Goal: Task Accomplishment & Management: Use online tool/utility

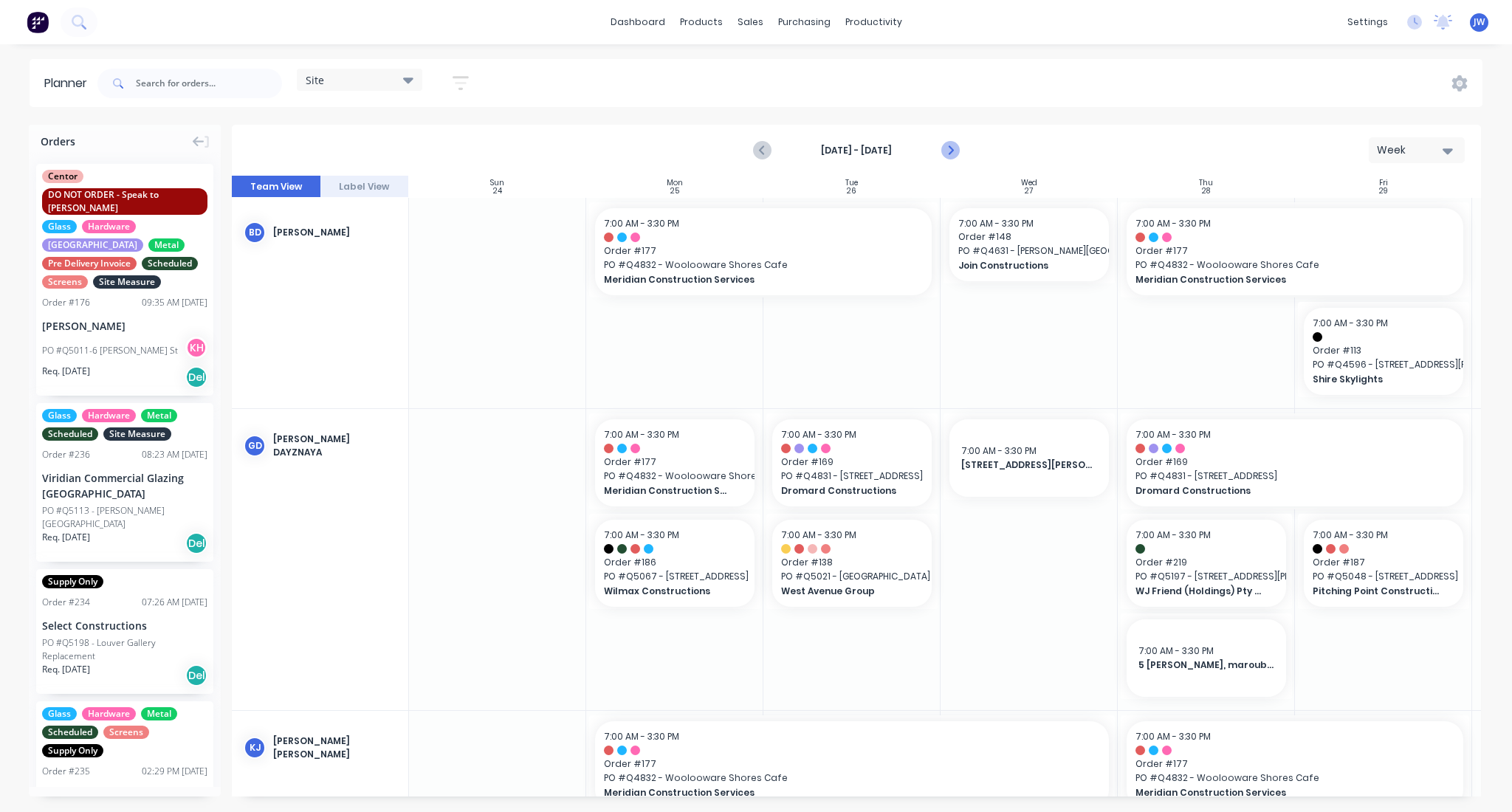
click at [957, 142] on icon "Next page" at bounding box center [949, 150] width 17 height 17
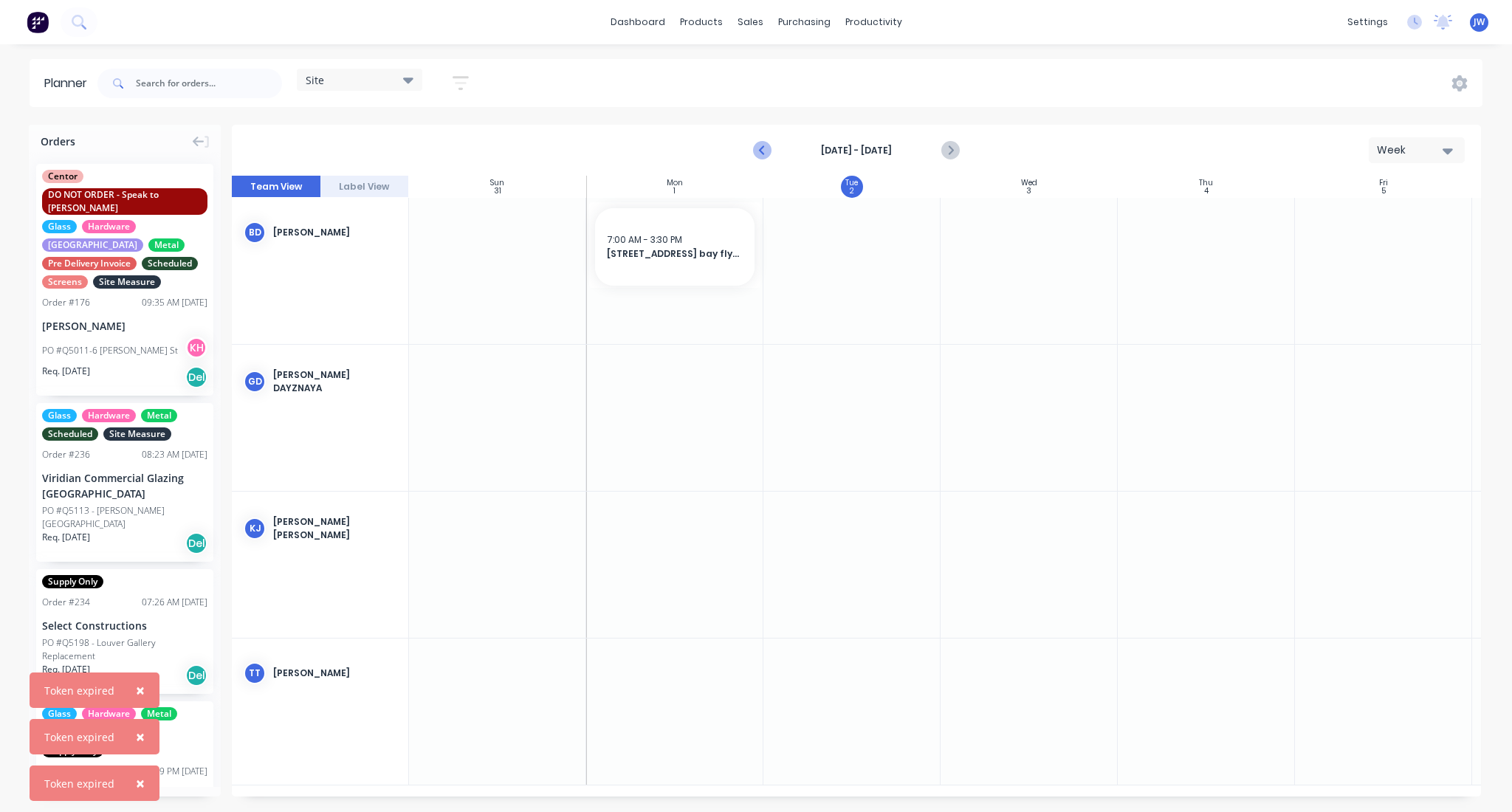
click at [760, 143] on icon "Previous page" at bounding box center [762, 150] width 17 height 17
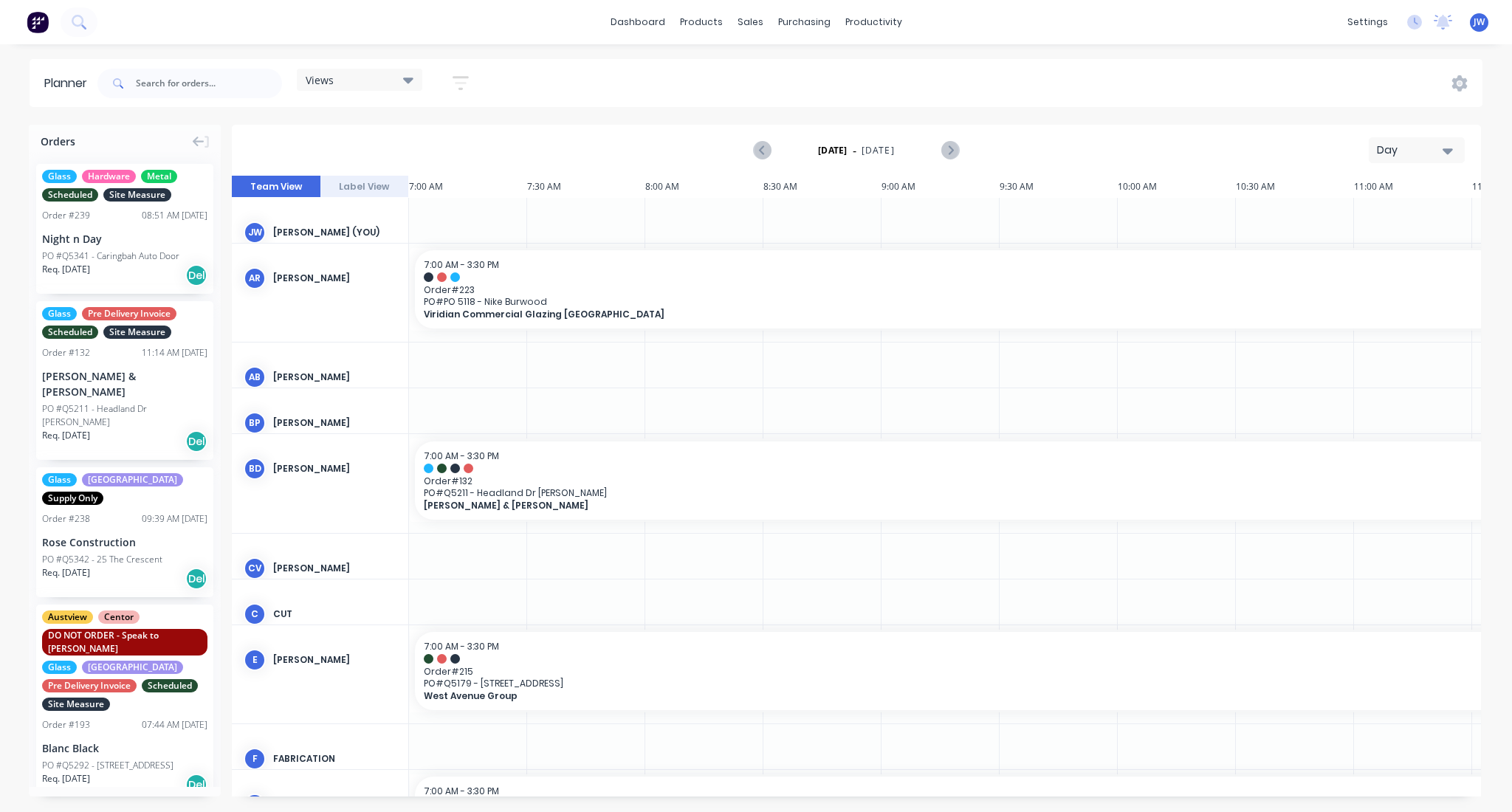
scroll to position [0, 941]
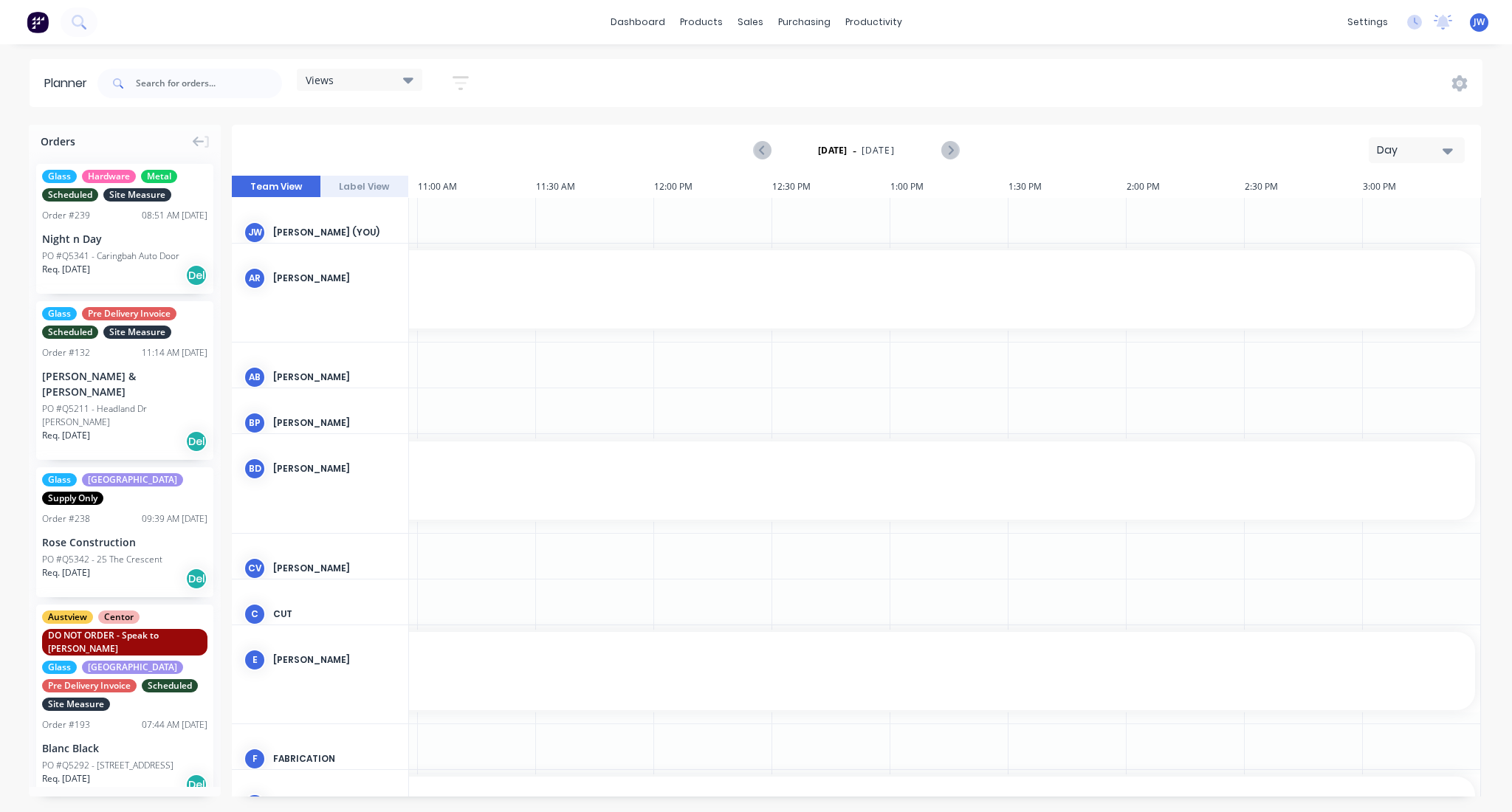
click at [408, 76] on icon at bounding box center [409, 80] width 11 height 16
click at [328, 274] on button "Site" at bounding box center [387, 278] width 158 height 17
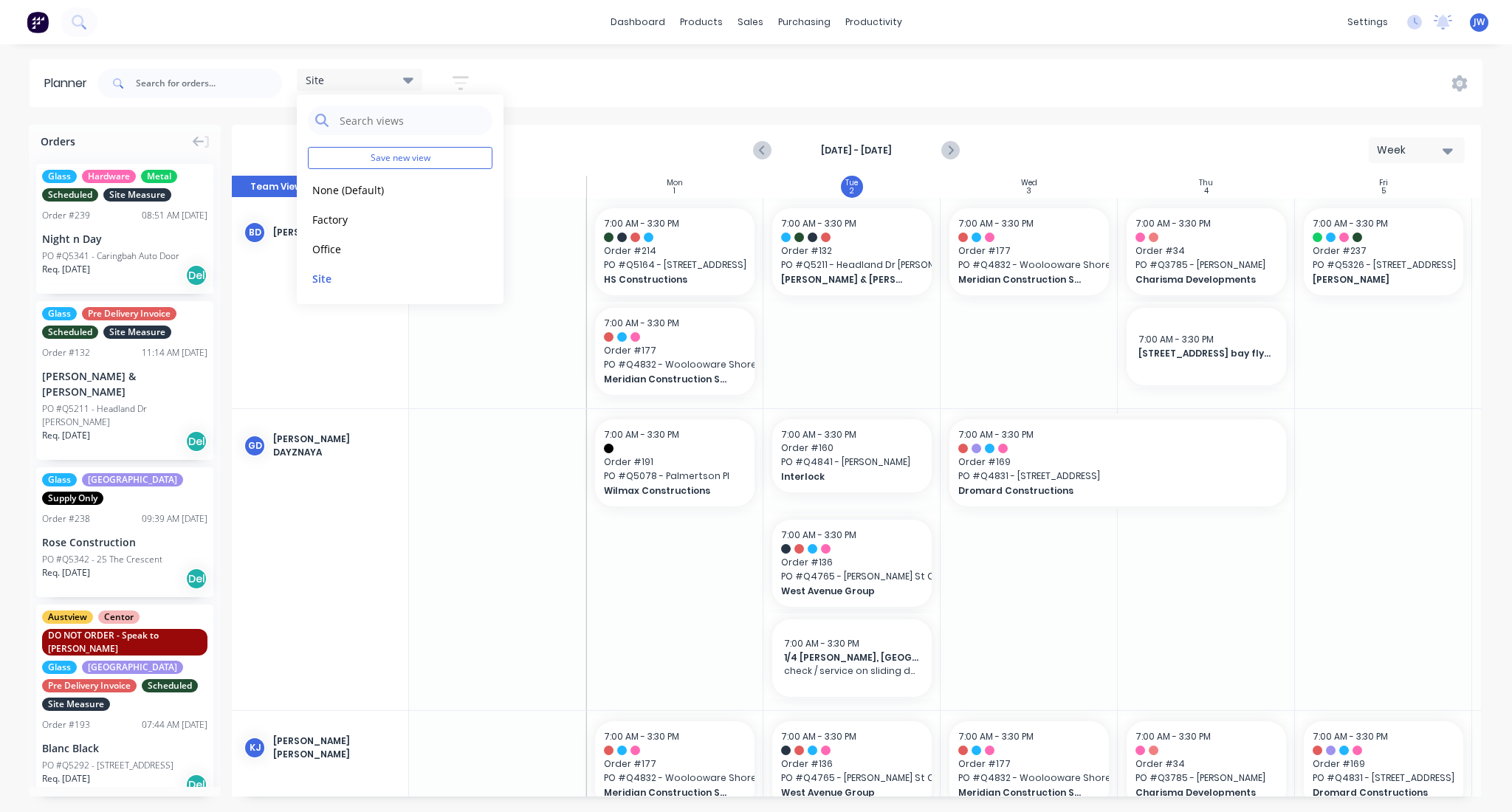
scroll to position [0, 1]
click at [922, 85] on div "Site Save new view None (Default) edit Factory edit Office edit Site edit Show/…" at bounding box center [789, 83] width 1388 height 44
click at [959, 146] on icon "Next page" at bounding box center [949, 150] width 17 height 17
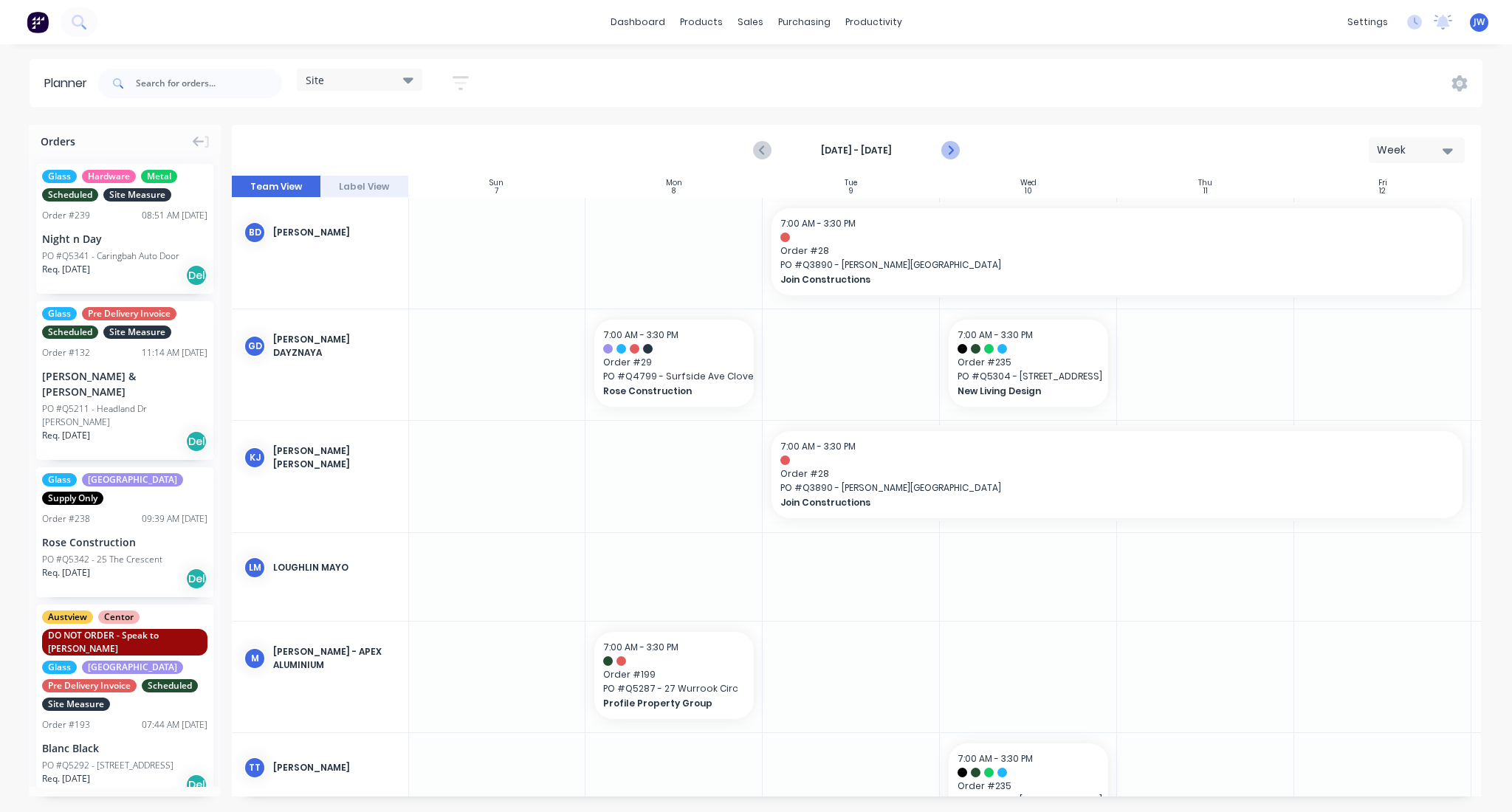
click at [959, 146] on icon "Next page" at bounding box center [949, 150] width 17 height 17
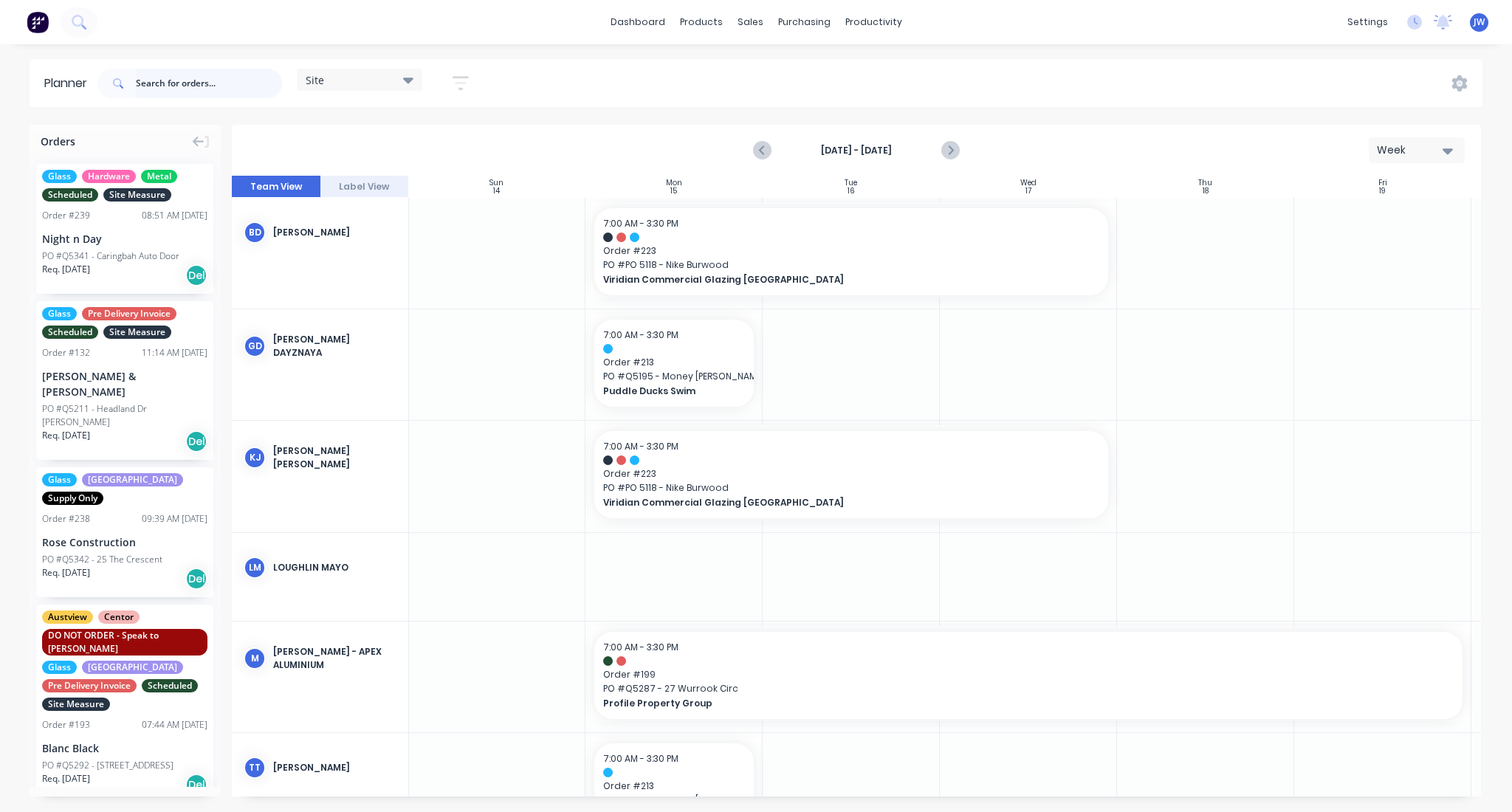
click at [201, 77] on input "text" at bounding box center [208, 83] width 146 height 30
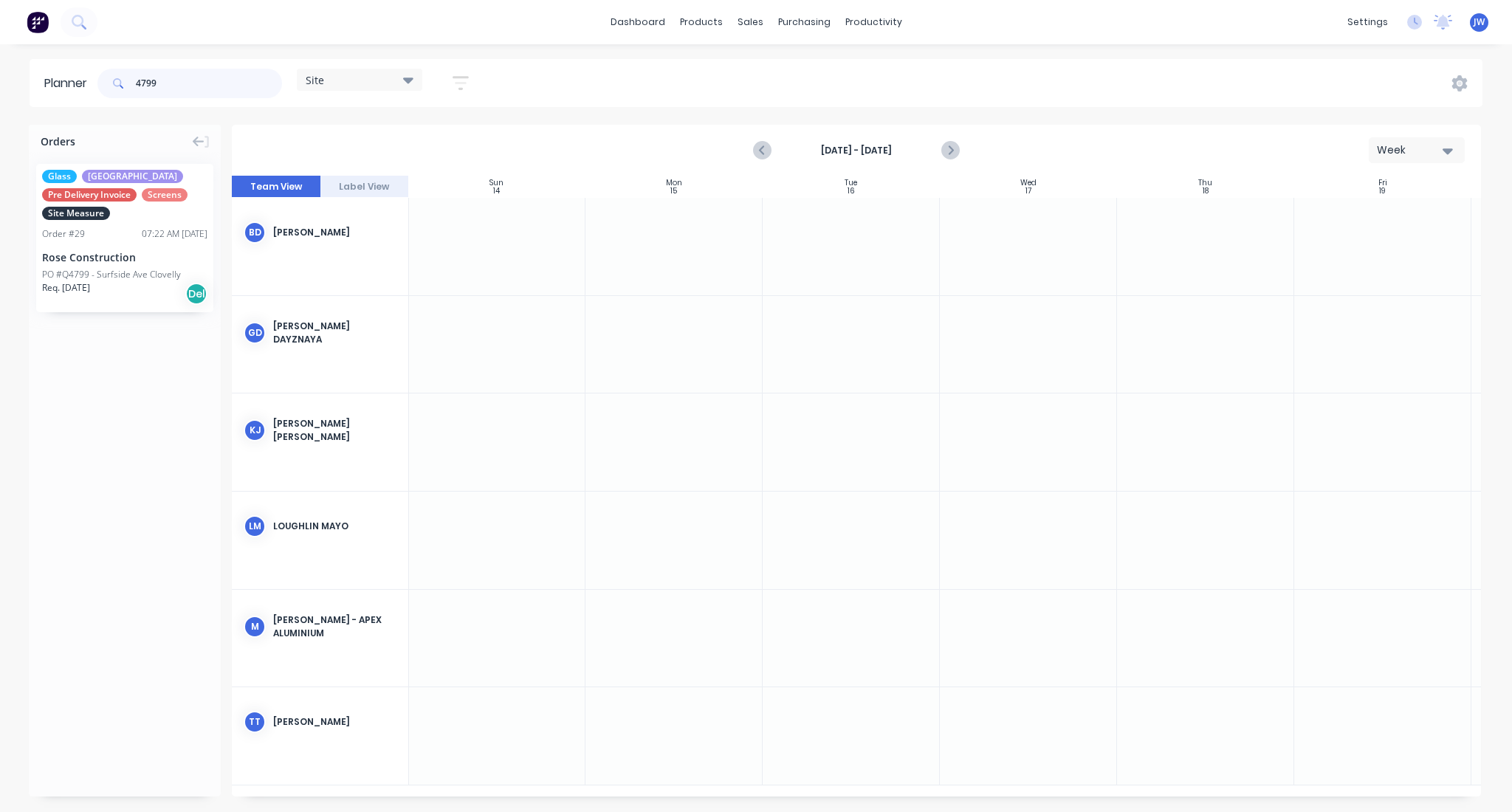
type input "4799"
drag, startPoint x: 113, startPoint y: 270, endPoint x: 994, endPoint y: 333, distance: 883.2
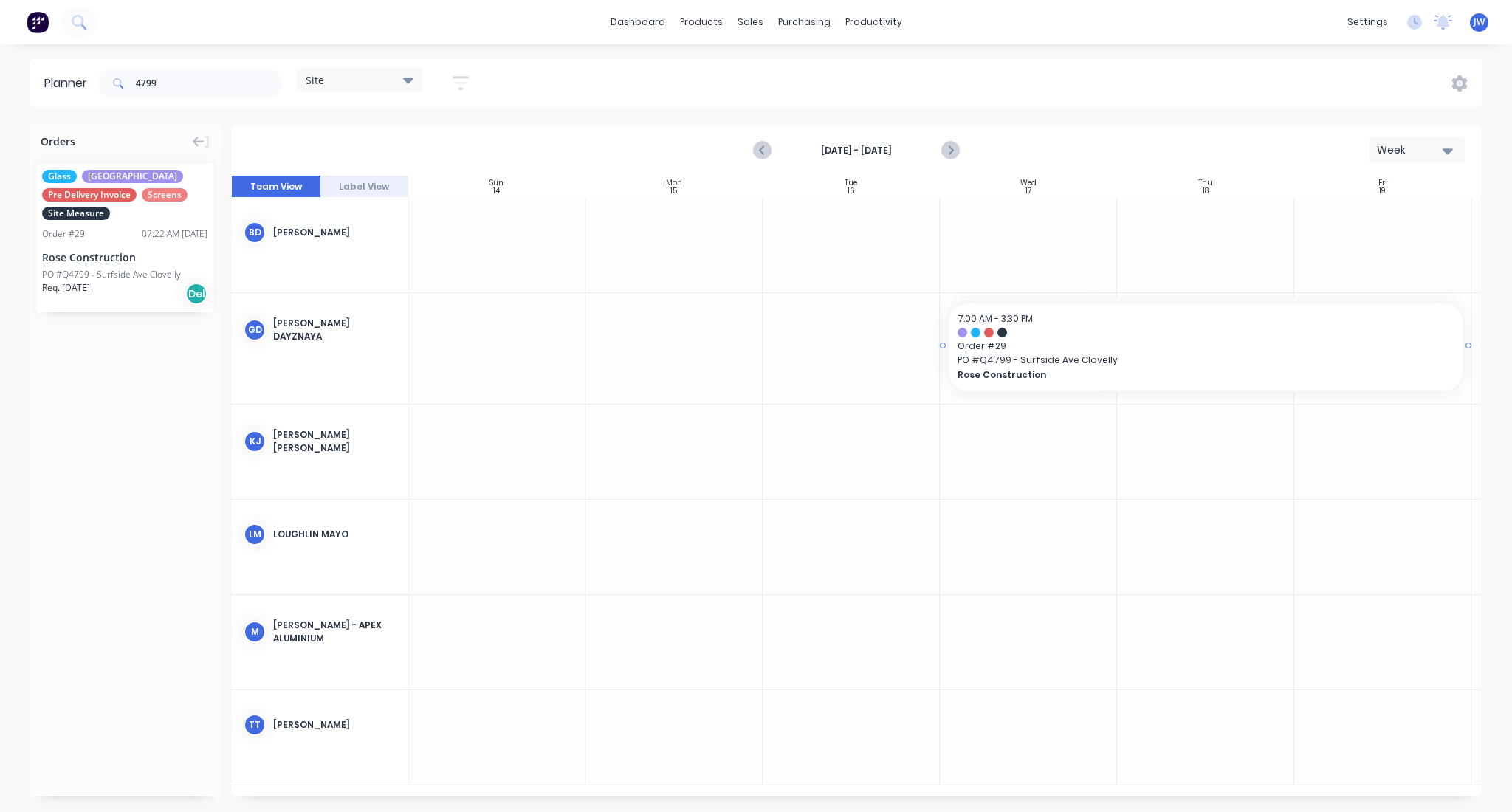
drag, startPoint x: 1116, startPoint y: 345, endPoint x: 1350, endPoint y: 340, distance: 234.1
drag, startPoint x: 127, startPoint y: 230, endPoint x: 963, endPoint y: 773, distance: 996.9
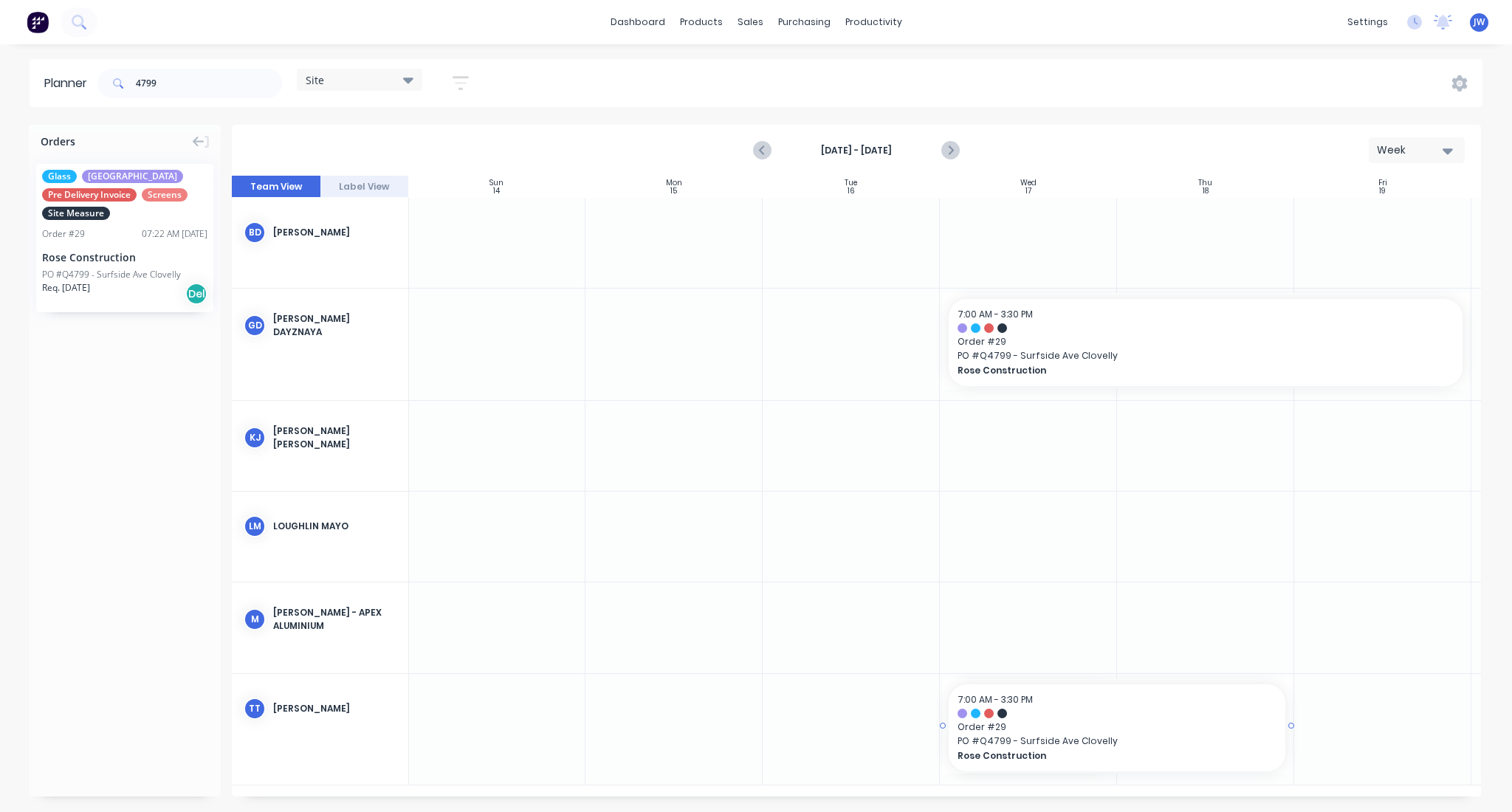
drag, startPoint x: 1115, startPoint y: 720, endPoint x: 1376, endPoint y: 735, distance: 261.4
drag, startPoint x: 172, startPoint y: 82, endPoint x: 77, endPoint y: 89, distance: 95.3
click at [77, 89] on header "Planner 4799 Site Save new view None (Default) edit Factory edit Office edit Si…" at bounding box center [756, 83] width 1453 height 48
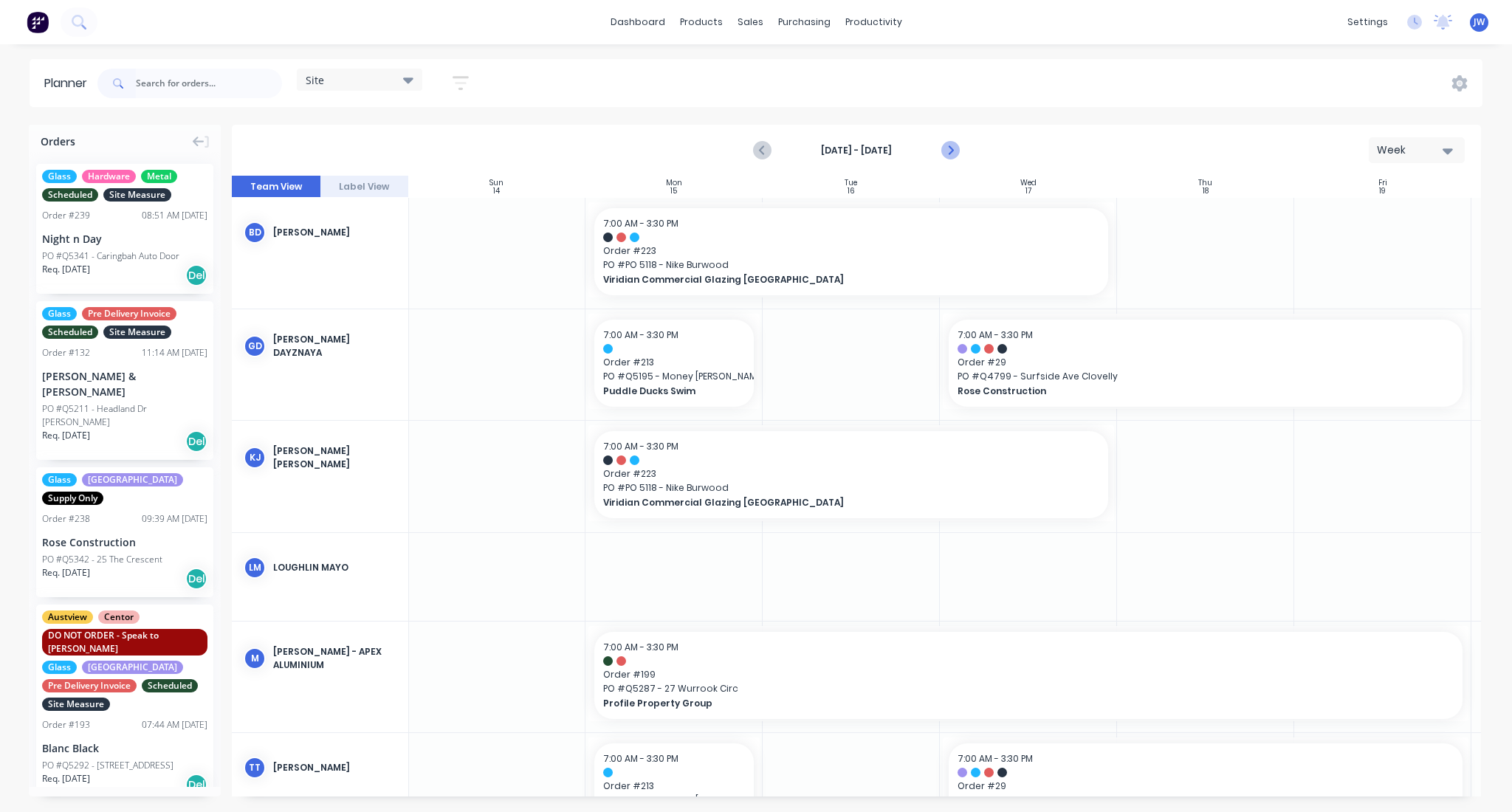
click at [949, 155] on icon "Next page" at bounding box center [950, 151] width 7 height 12
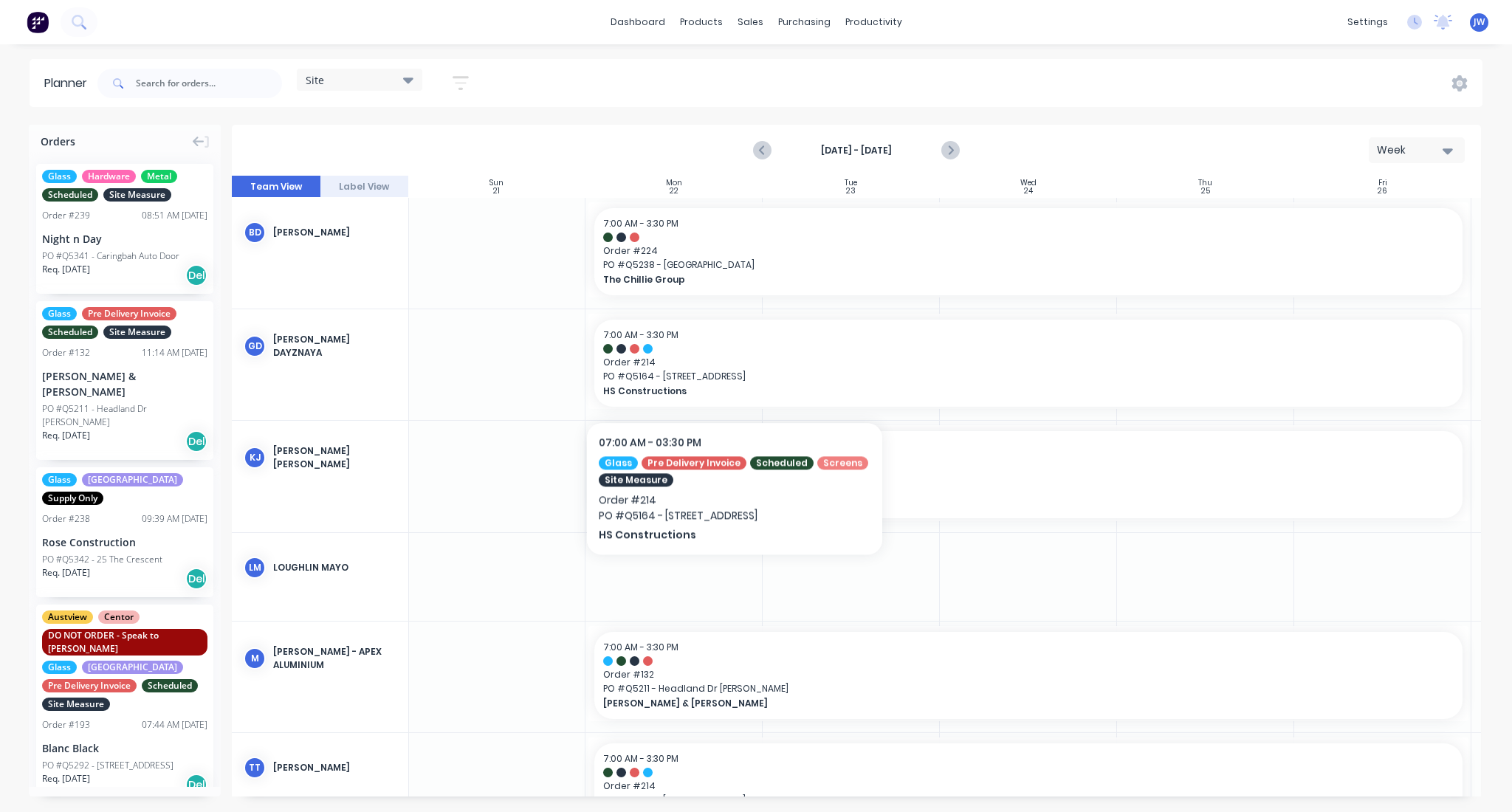
click at [491, 401] on div at bounding box center [497, 364] width 177 height 111
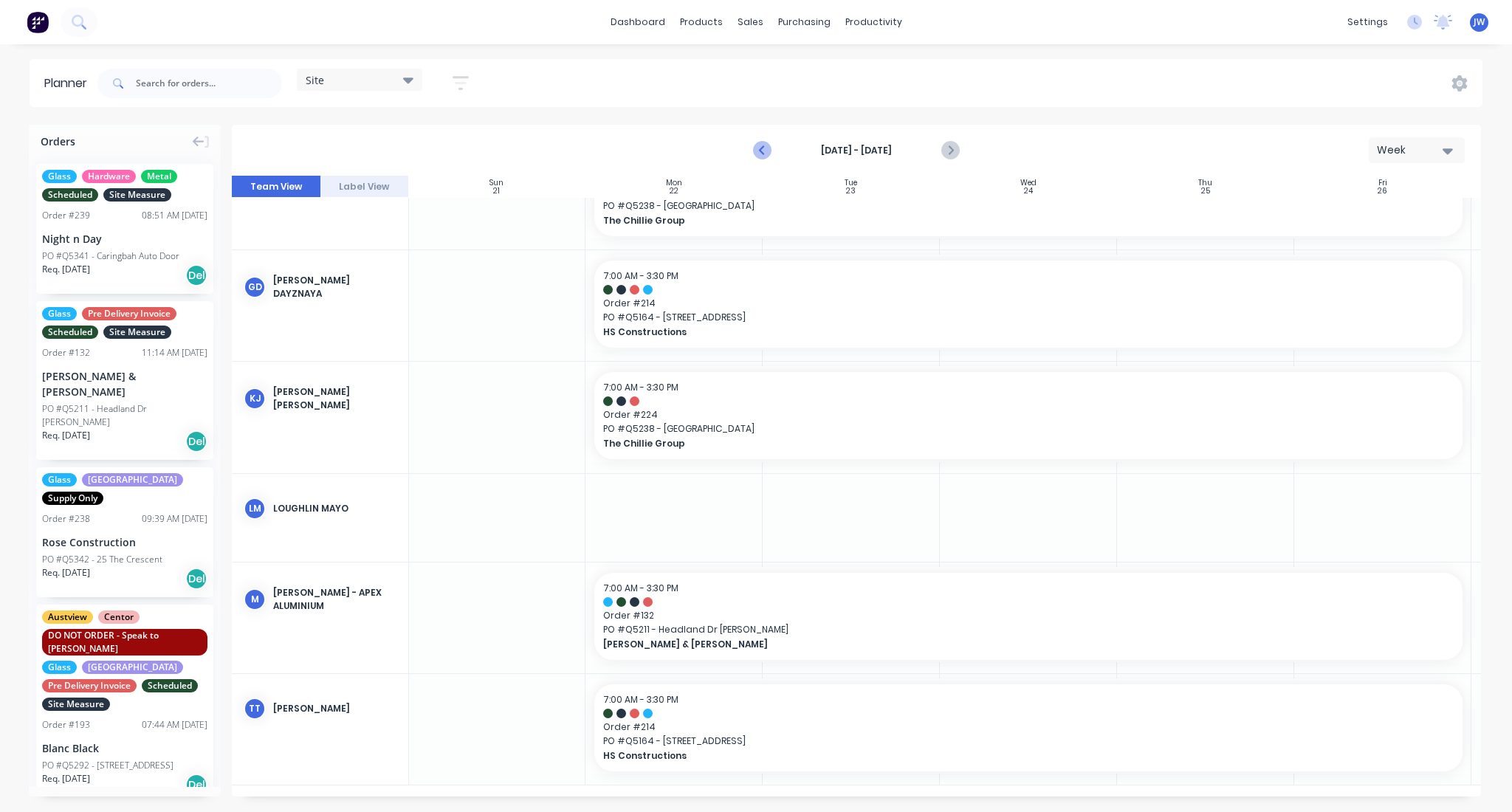
click at [756, 153] on icon "Previous page" at bounding box center [762, 150] width 17 height 17
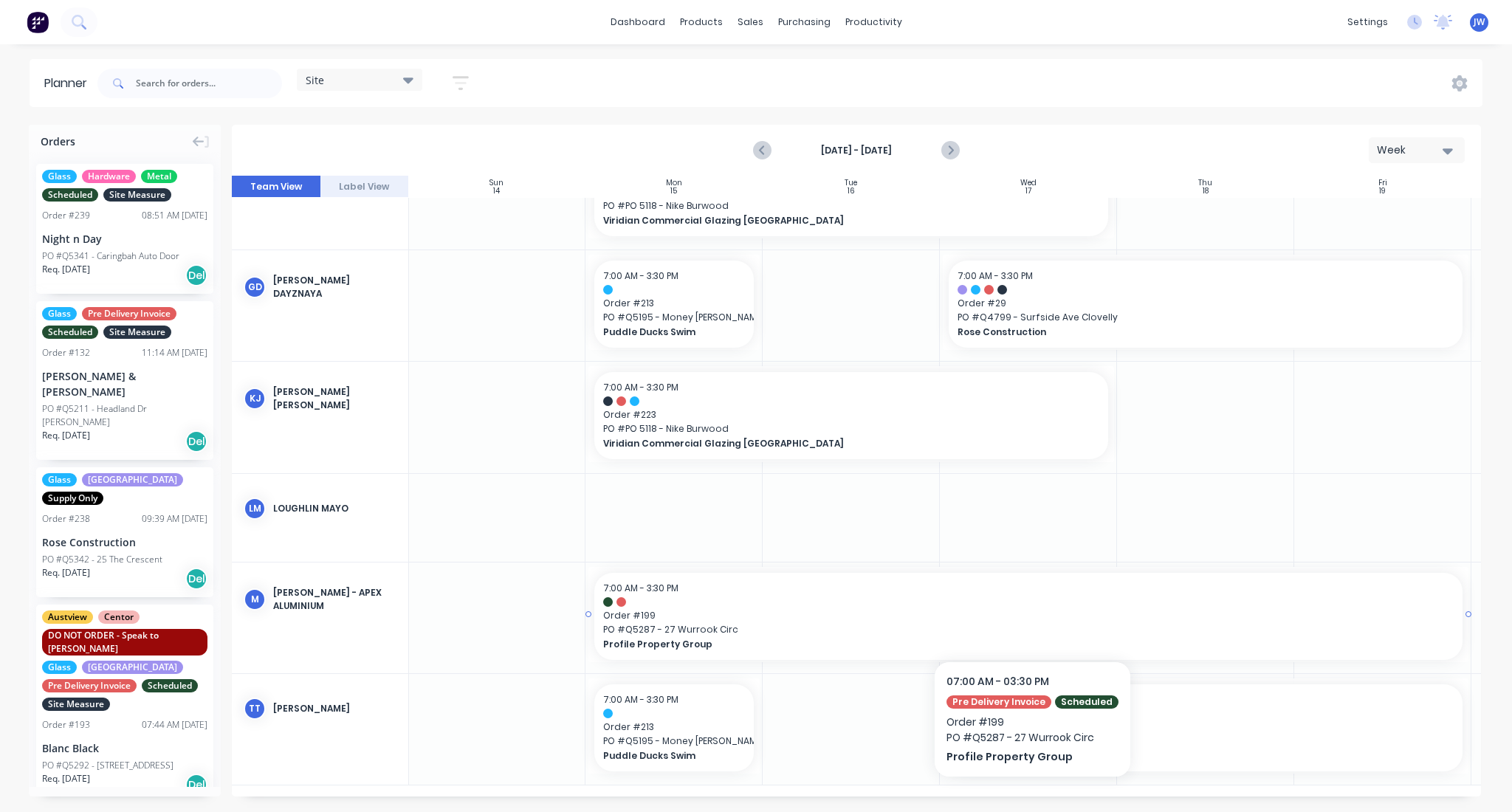
scroll to position [0, 1]
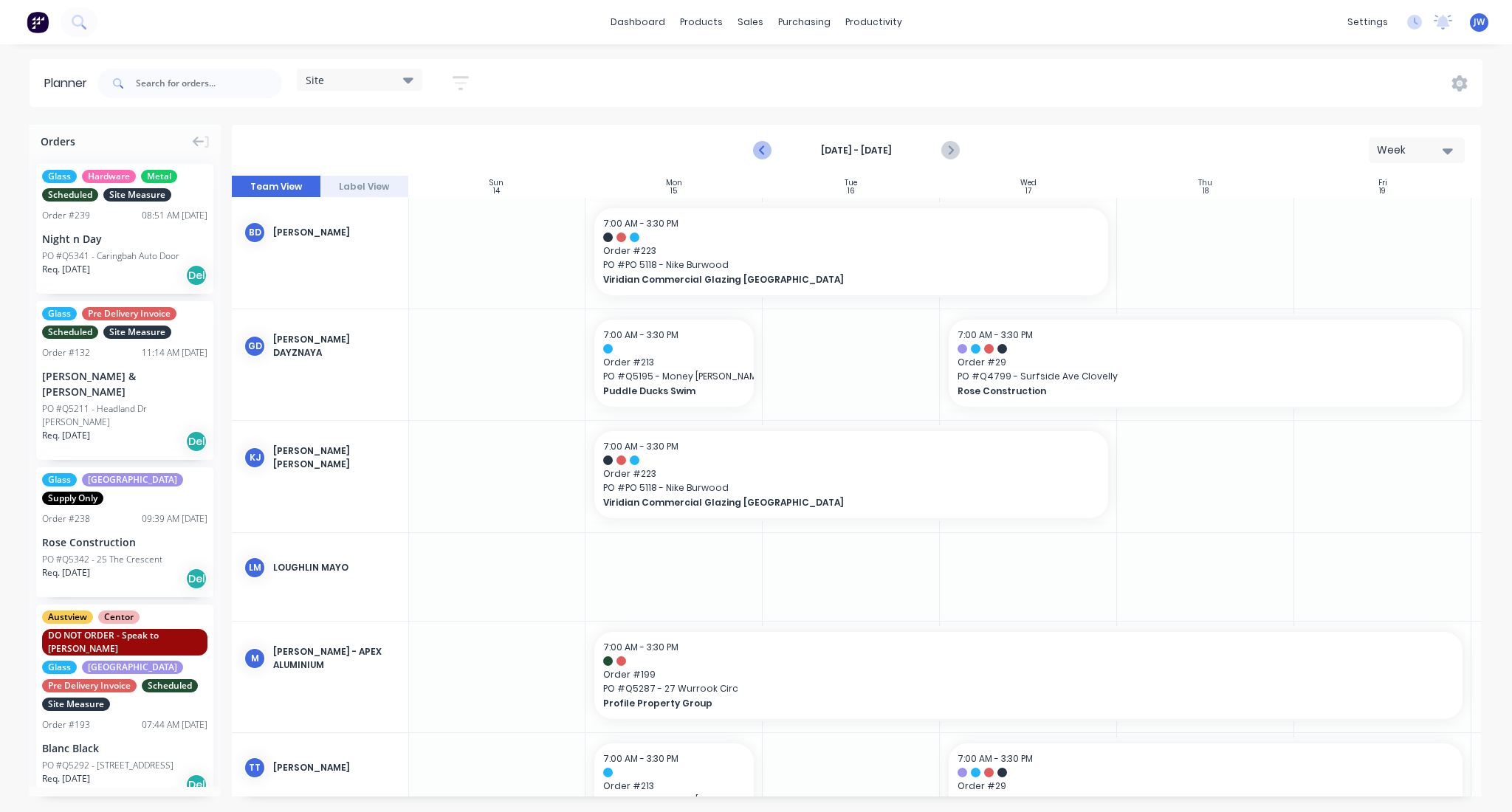
click at [760, 157] on icon "Previous page" at bounding box center [762, 150] width 17 height 17
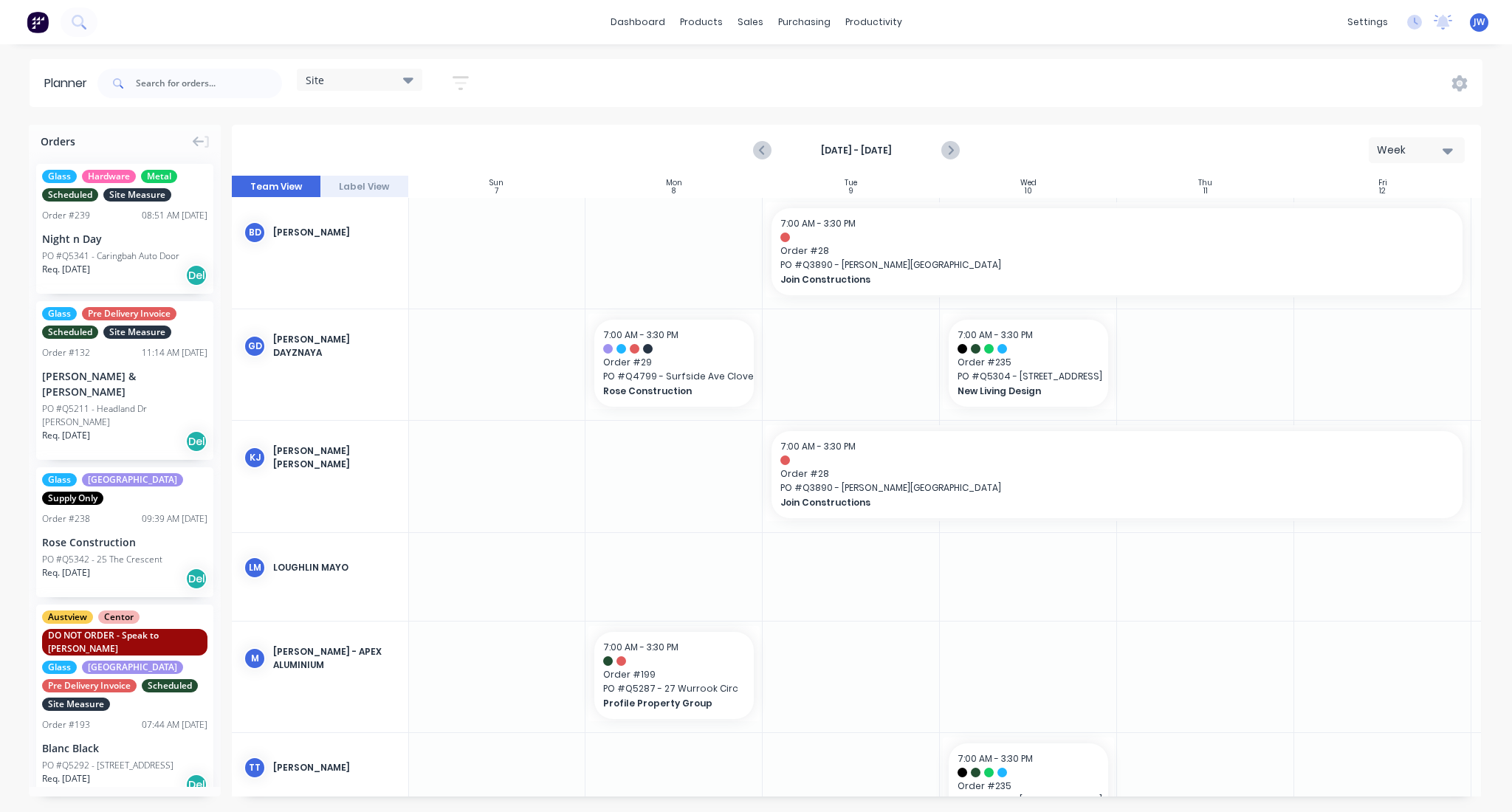
scroll to position [64, 1]
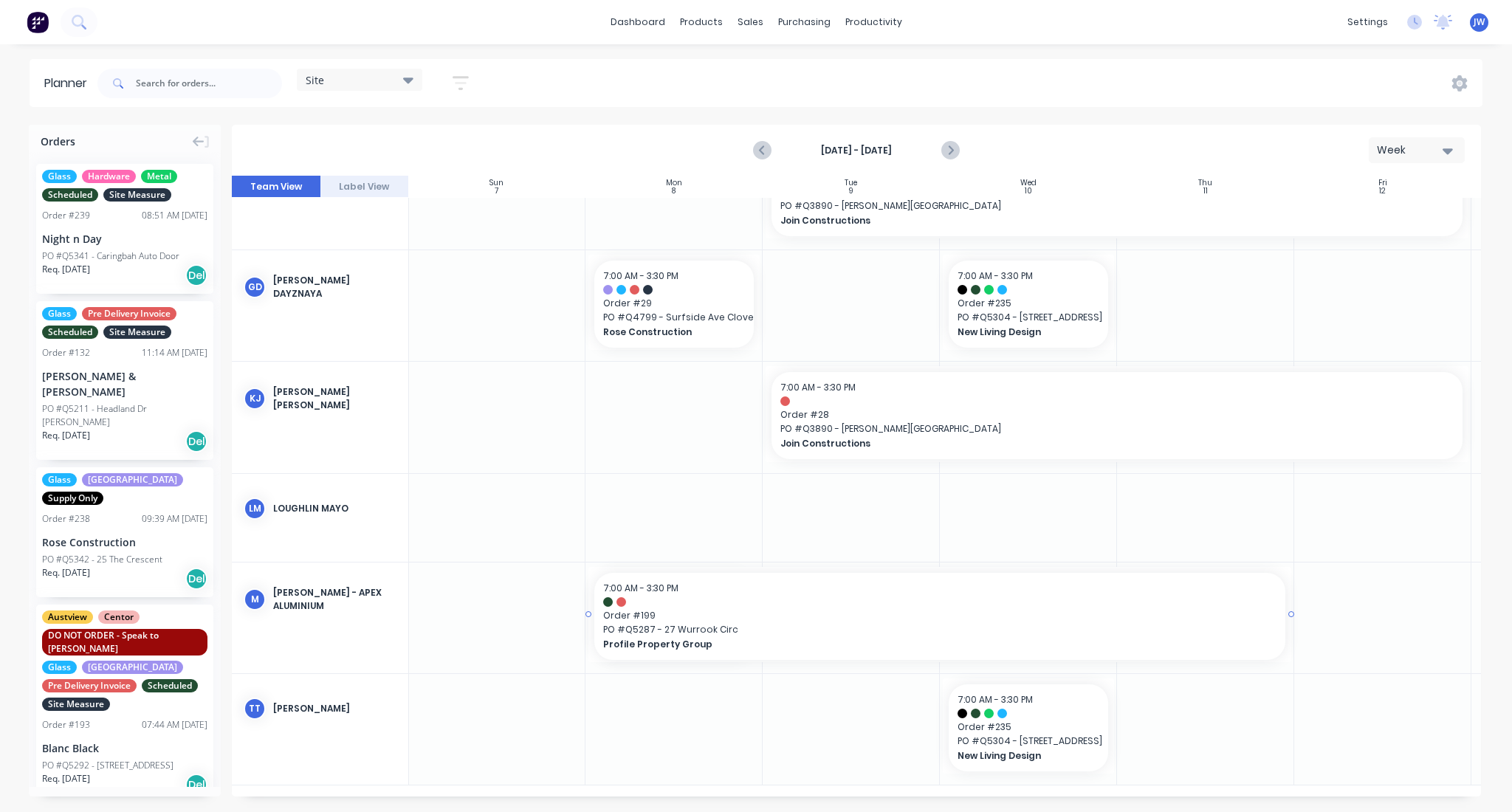
drag, startPoint x: 760, startPoint y: 610, endPoint x: 1193, endPoint y: 631, distance: 433.5
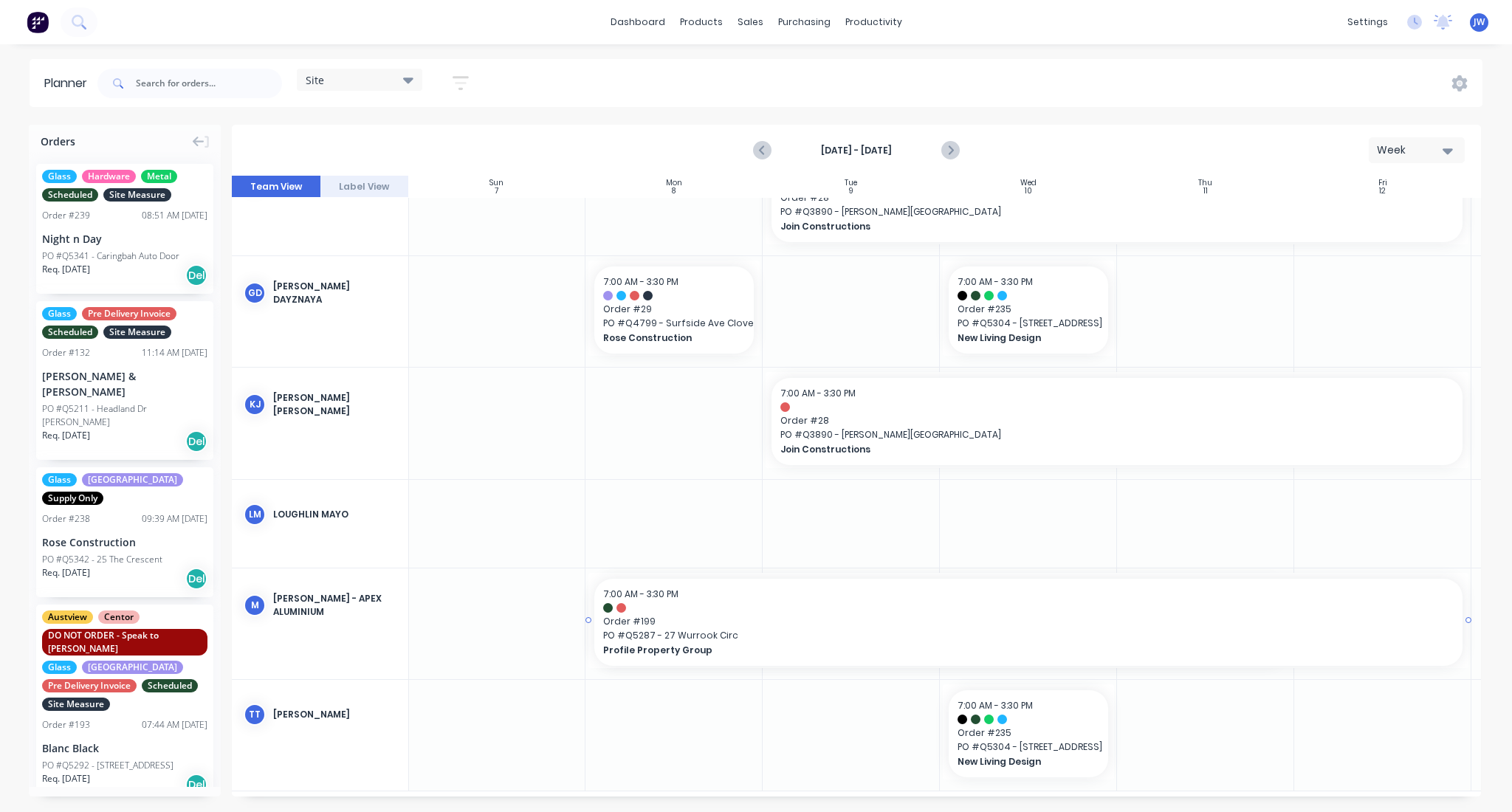
drag, startPoint x: 1291, startPoint y: 620, endPoint x: 1307, endPoint y: 620, distance: 16.0
click at [951, 145] on icon "Next page" at bounding box center [949, 150] width 17 height 17
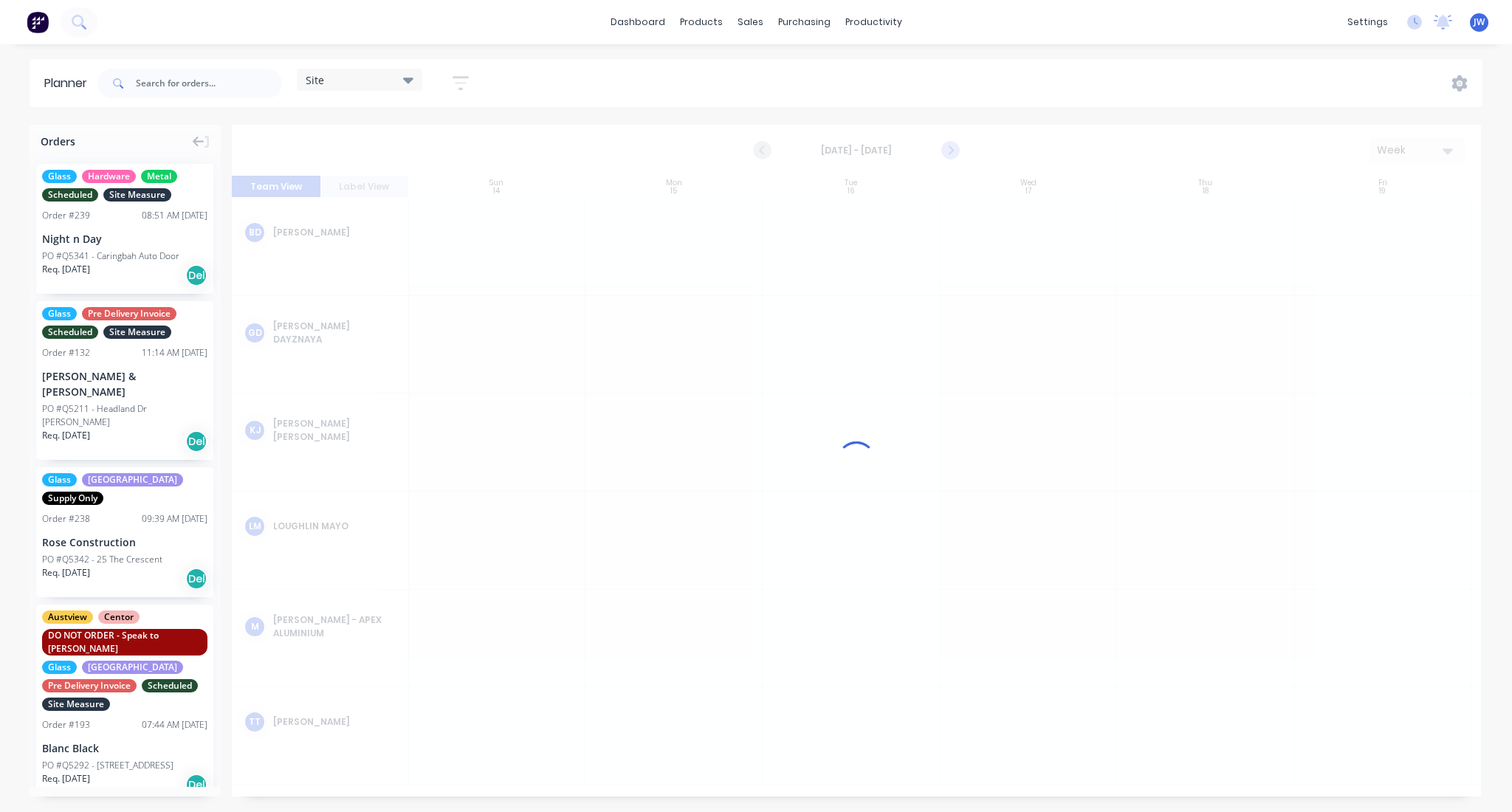
scroll to position [0, 1]
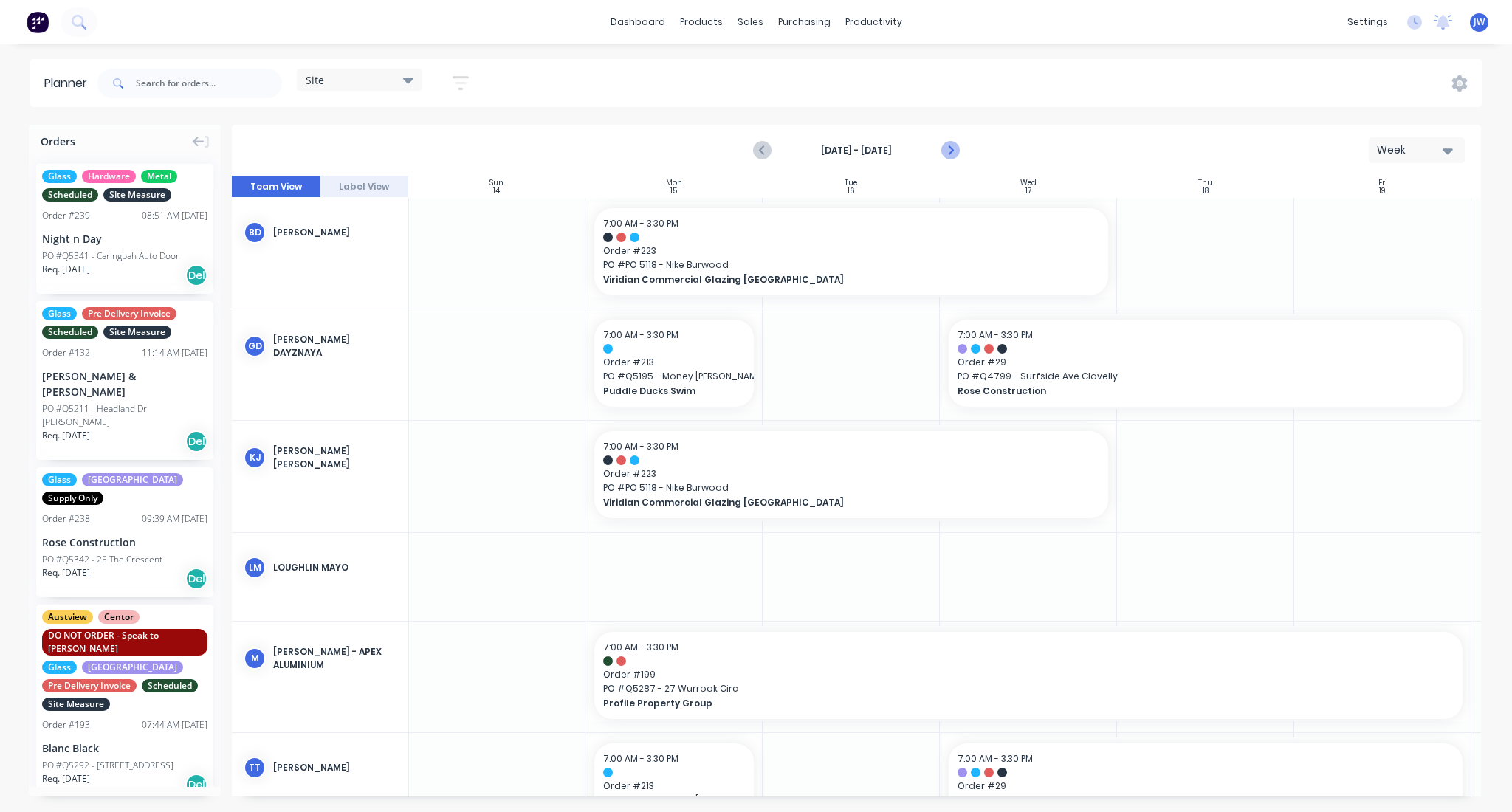
click at [950, 153] on icon "Next page" at bounding box center [950, 151] width 7 height 12
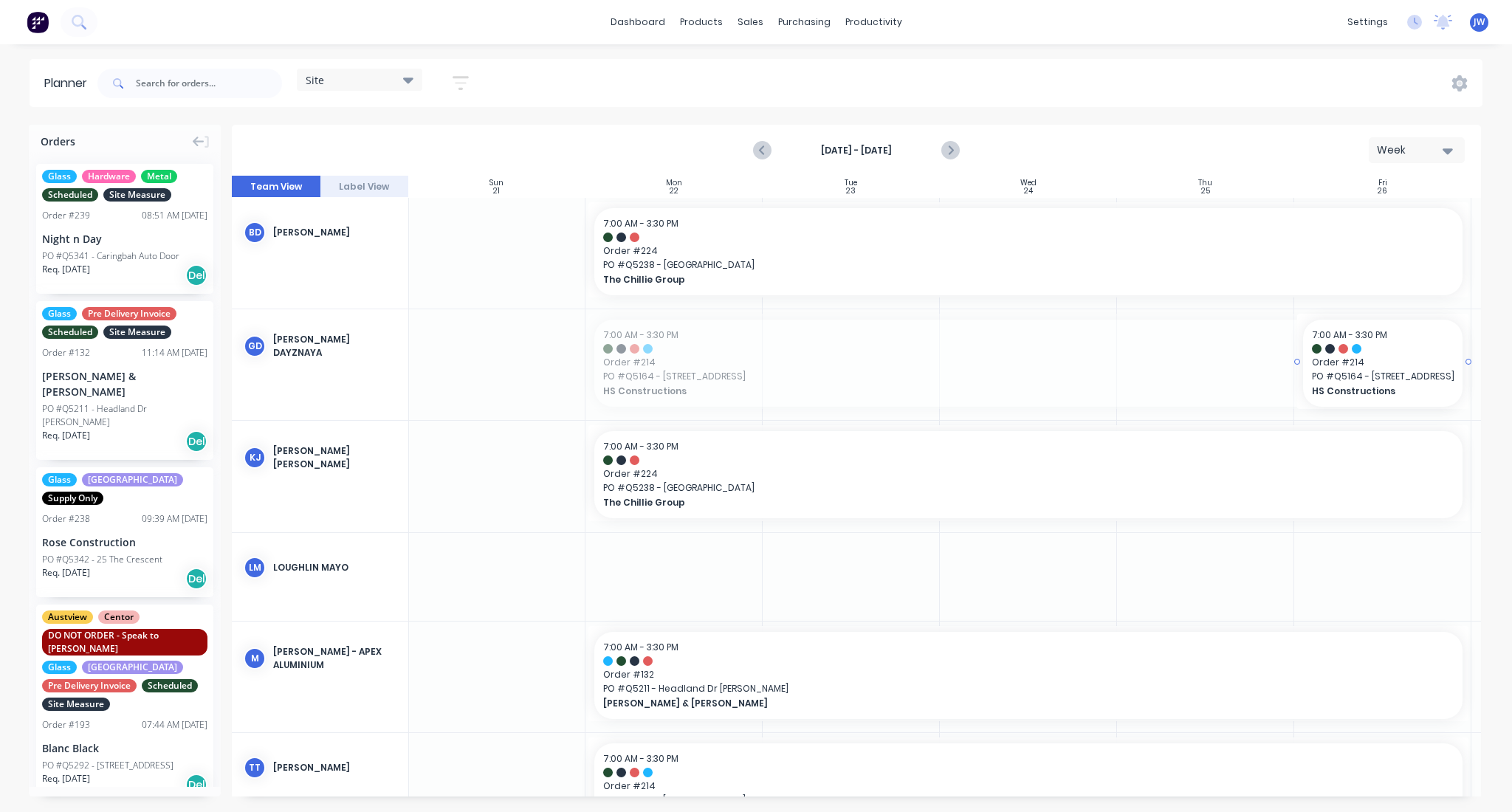
drag, startPoint x: 587, startPoint y: 360, endPoint x: 1323, endPoint y: 396, distance: 736.9
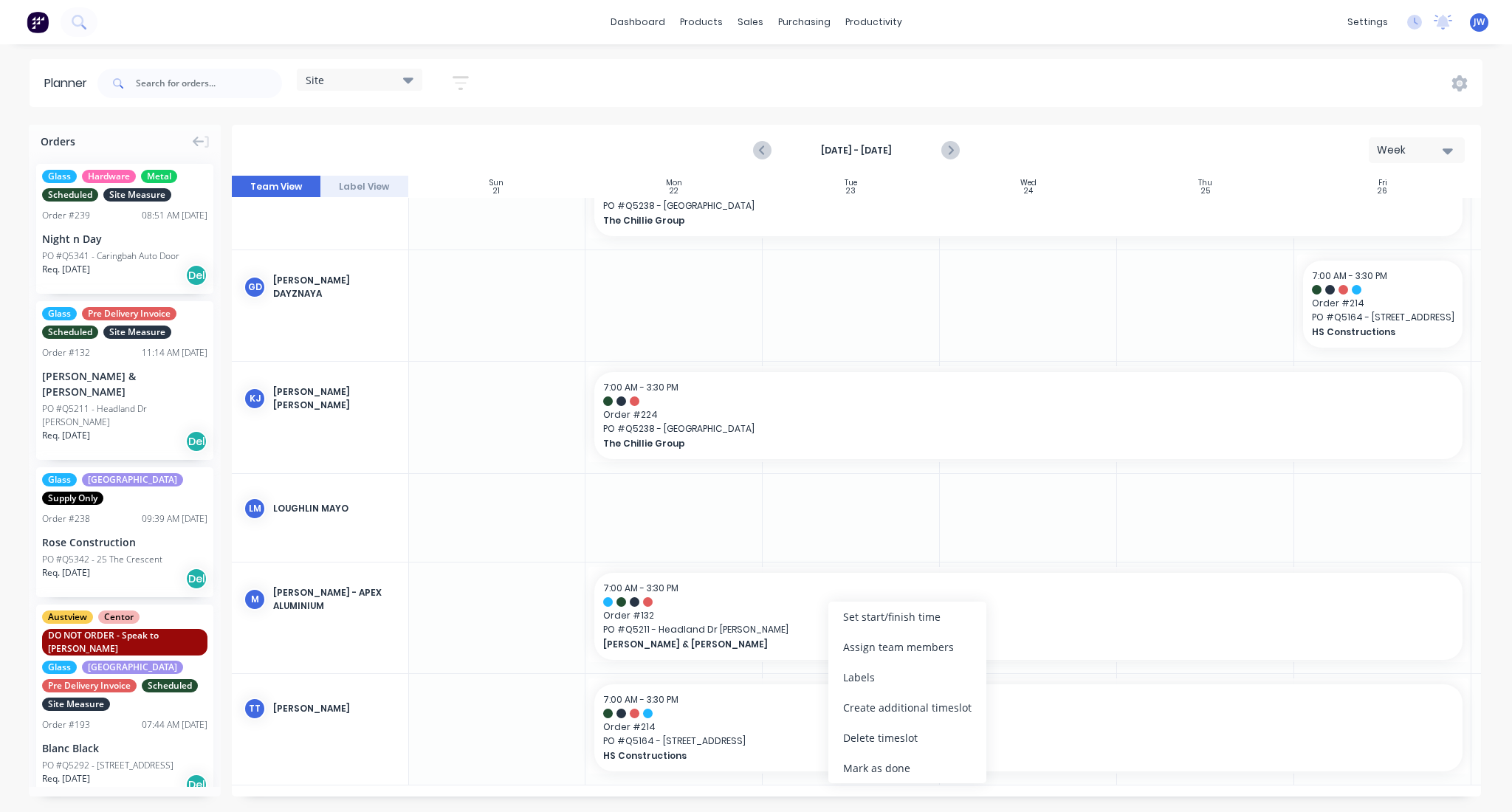
scroll to position [53, 1]
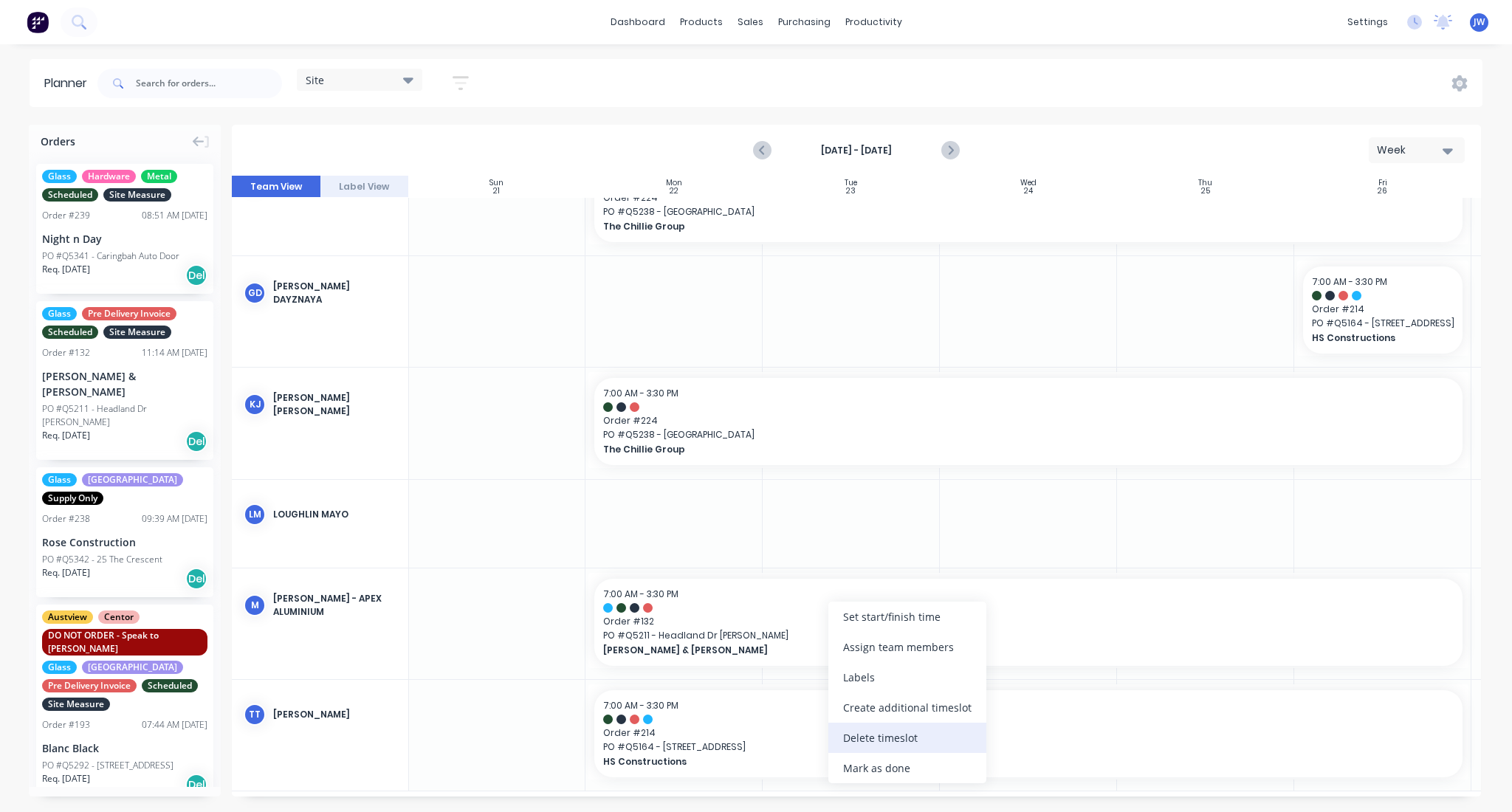
click at [890, 741] on div "Delete timeslot" at bounding box center [907, 738] width 158 height 30
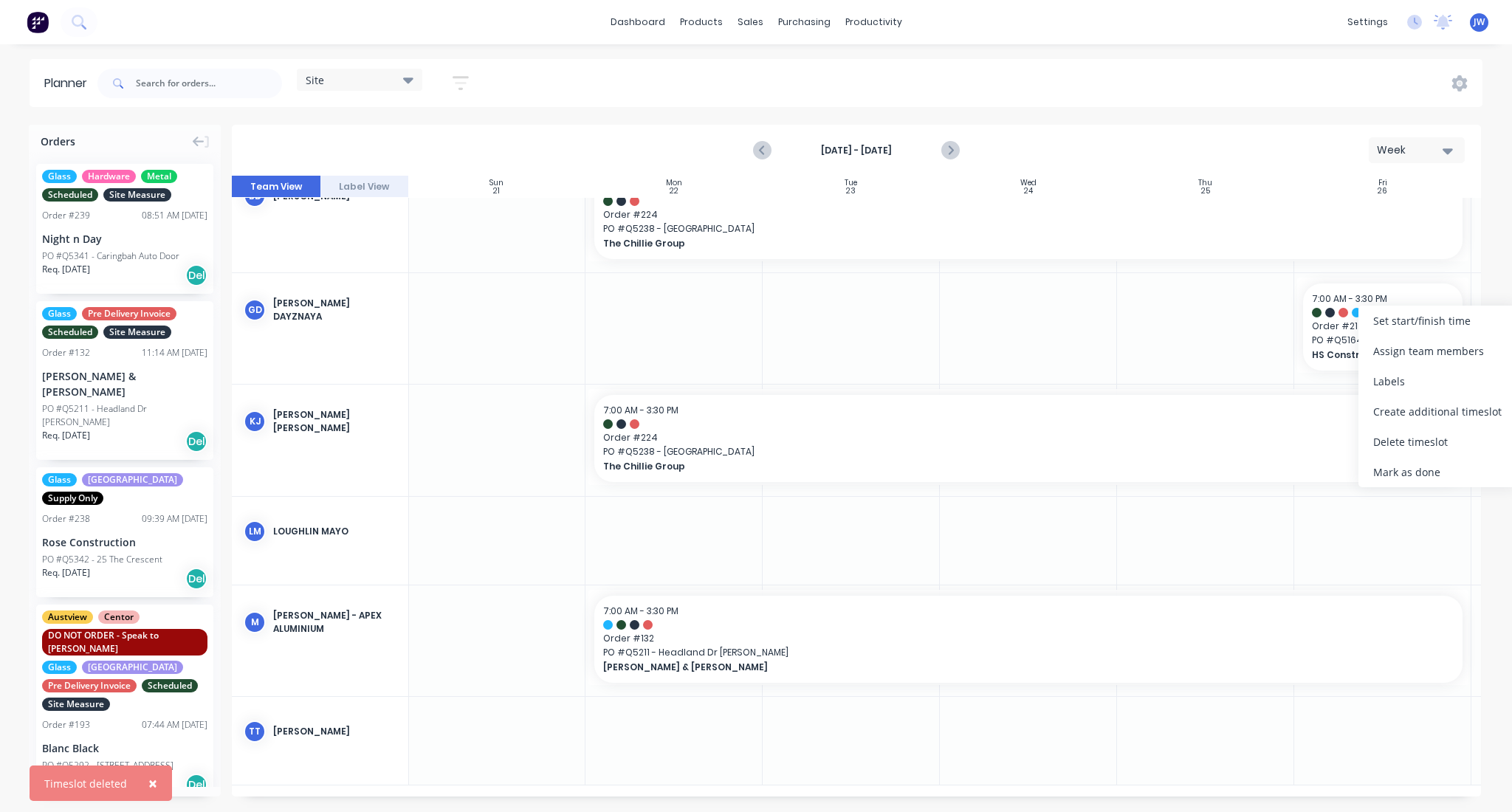
scroll to position [30, 1]
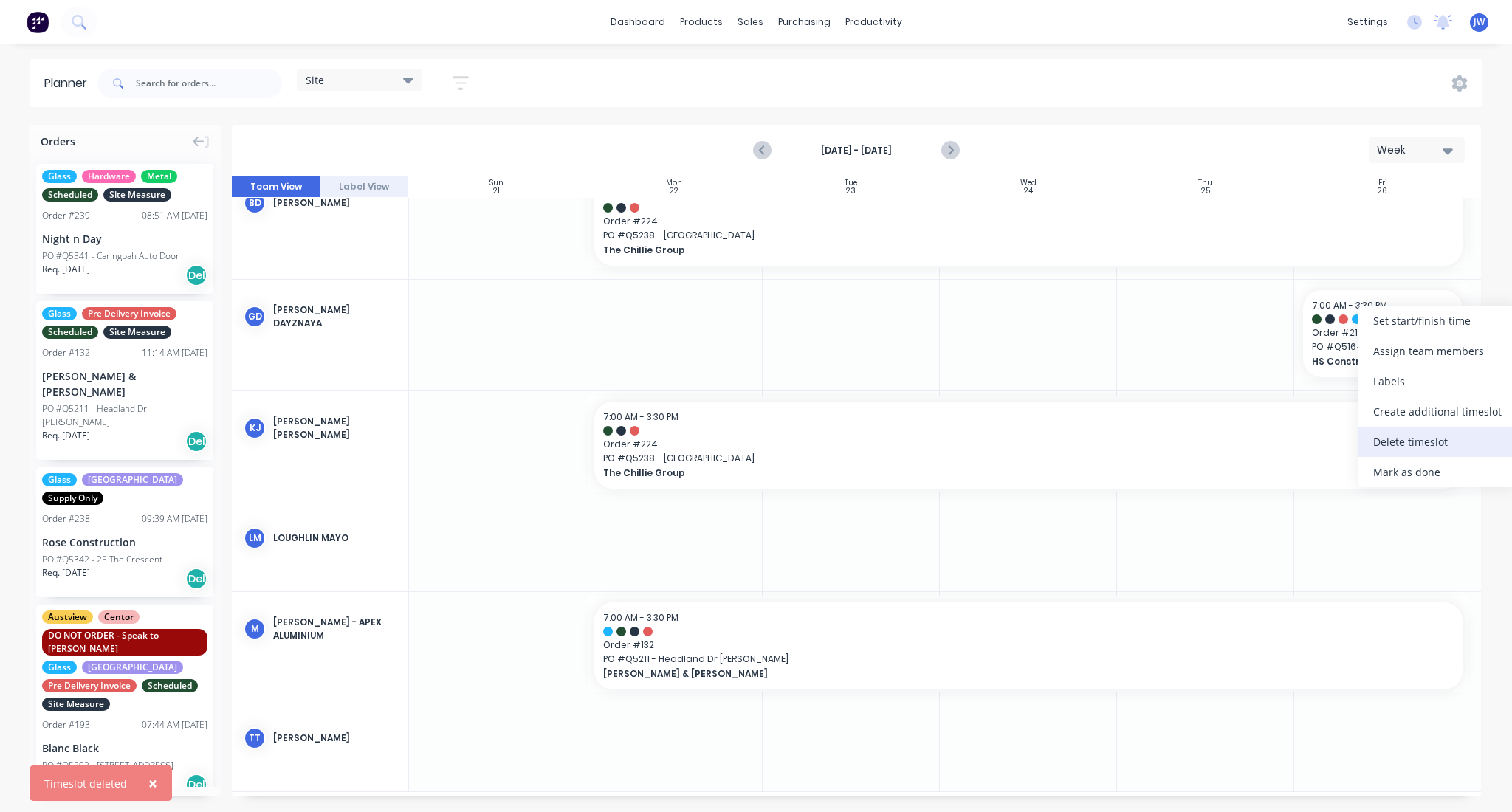
click at [1385, 436] on div "Delete timeslot" at bounding box center [1438, 442] width 158 height 30
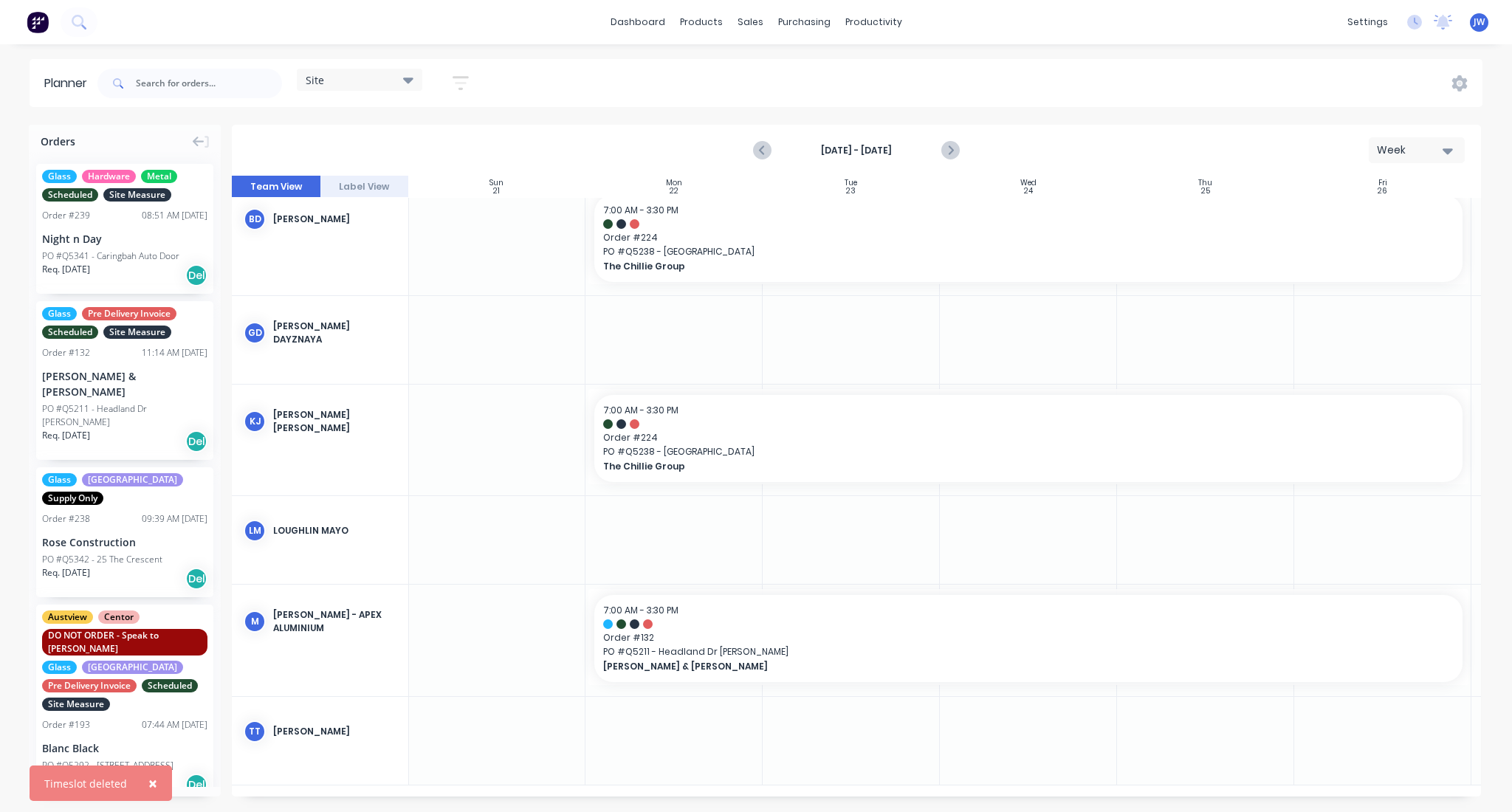
scroll to position [7, 1]
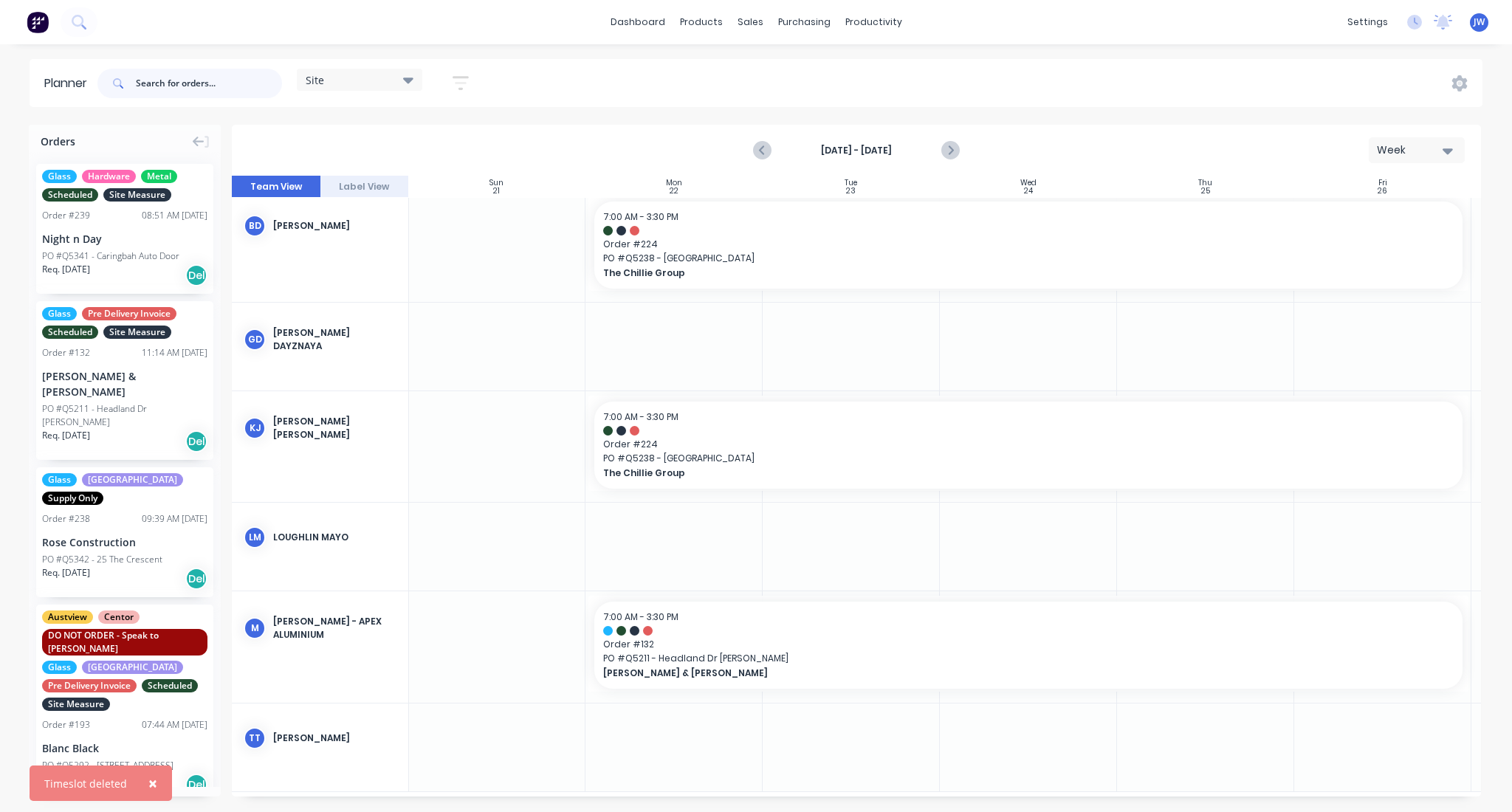
click at [234, 77] on input "text" at bounding box center [208, 83] width 146 height 30
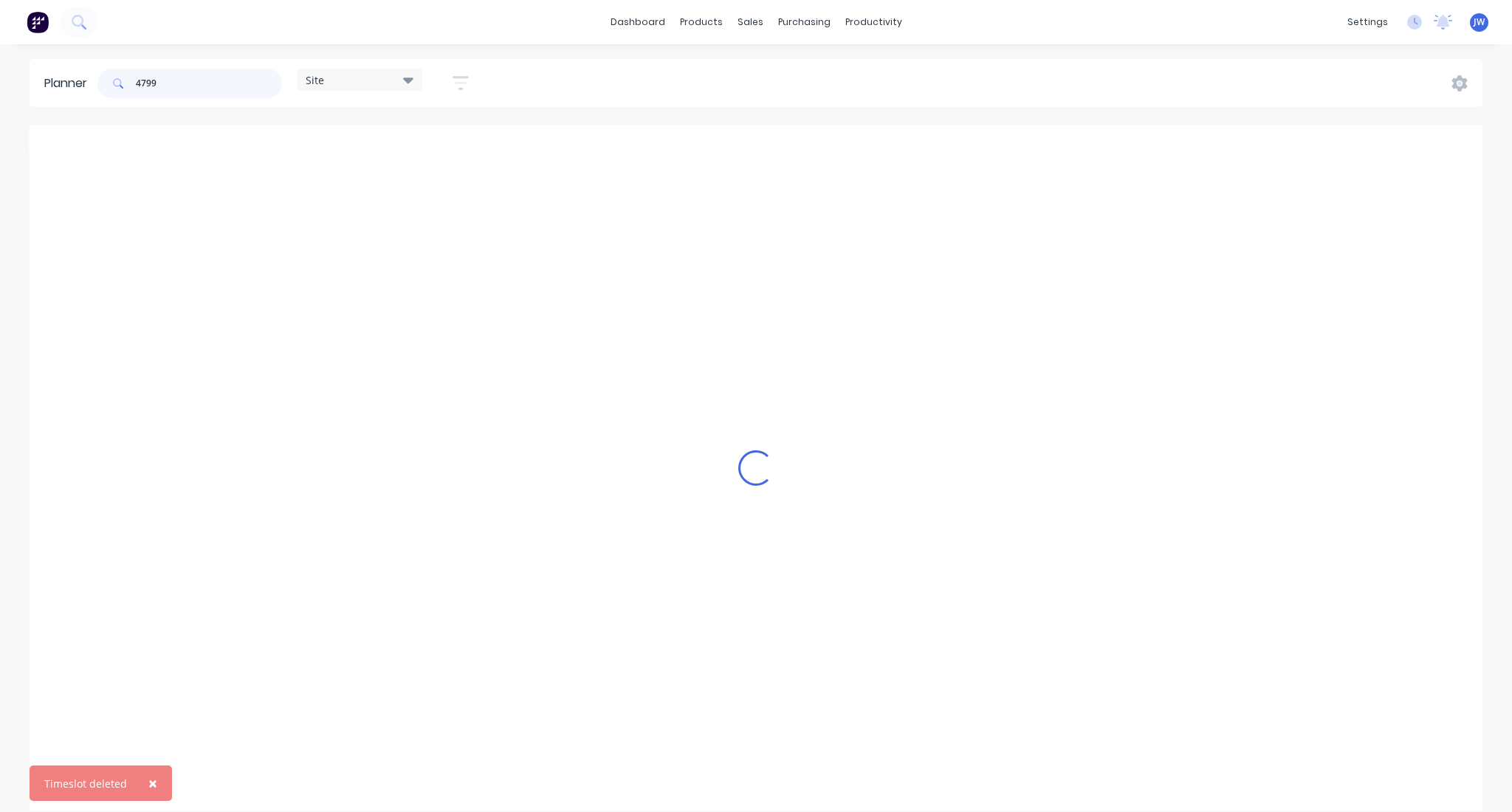
scroll to position [0, 1]
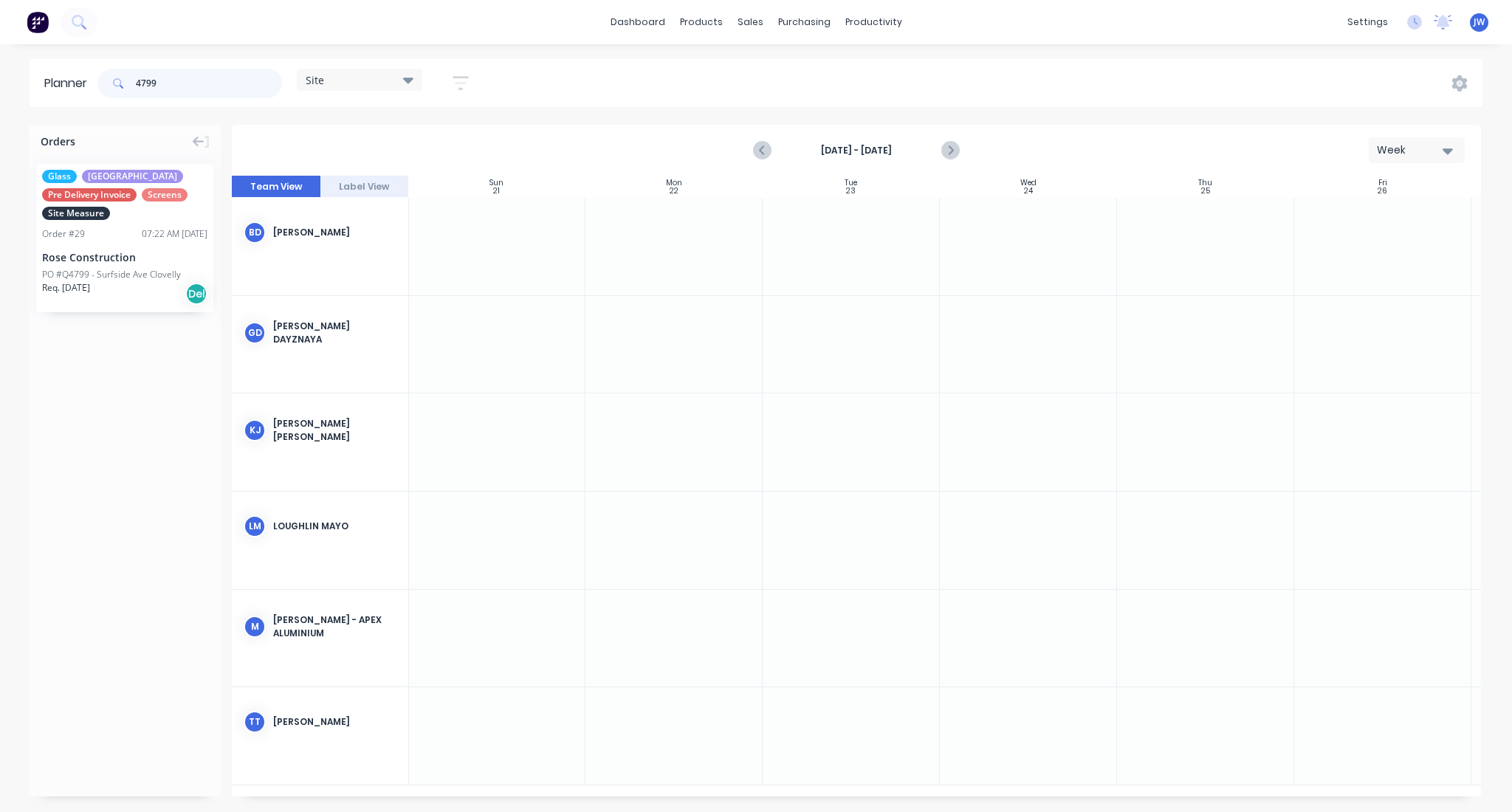
type input "4799"
drag, startPoint x: 89, startPoint y: 281, endPoint x: 671, endPoint y: 329, distance: 584.0
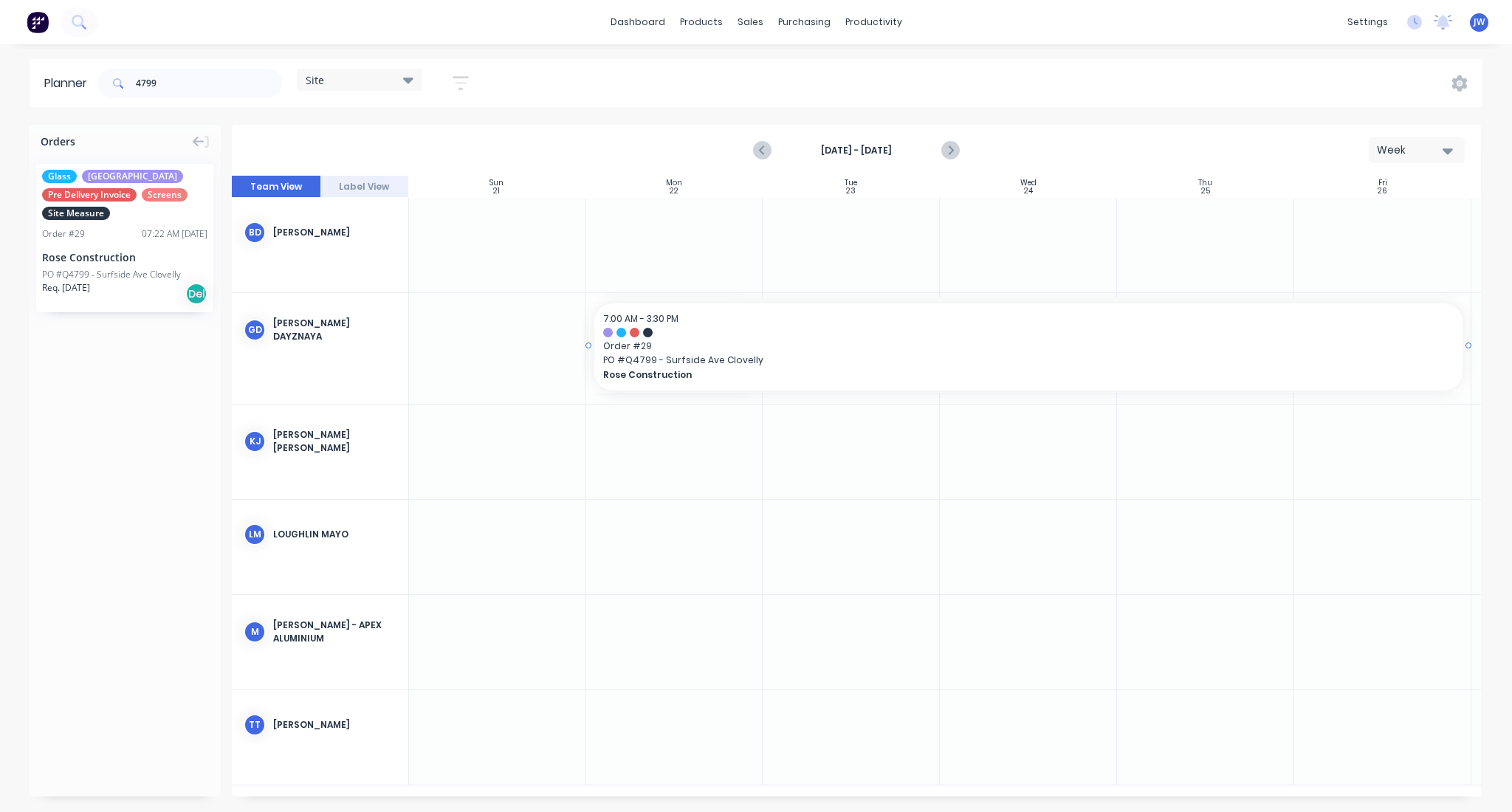
drag, startPoint x: 759, startPoint y: 343, endPoint x: 1362, endPoint y: 363, distance: 603.3
drag, startPoint x: 108, startPoint y: 267, endPoint x: 709, endPoint y: 748, distance: 769.8
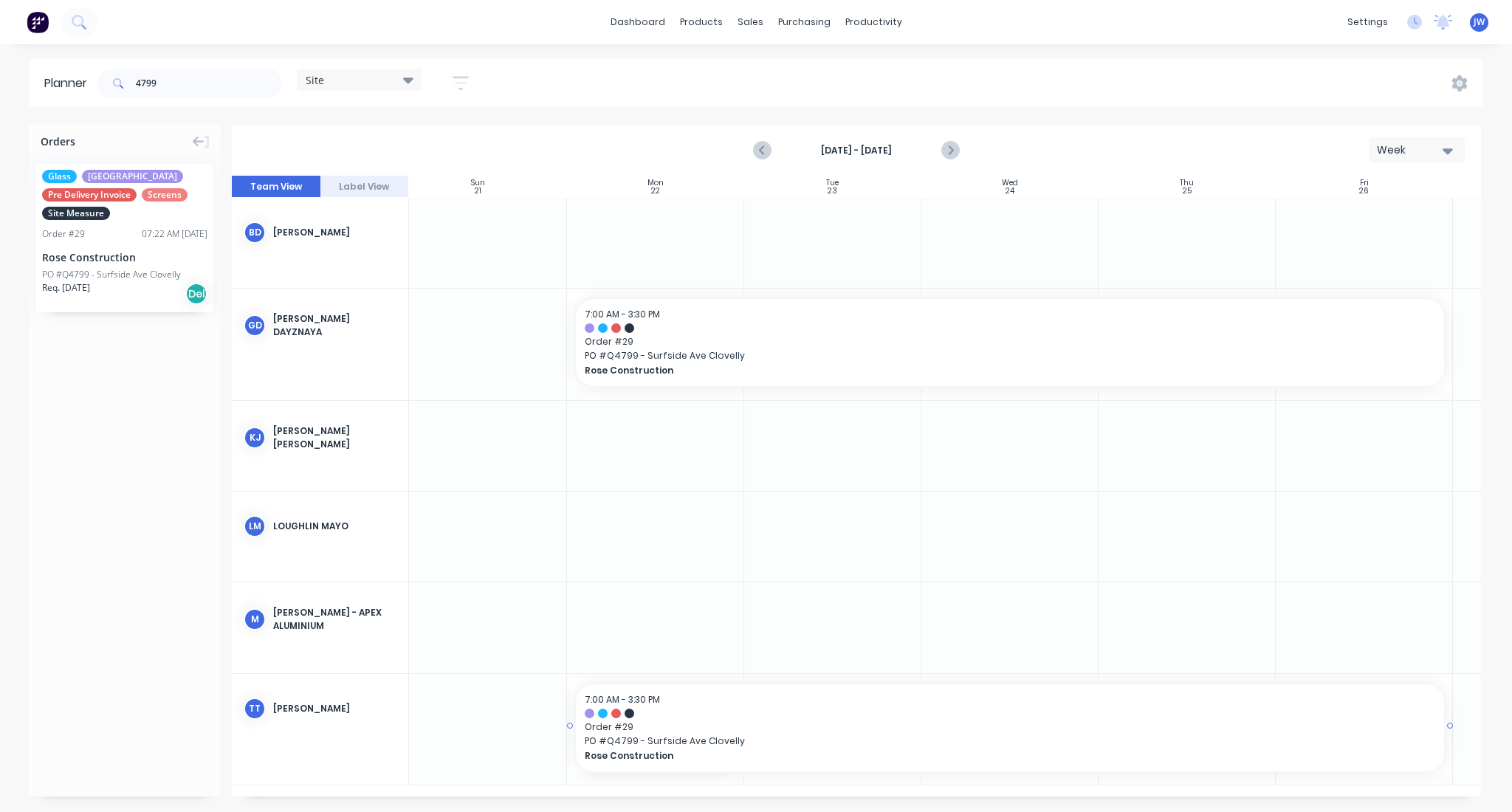
drag, startPoint x: 760, startPoint y: 718, endPoint x: 1465, endPoint y: 724, distance: 705.0
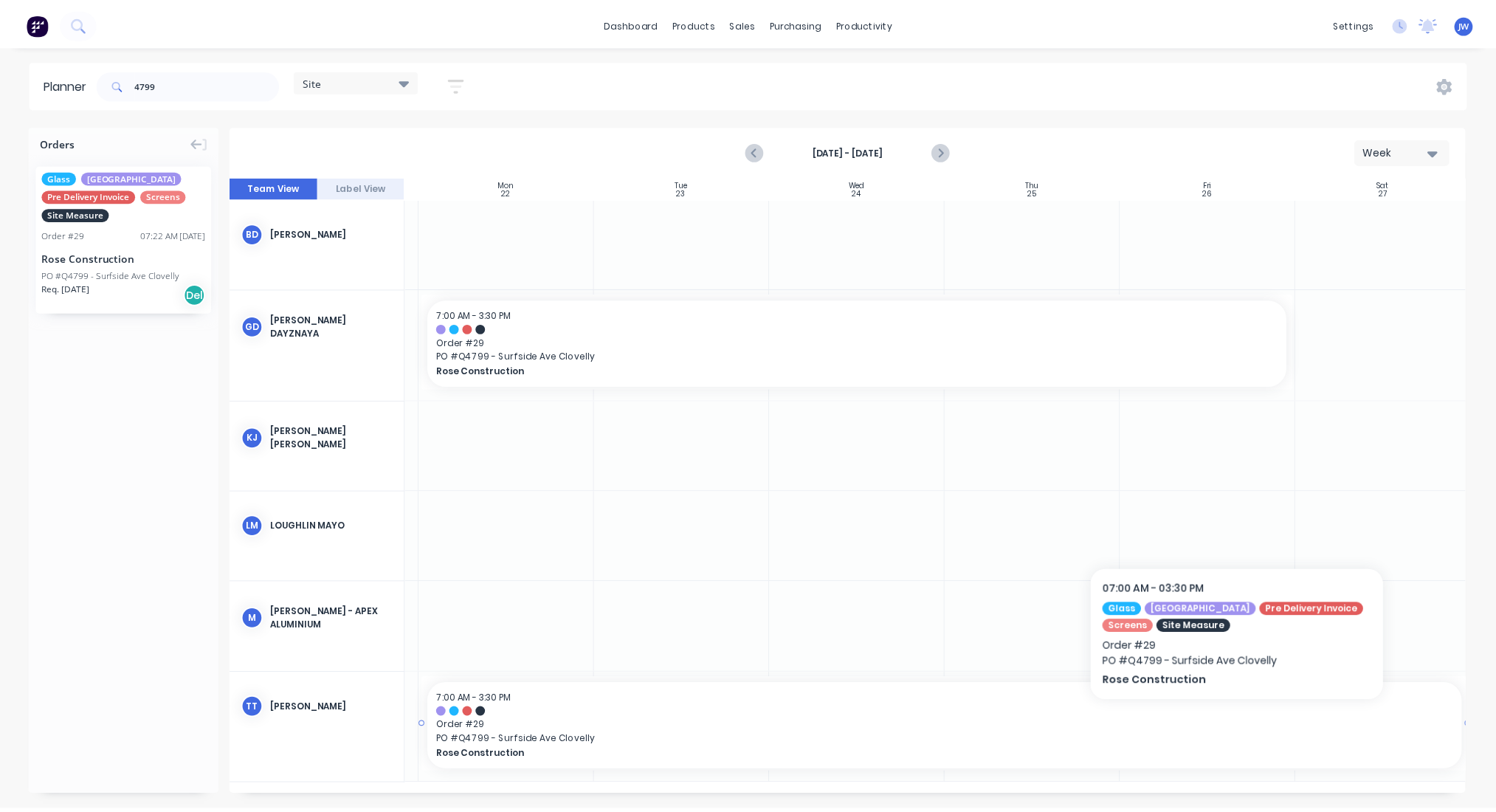
scroll to position [0, 167]
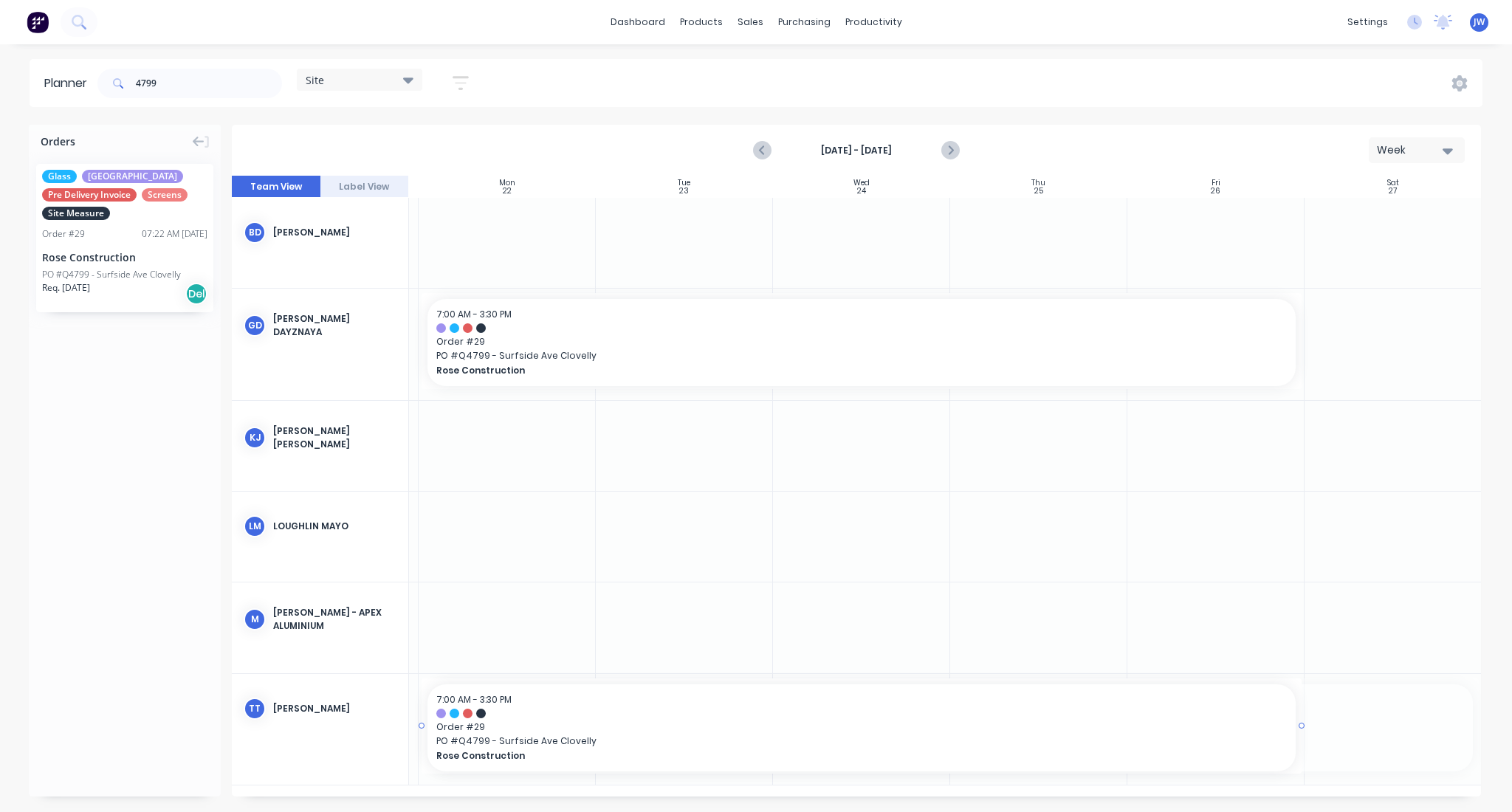
drag, startPoint x: 1477, startPoint y: 719, endPoint x: 1260, endPoint y: 729, distance: 217.2
drag, startPoint x: 186, startPoint y: 86, endPoint x: 20, endPoint y: 92, distance: 166.1
click at [20, 92] on div "Planner 4799 Site Save new view None (Default) edit Factory edit Office edit Si…" at bounding box center [756, 83] width 1512 height 48
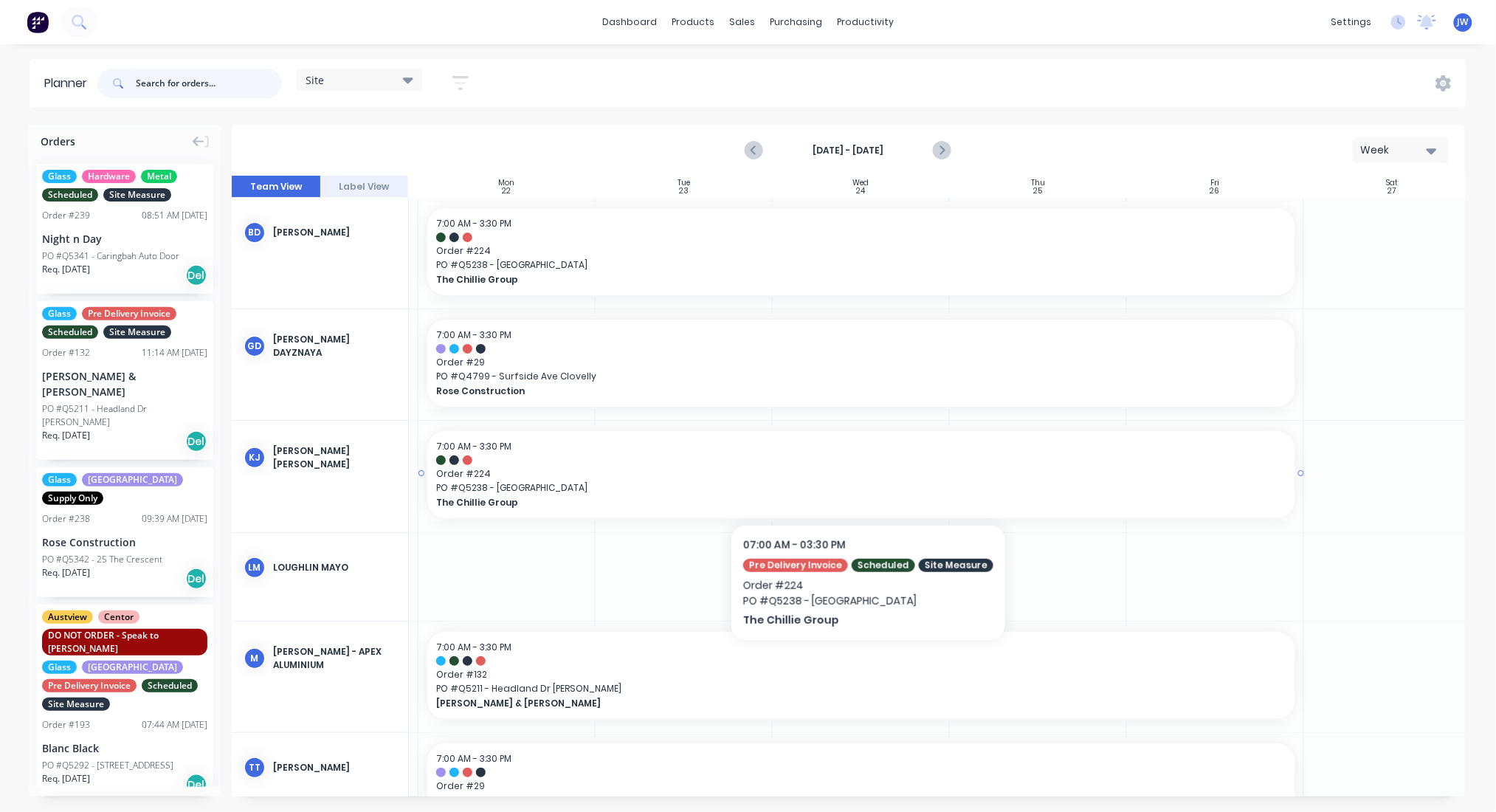
scroll to position [0, 0]
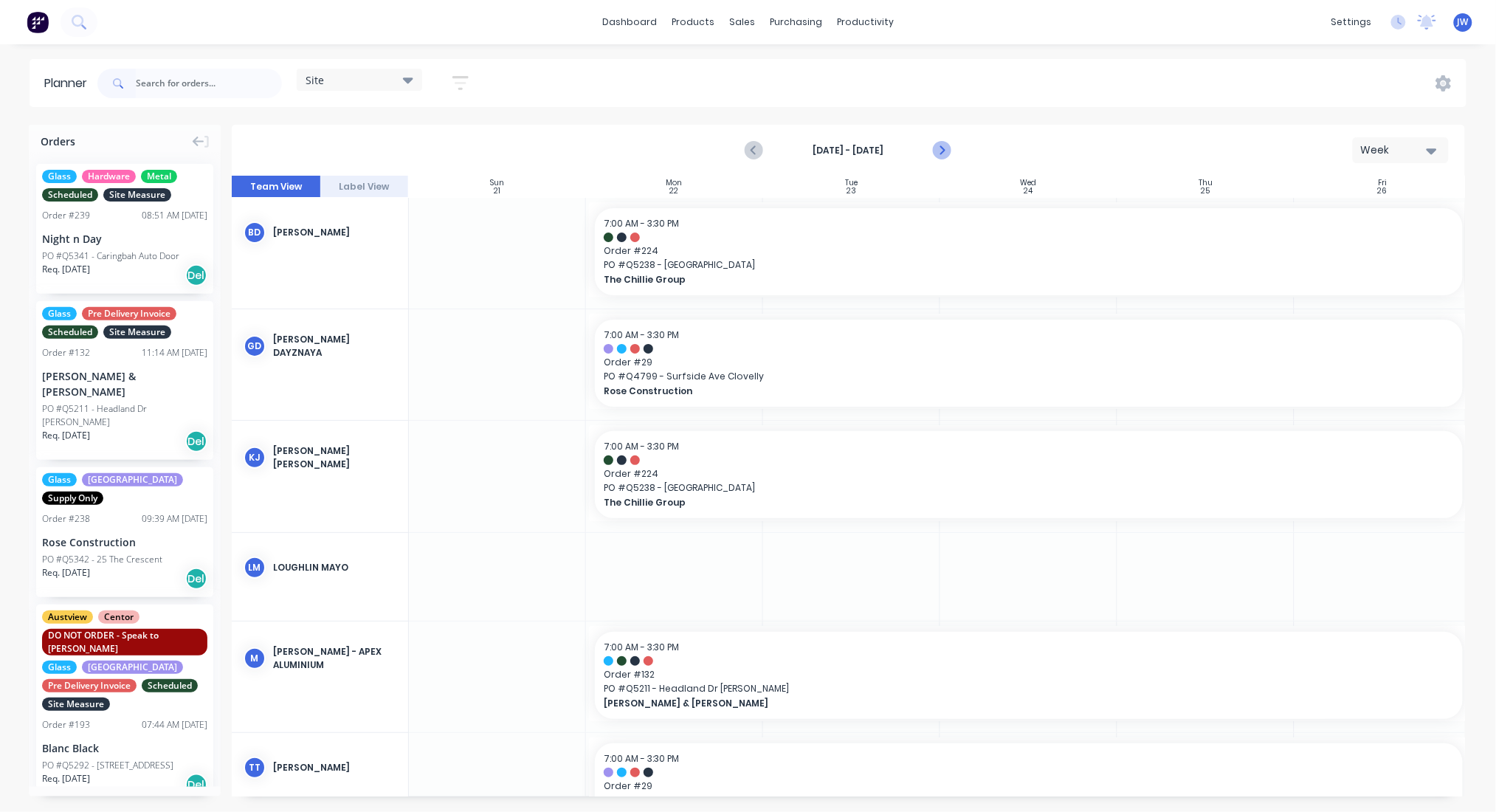
click at [939, 142] on icon "Next page" at bounding box center [941, 150] width 17 height 17
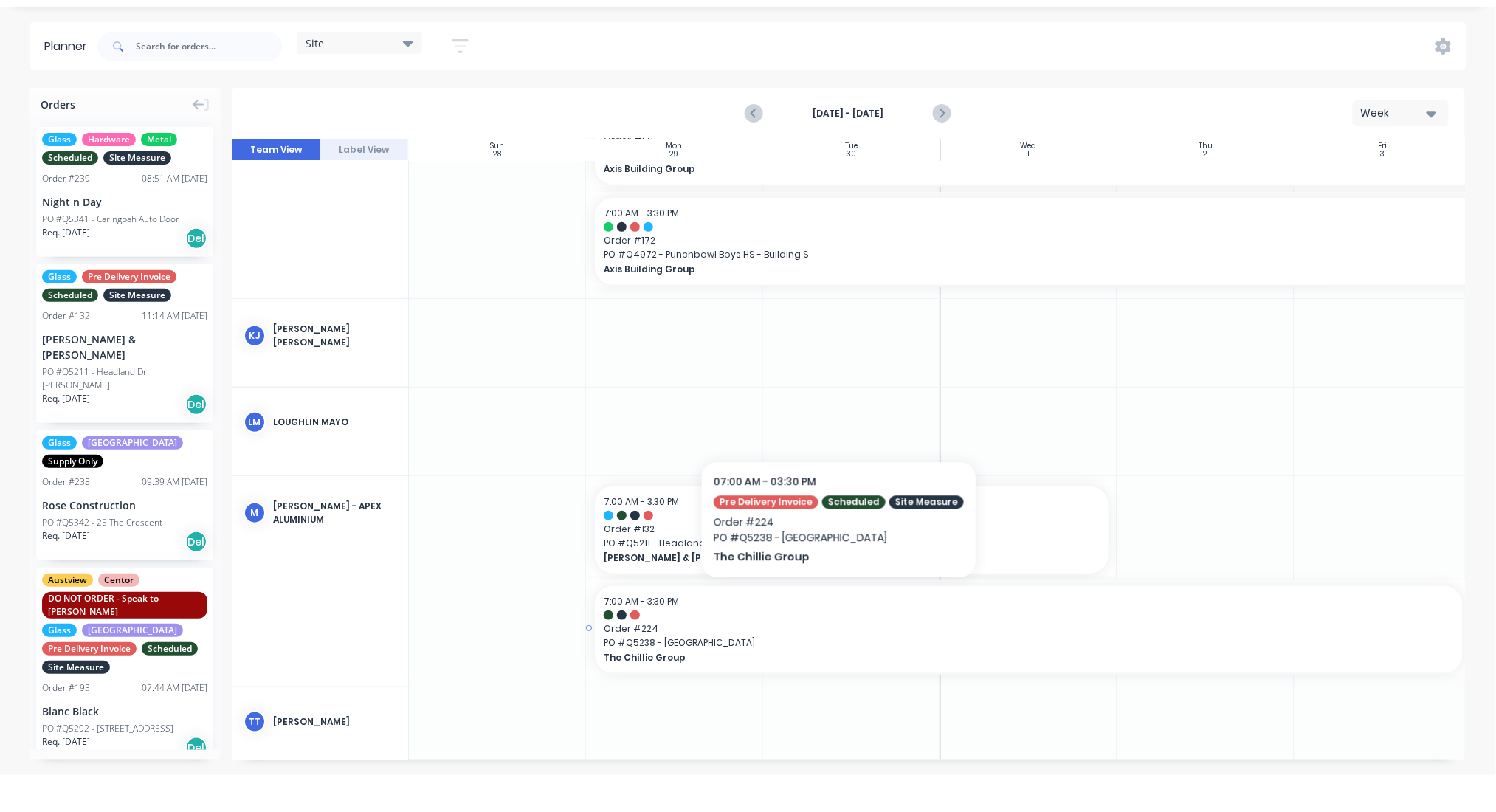
scroll to position [314, 0]
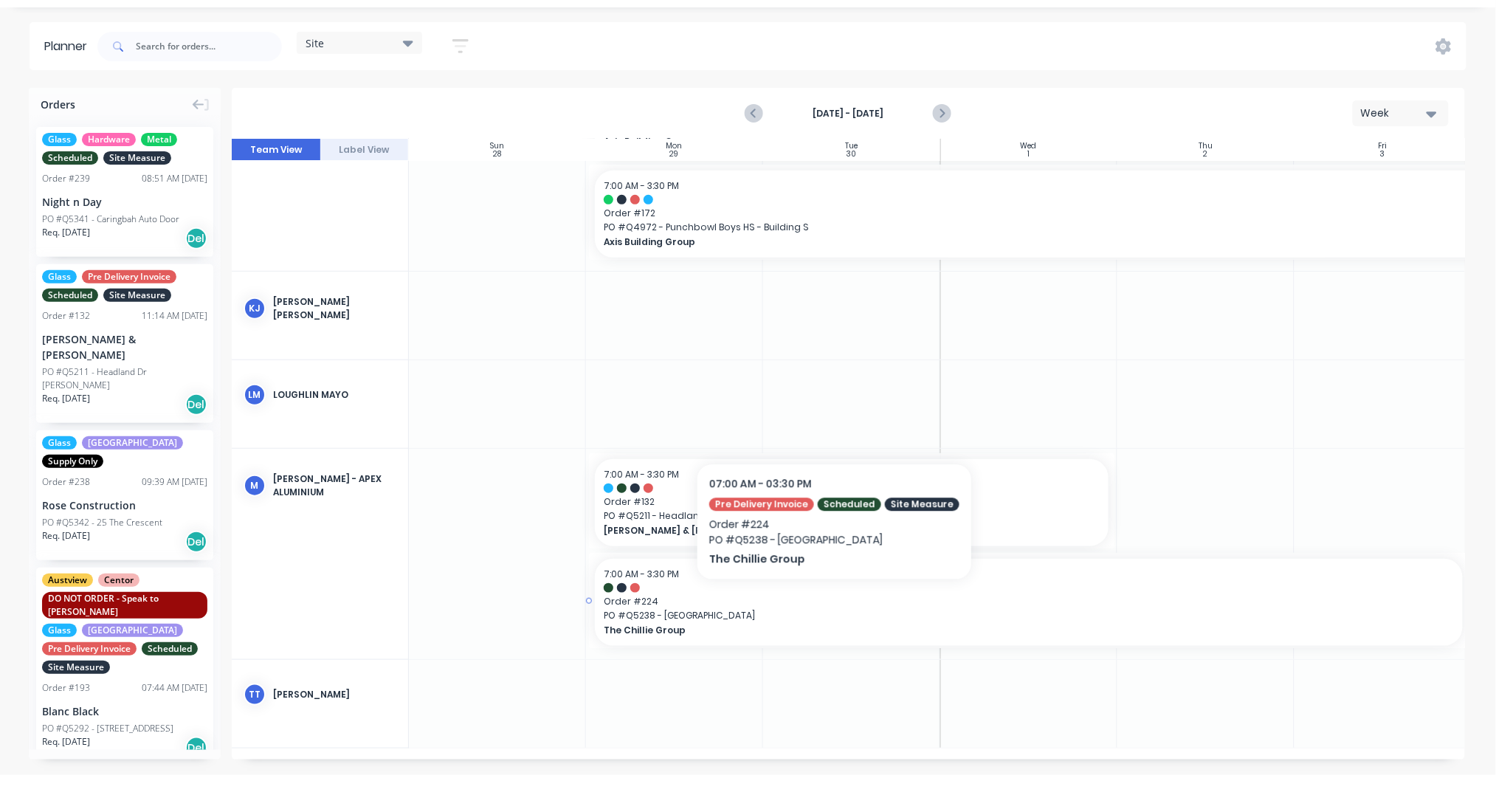
click at [827, 601] on span "Order # 224" at bounding box center [1029, 601] width 850 height 14
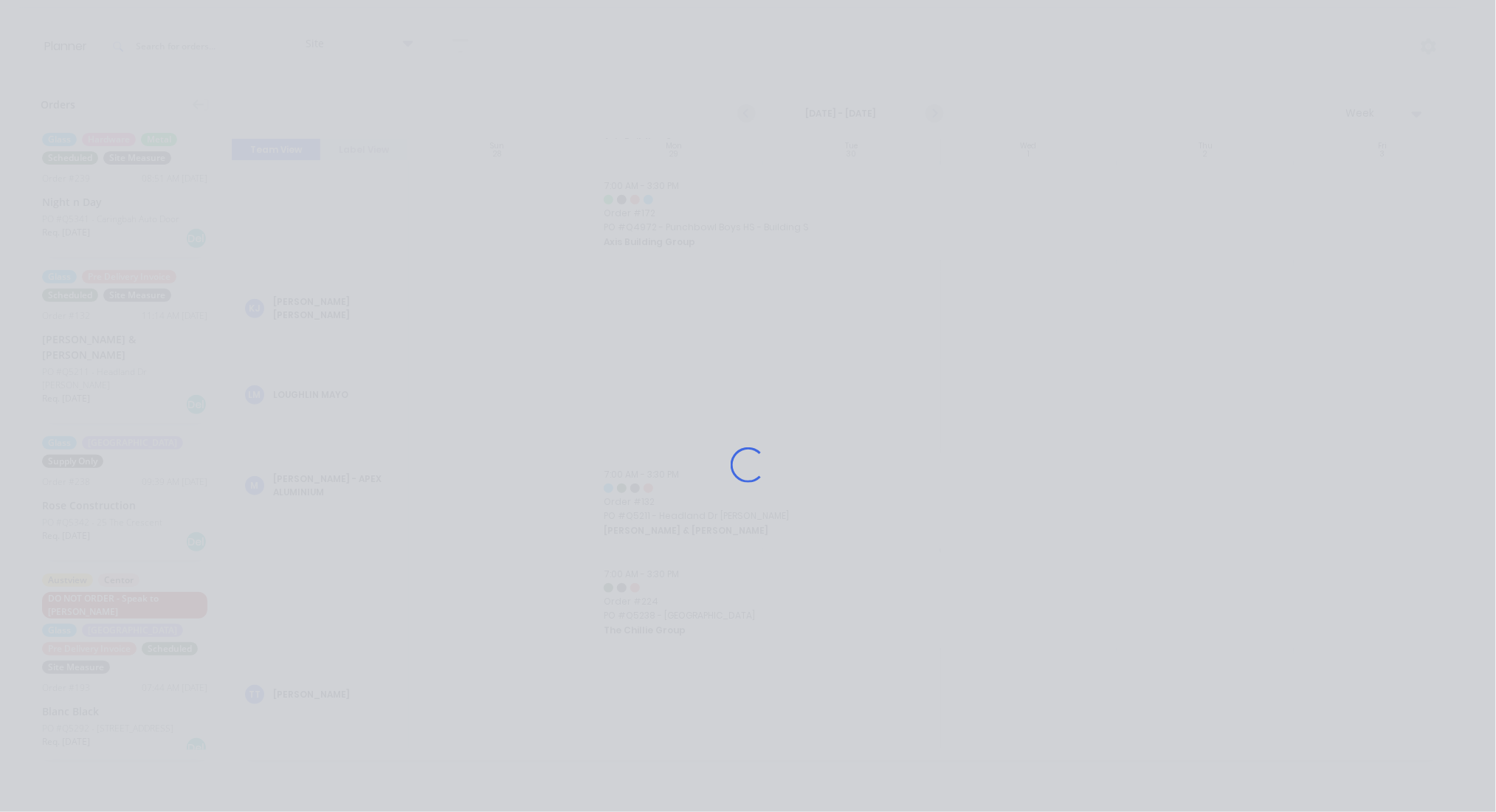
scroll to position [305, 0]
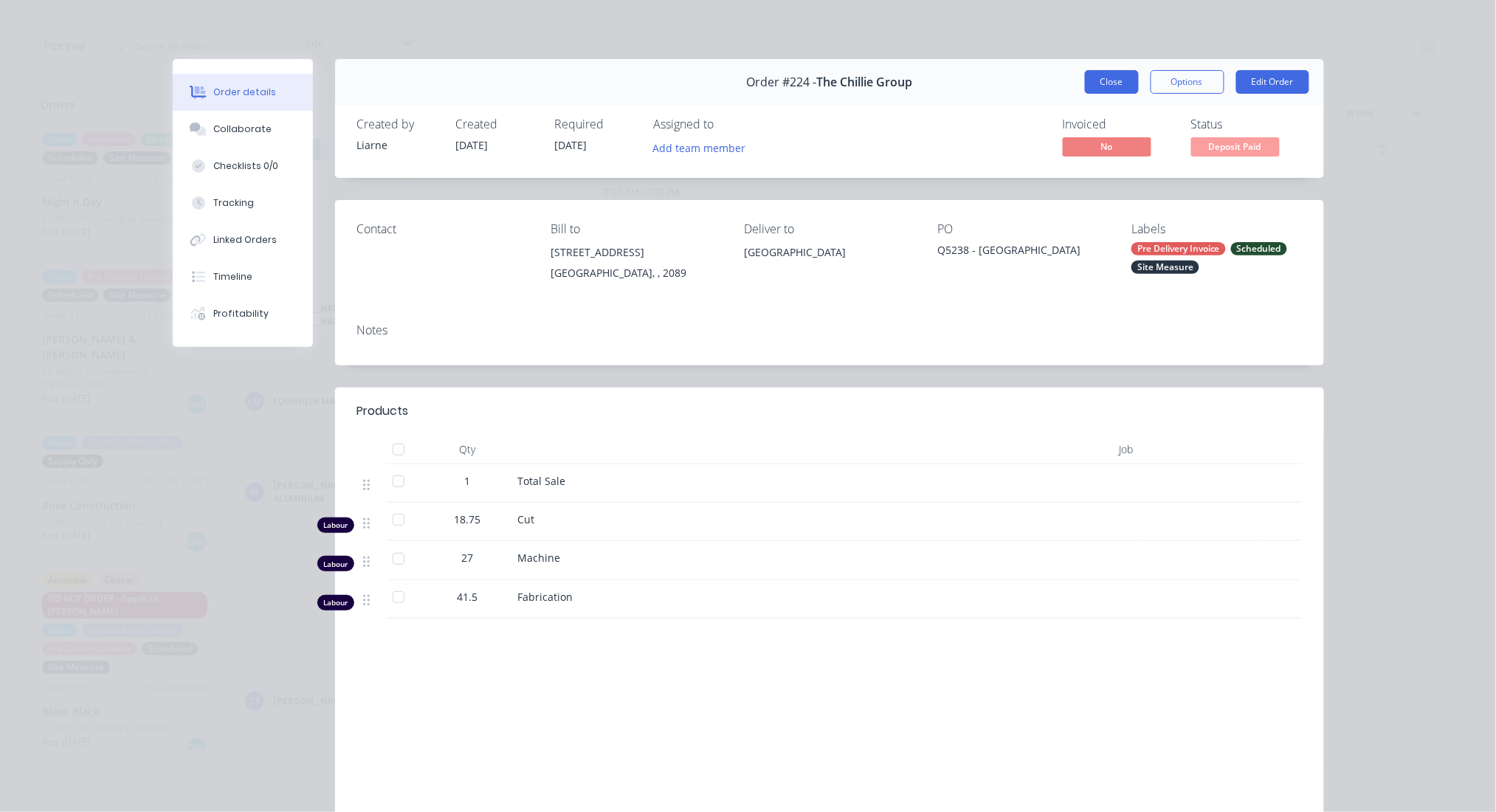
click at [1115, 84] on button "Close" at bounding box center [1111, 82] width 54 height 23
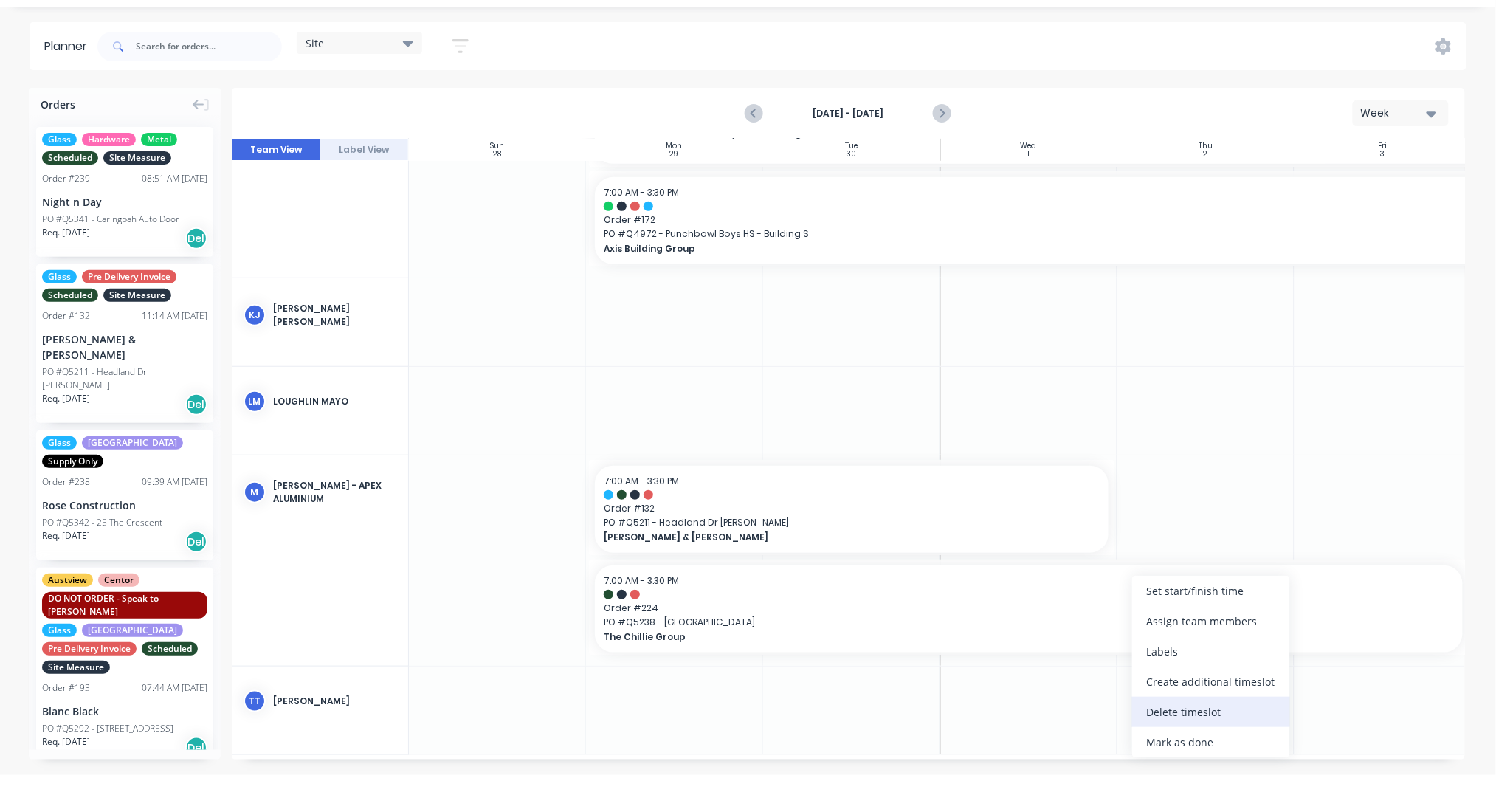
click at [1186, 702] on div "Delete timeslot" at bounding box center [1211, 712] width 158 height 30
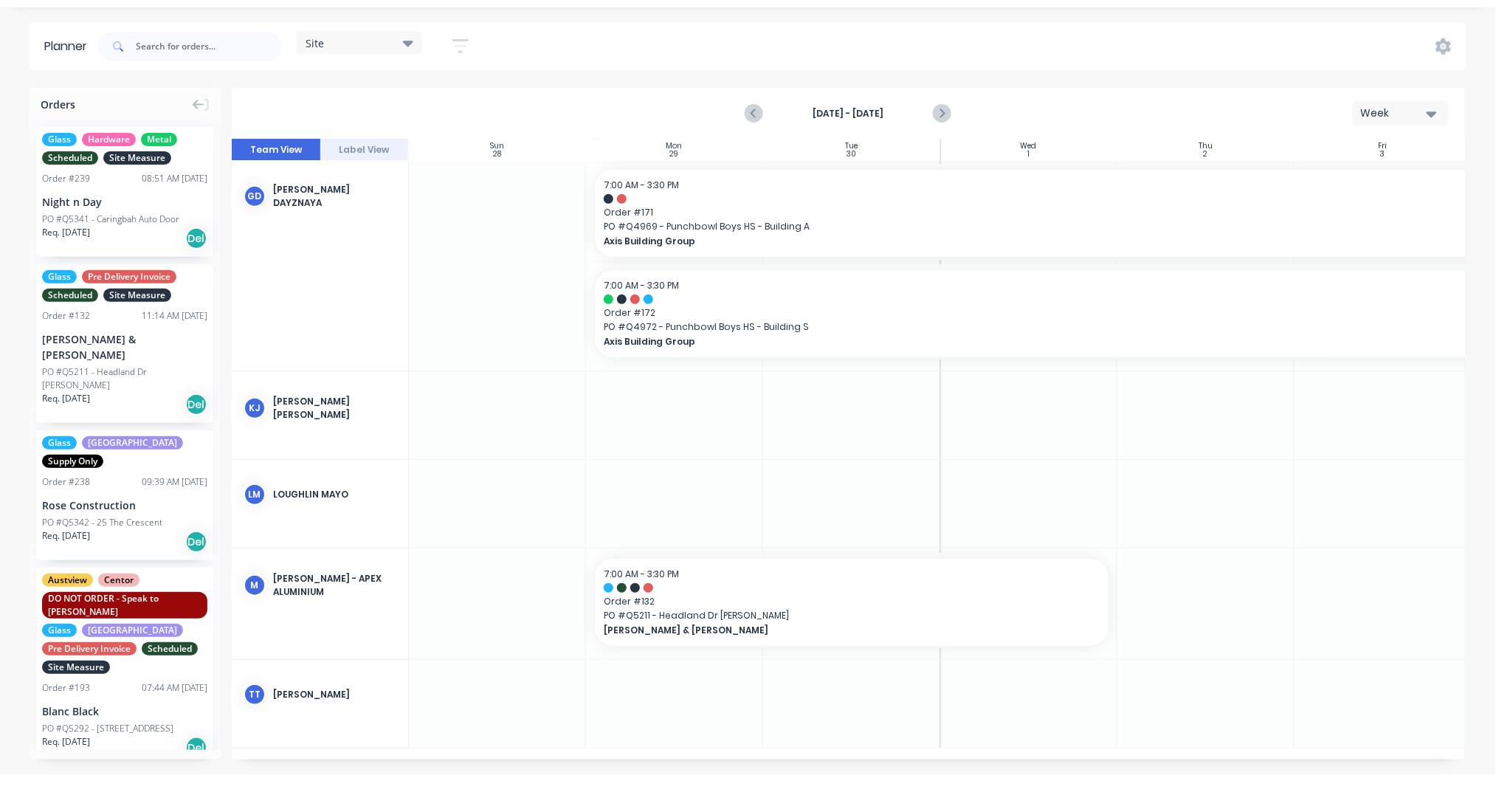
scroll to position [207, 0]
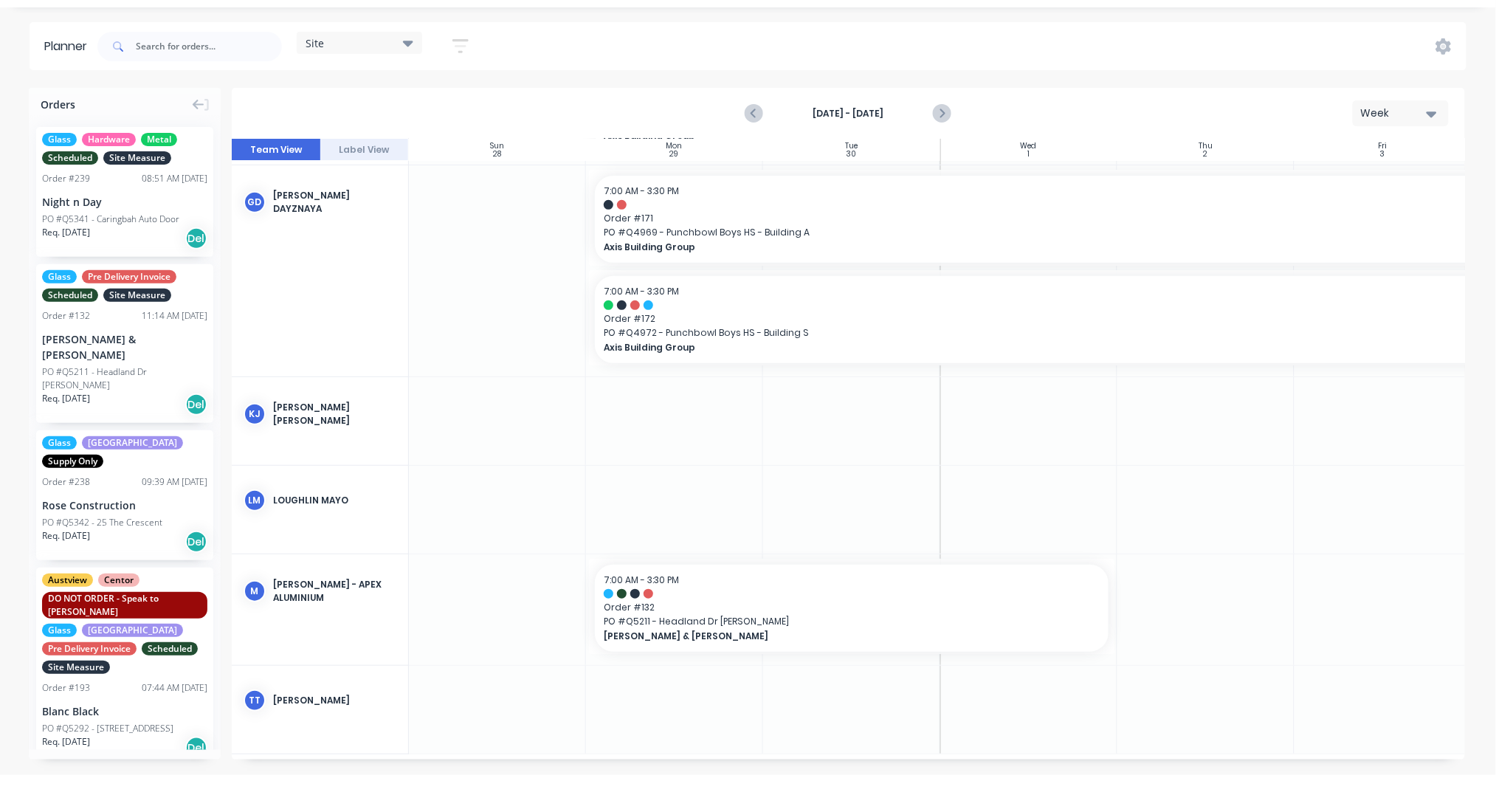
click at [1186, 702] on div at bounding box center [1206, 710] width 177 height 88
drag, startPoint x: 1114, startPoint y: 606, endPoint x: 1320, endPoint y: 591, distance: 206.5
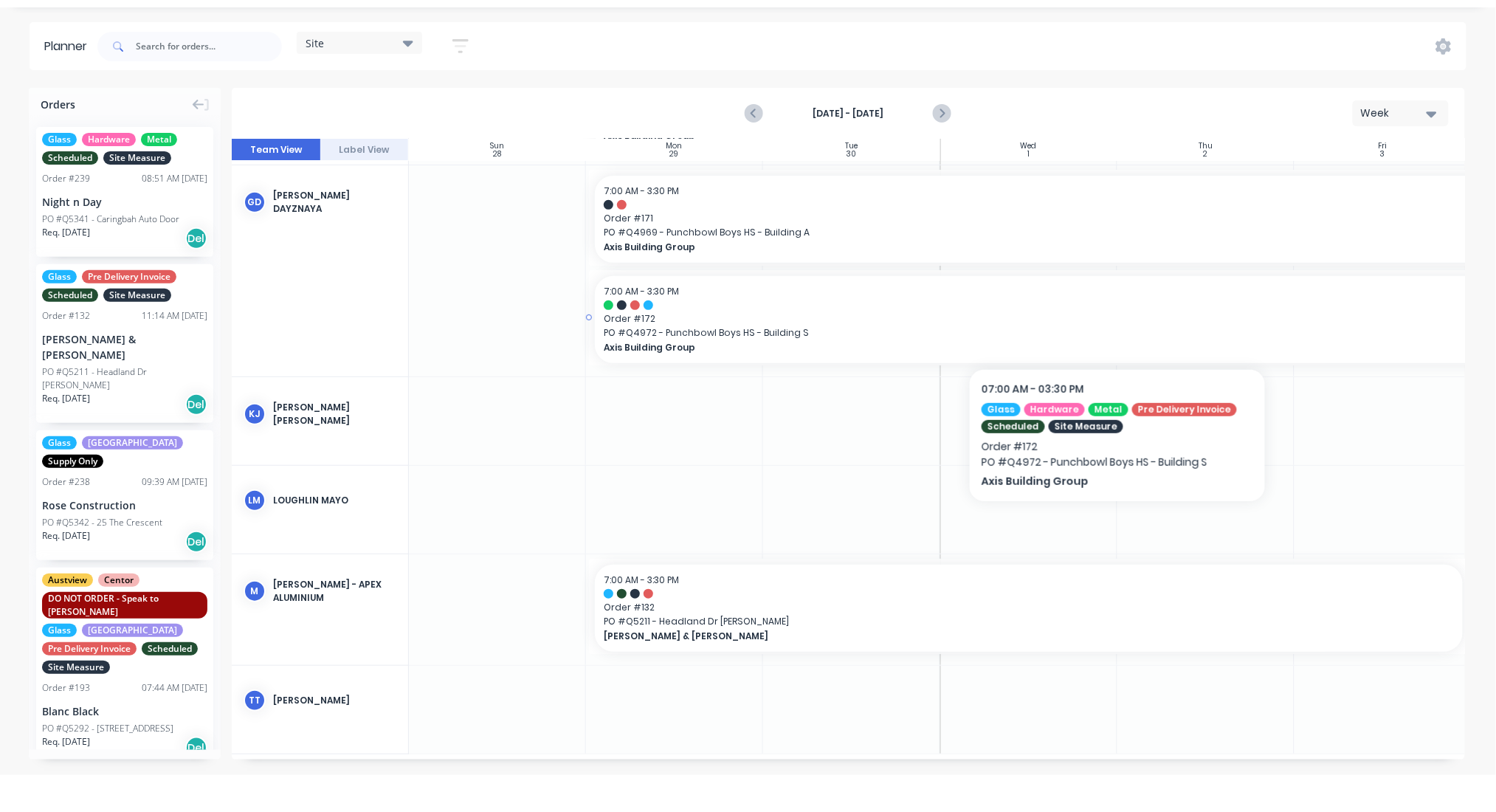
scroll to position [0, 0]
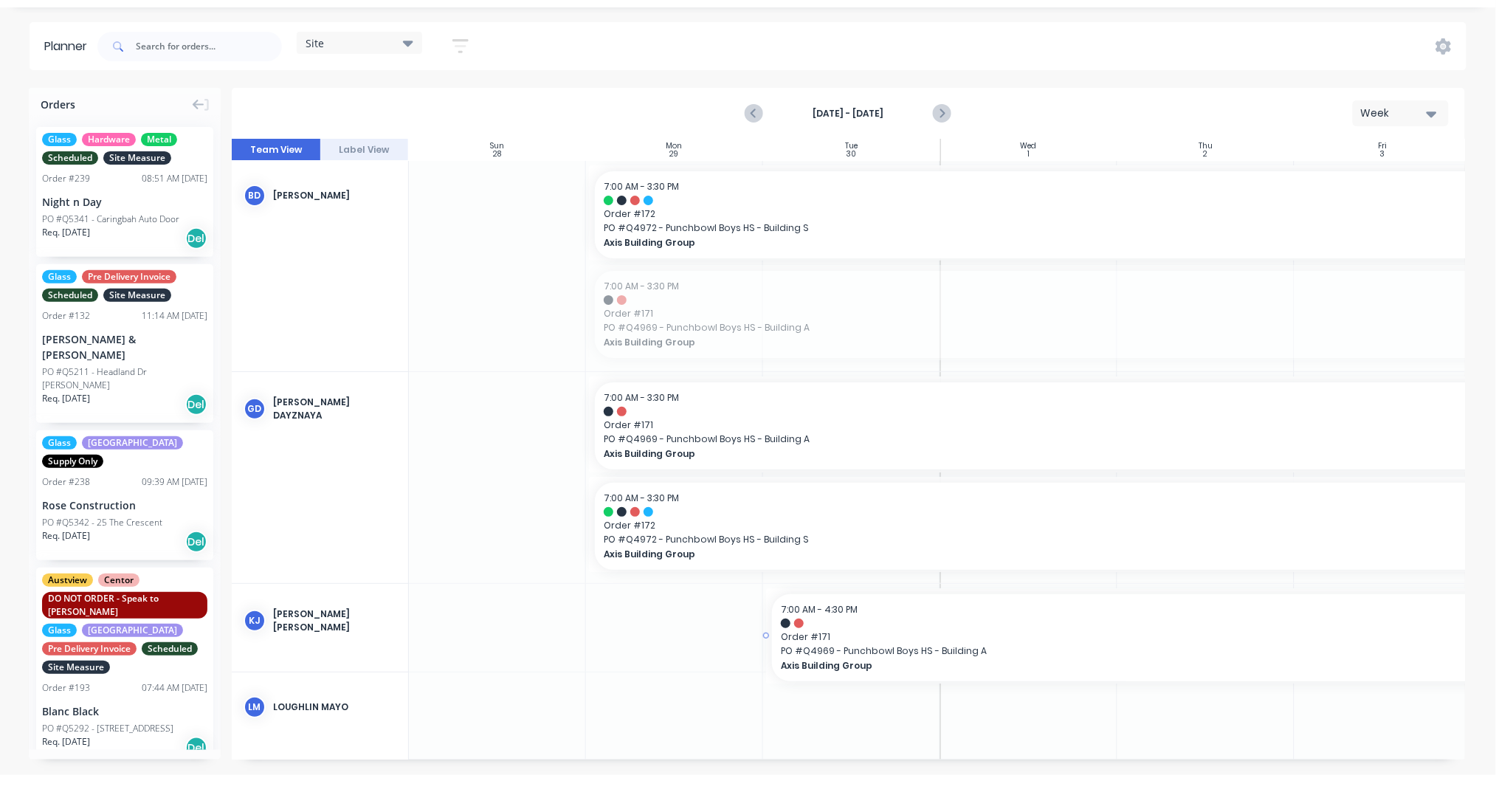
drag, startPoint x: 926, startPoint y: 330, endPoint x: 910, endPoint y: 727, distance: 397.3
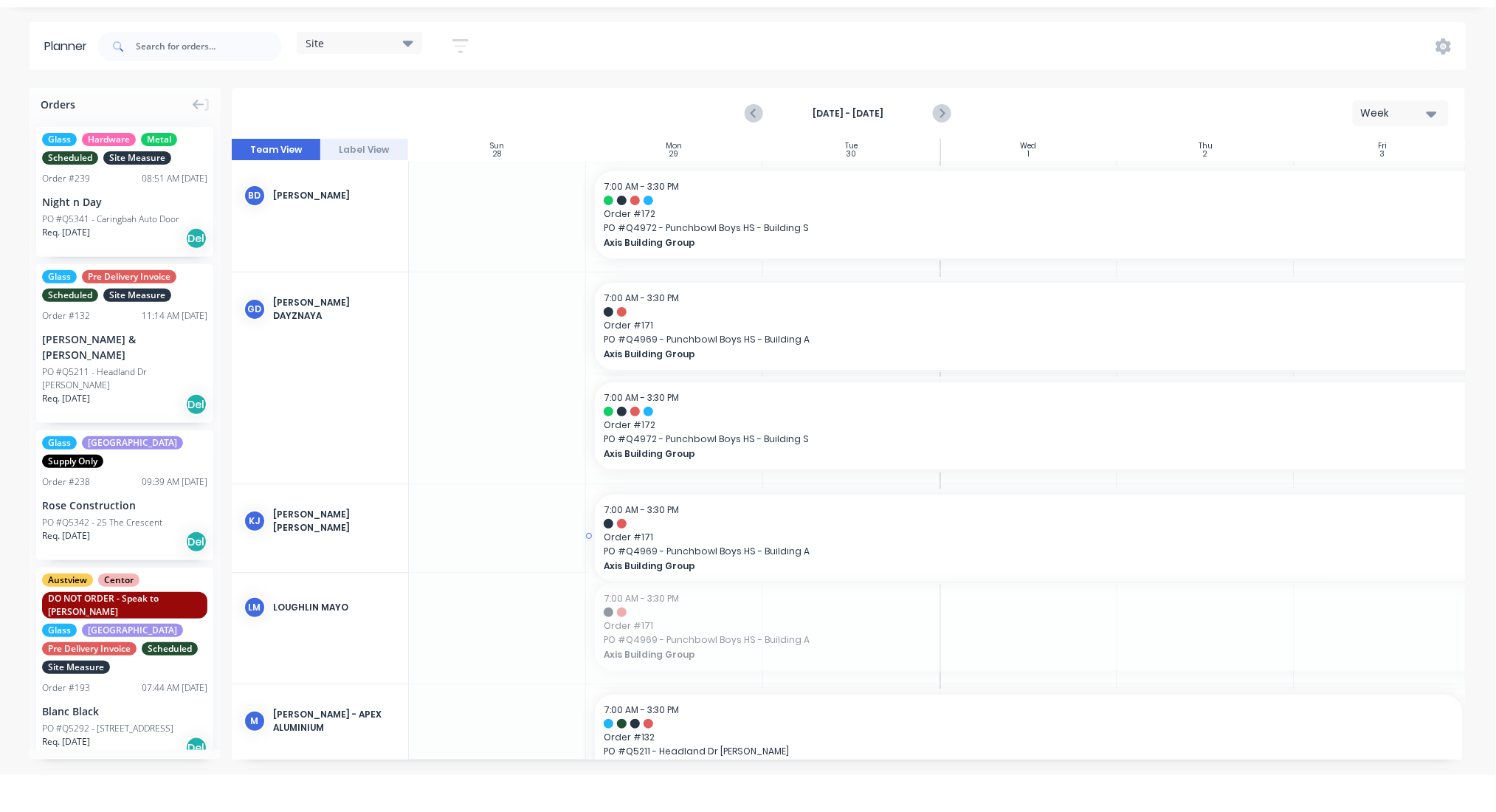
drag, startPoint x: 889, startPoint y: 651, endPoint x: 892, endPoint y: 532, distance: 119.0
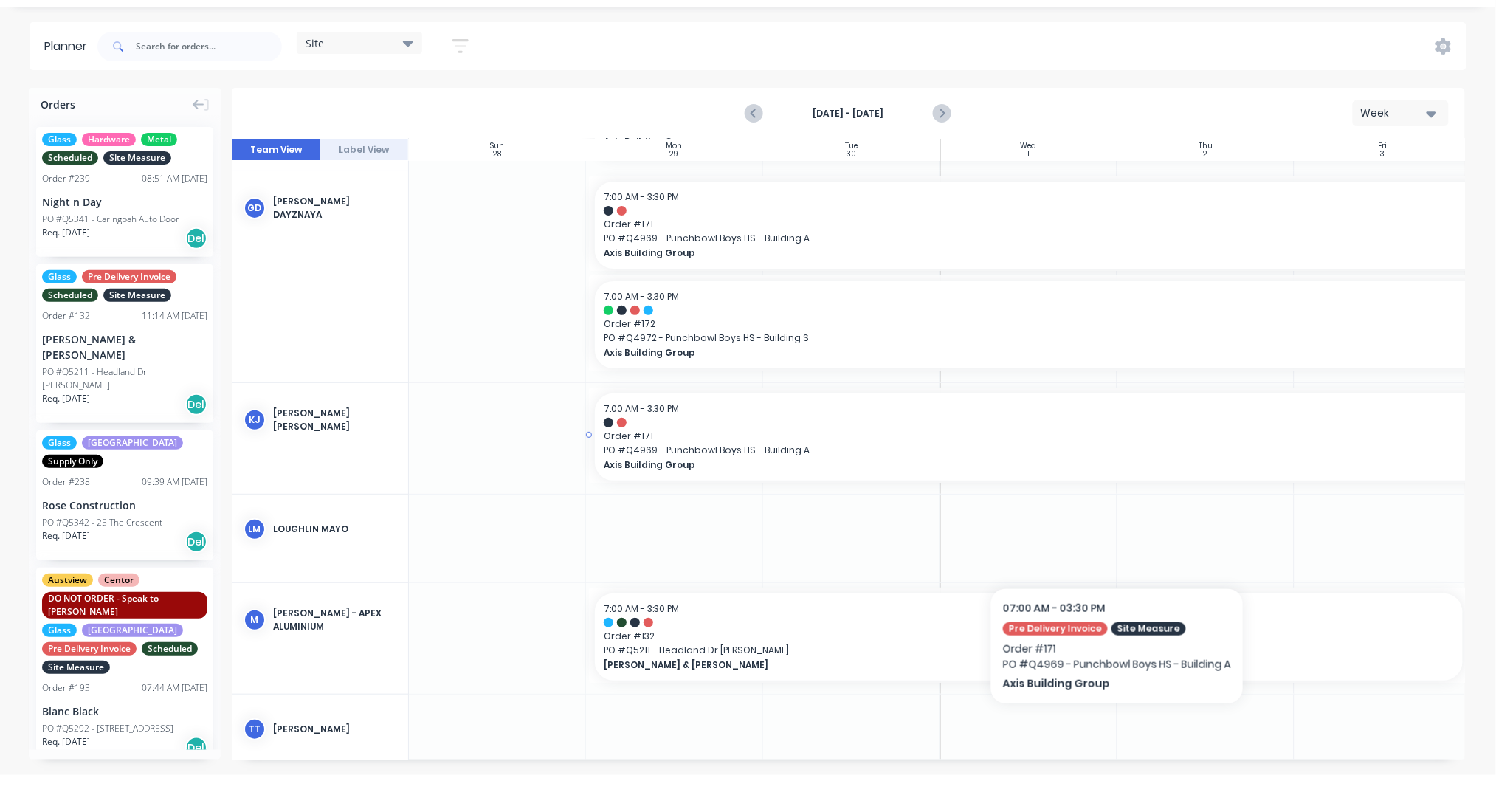
scroll to position [102, 0]
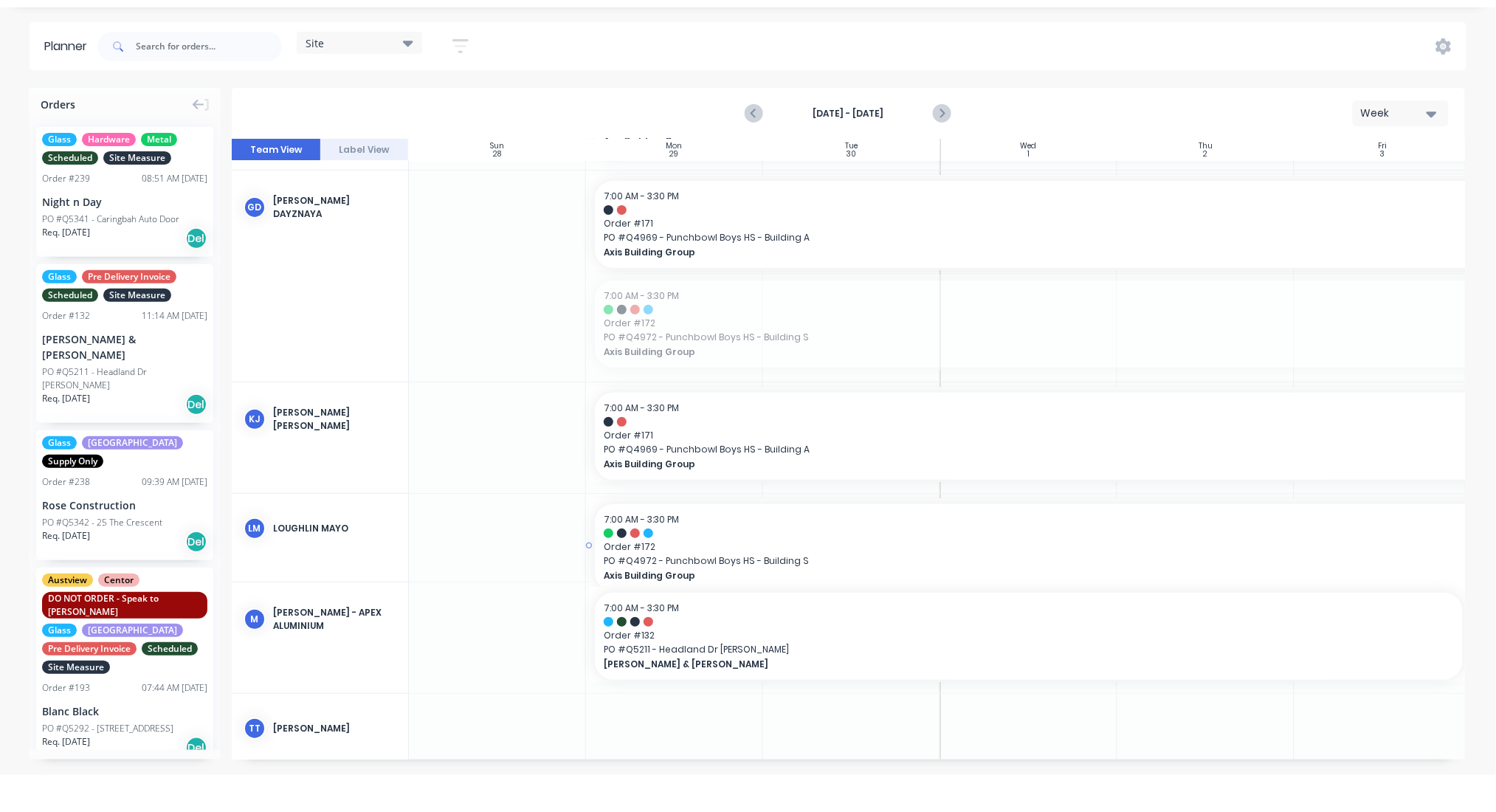
drag, startPoint x: 923, startPoint y: 322, endPoint x: 877, endPoint y: 574, distance: 256.2
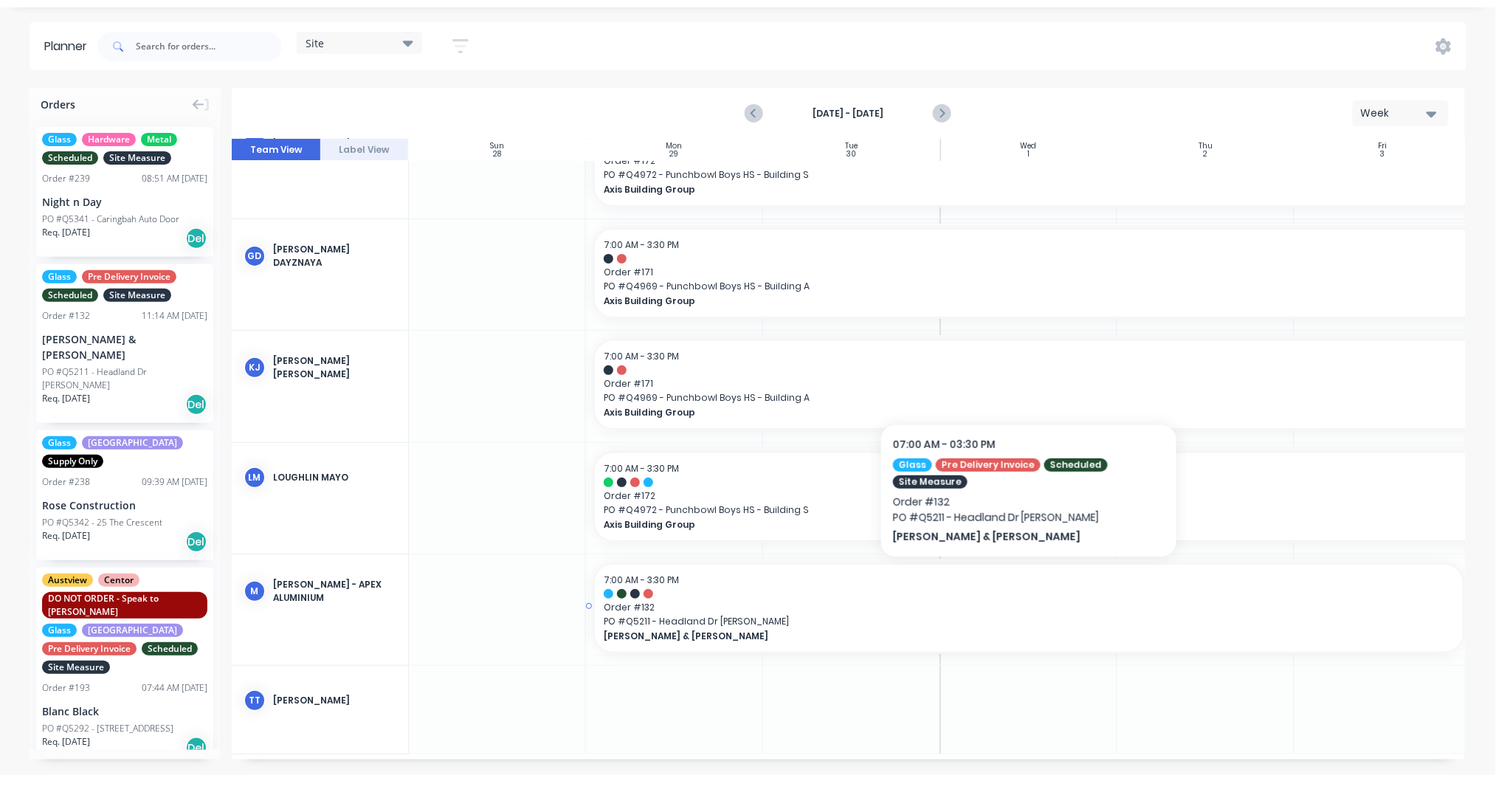
scroll to position [0, 0]
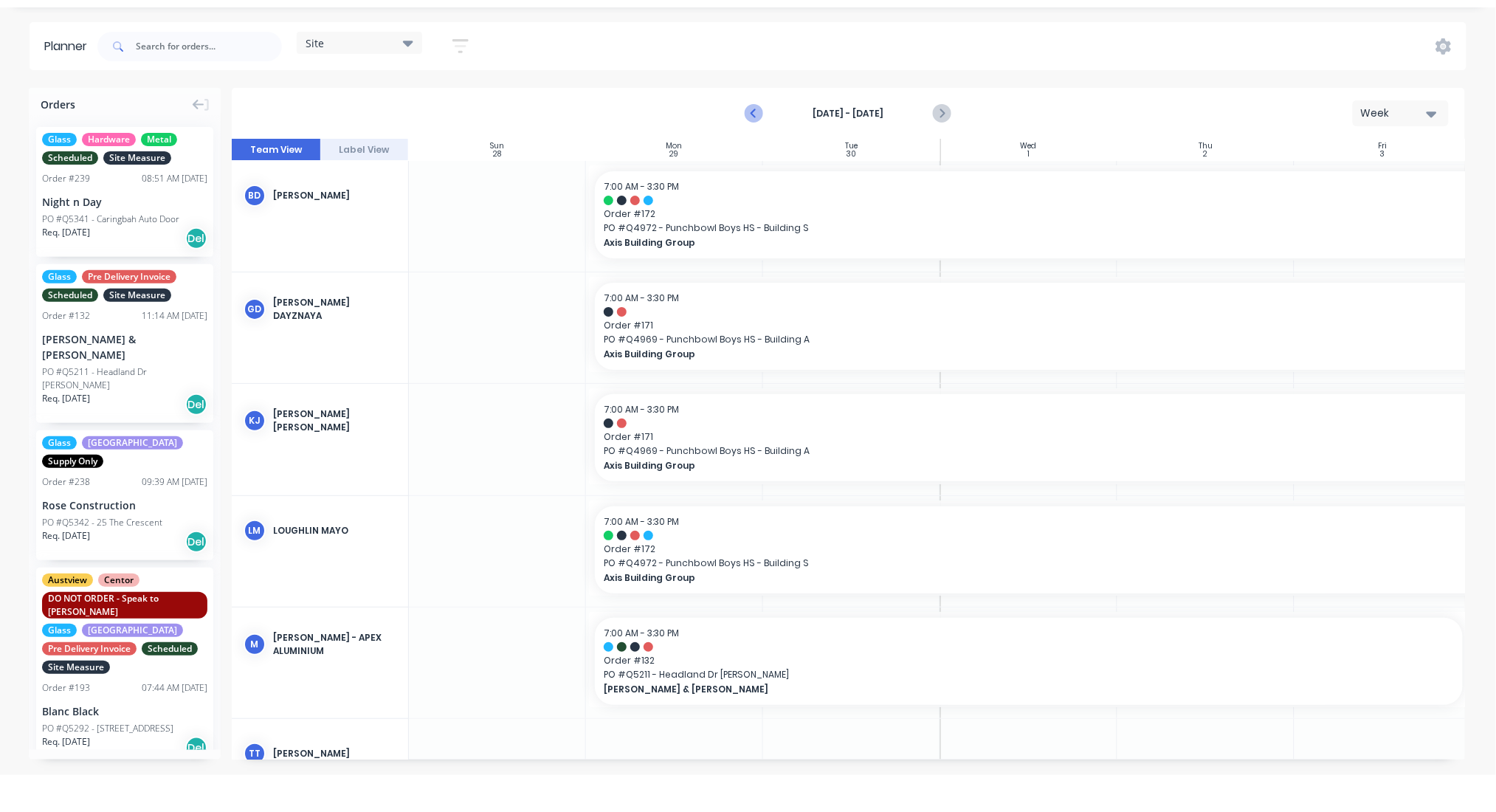
click at [756, 113] on icon "Previous page" at bounding box center [754, 113] width 17 height 17
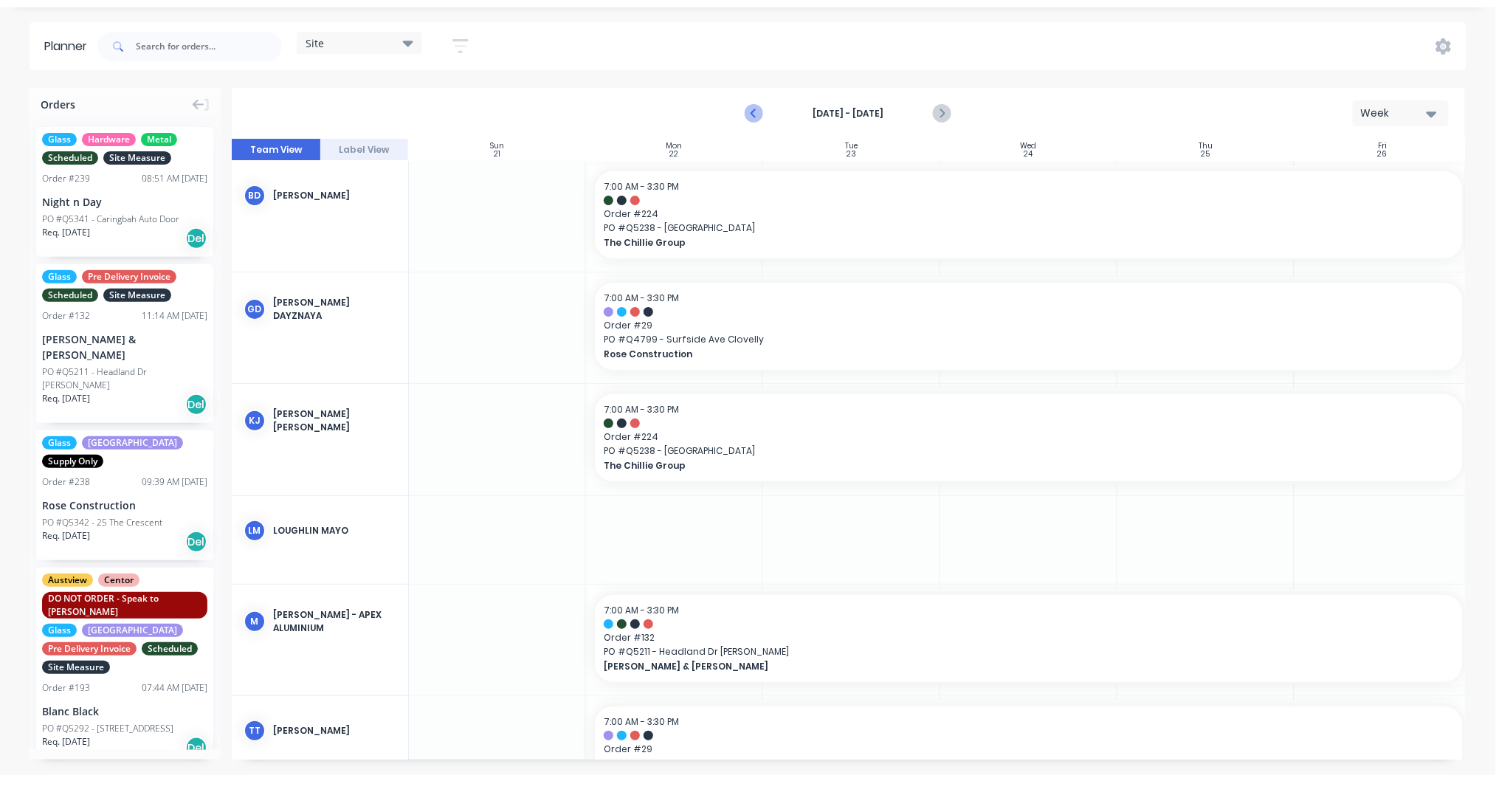
click at [760, 108] on icon "Previous page" at bounding box center [754, 113] width 17 height 17
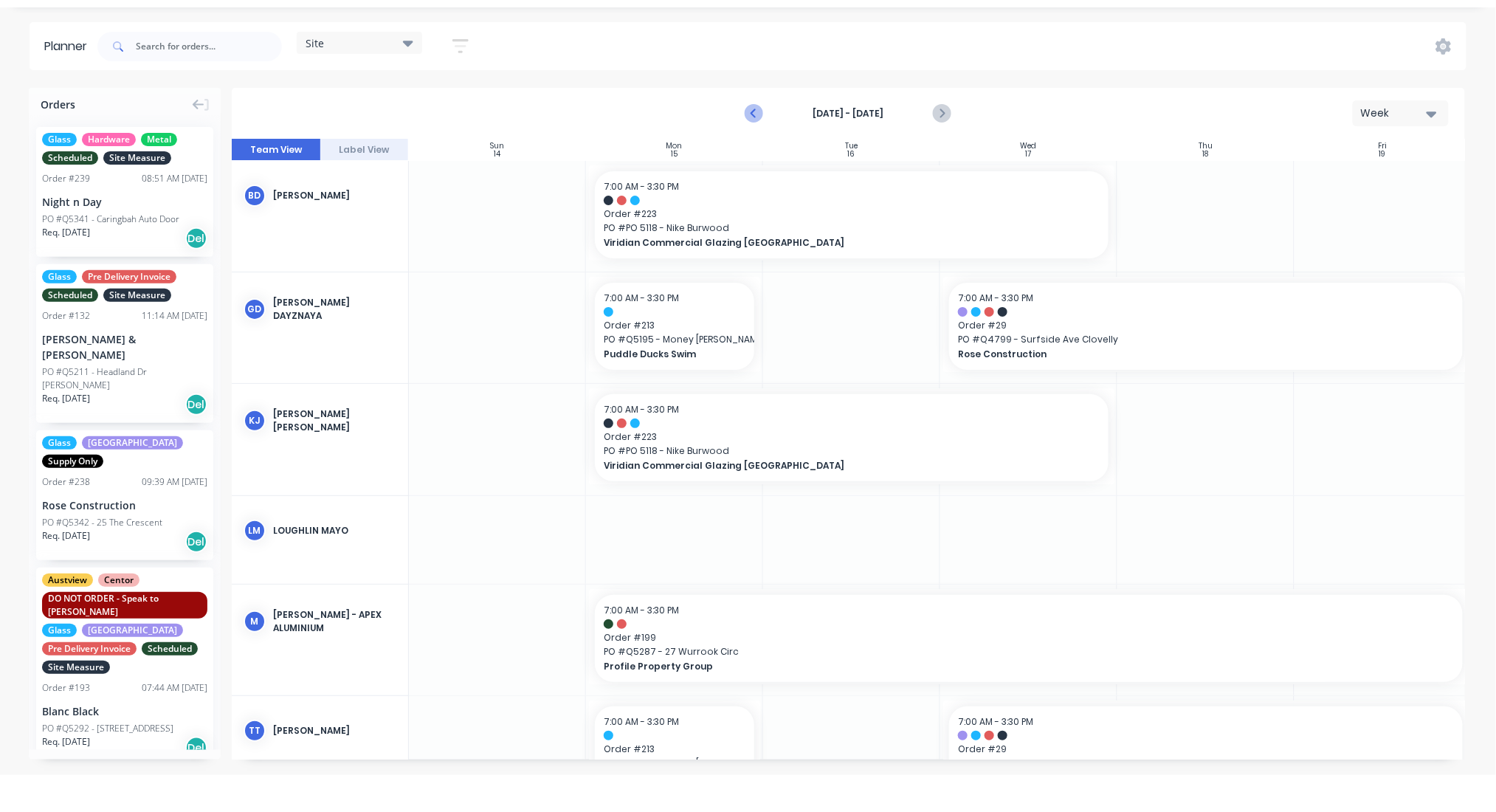
click at [760, 106] on icon "Previous page" at bounding box center [754, 113] width 17 height 17
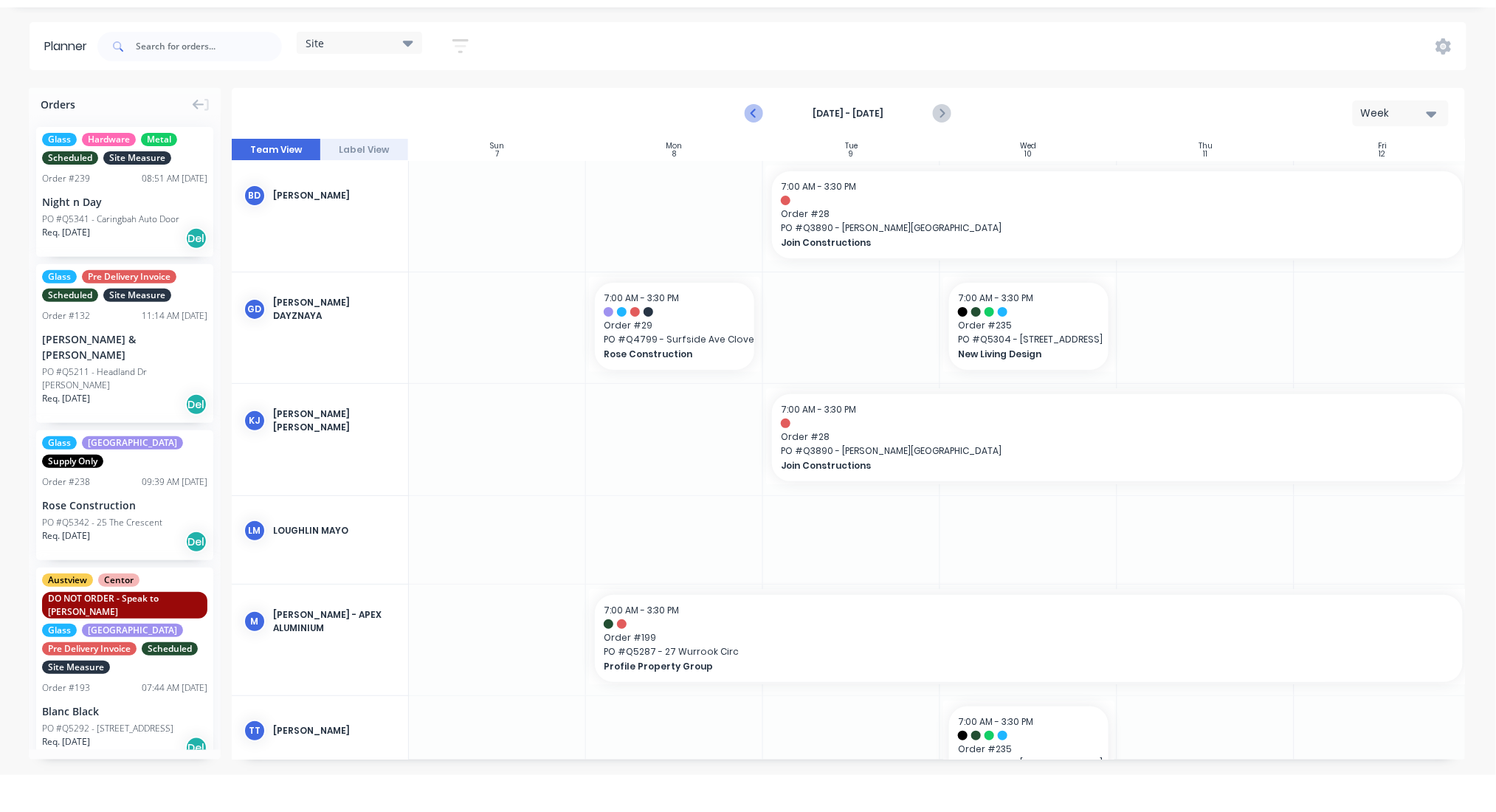
click at [749, 117] on icon "Previous page" at bounding box center [754, 113] width 17 height 17
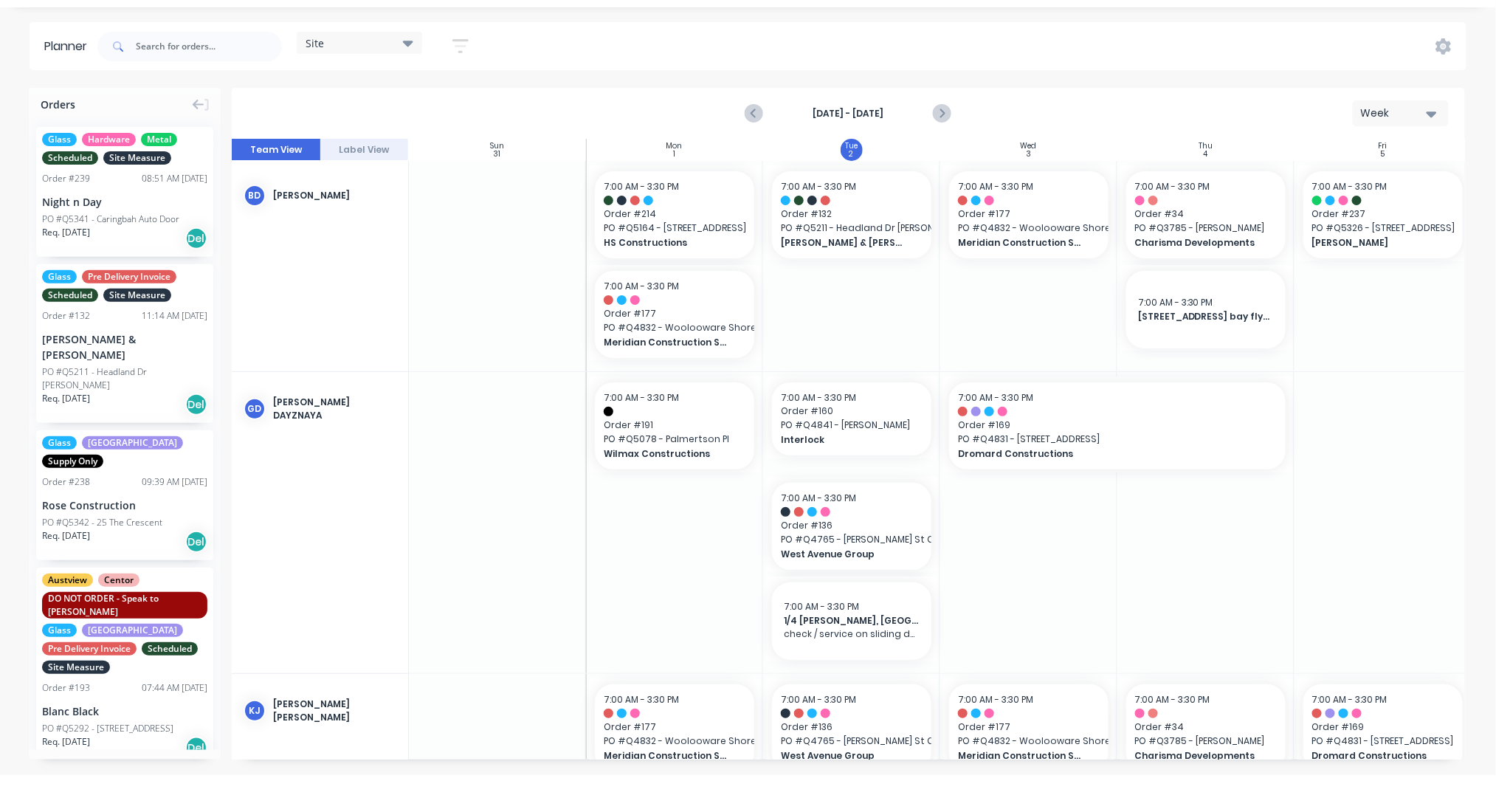
click at [1376, 317] on div at bounding box center [1383, 266] width 177 height 211
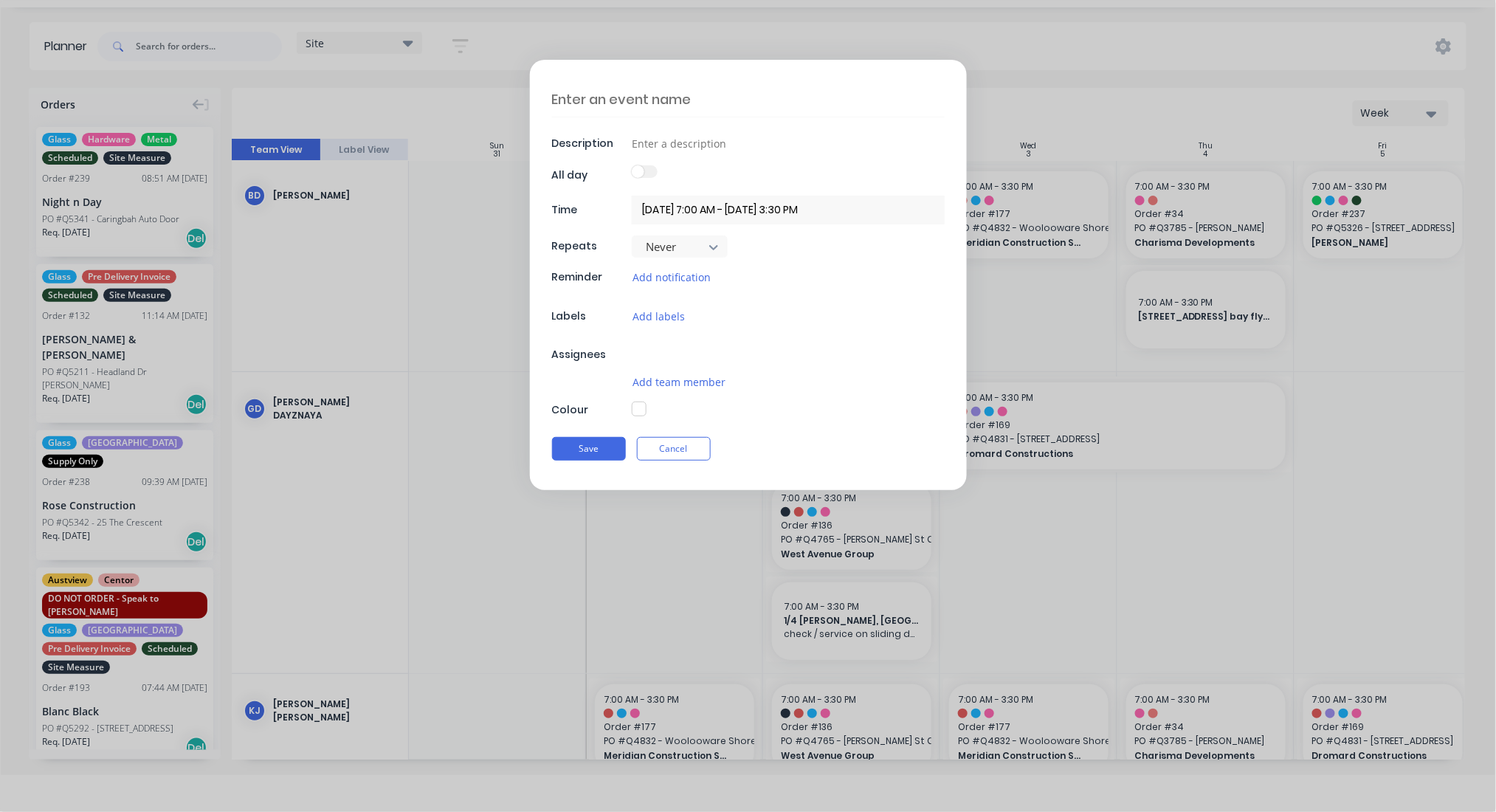
type textarea "x"
click at [654, 100] on textarea at bounding box center [748, 99] width 392 height 35
type textarea "1"
type textarea "x"
type textarea "1"
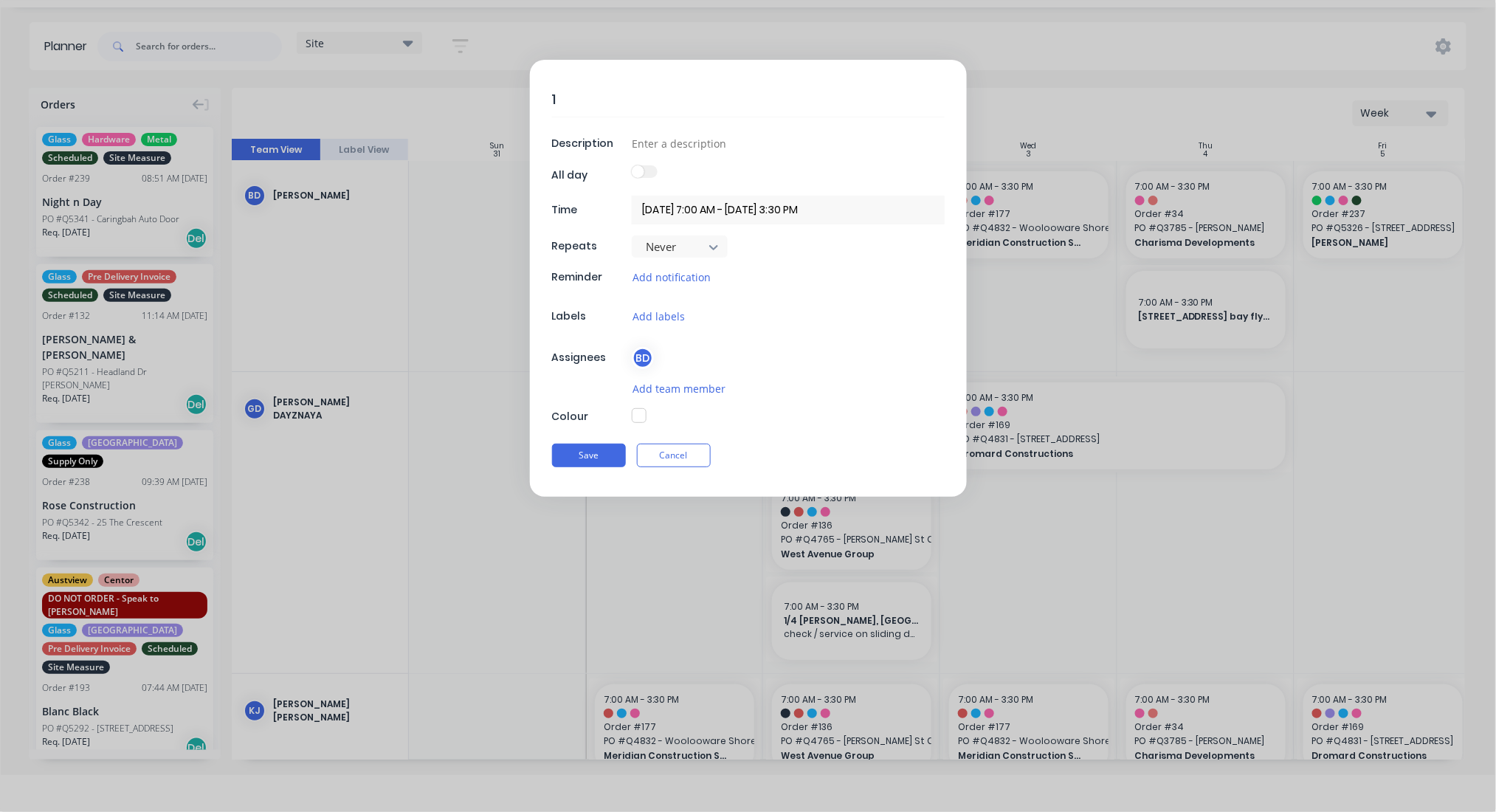
type textarea "x"
type textarea "1 m"
type textarea "x"
type textarea "1 mc"
type textarea "x"
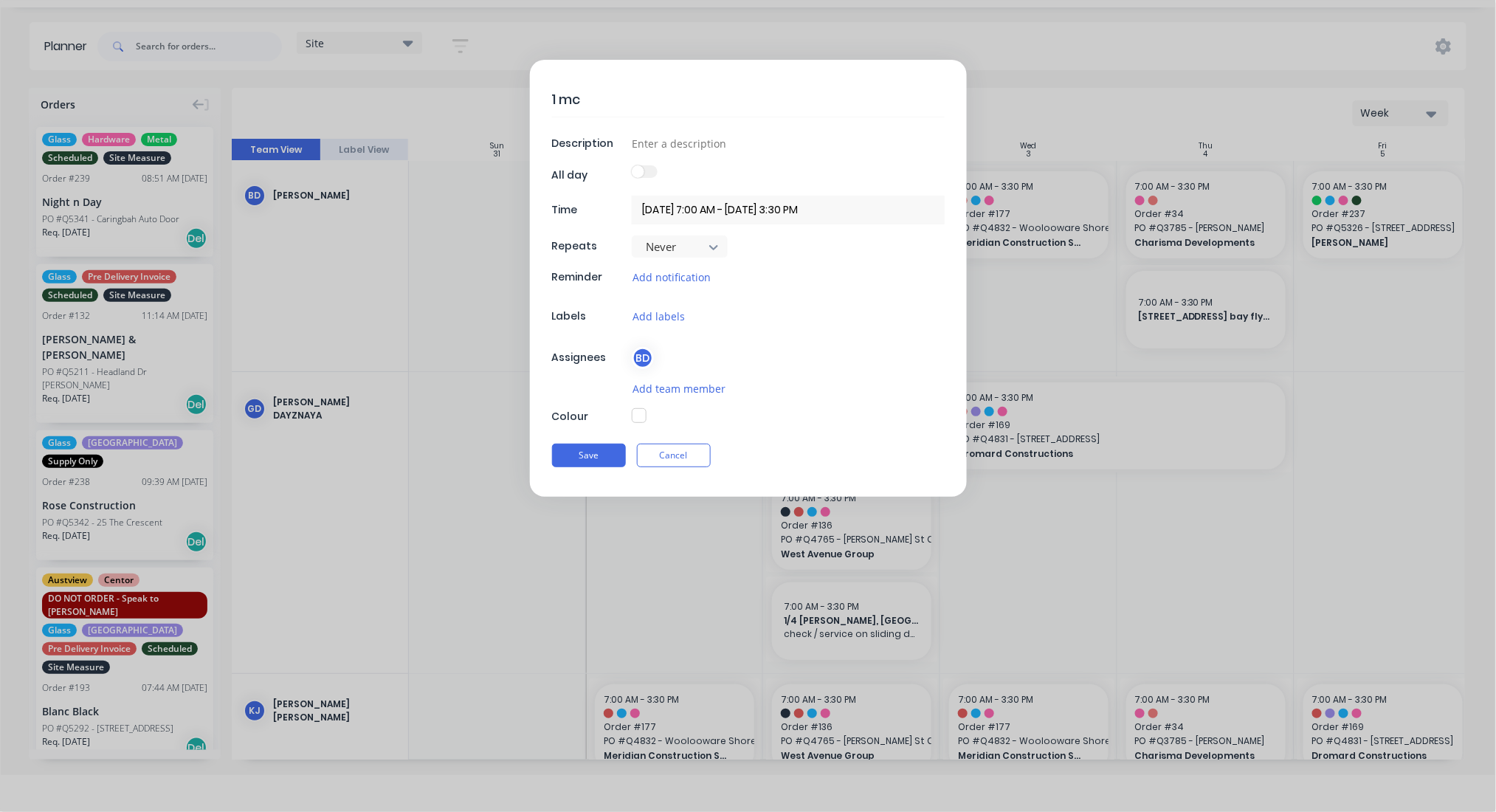
type textarea "1 mcd"
type textarea "x"
type textarea "1 mcdo"
type textarea "x"
type textarea "1 mcdon"
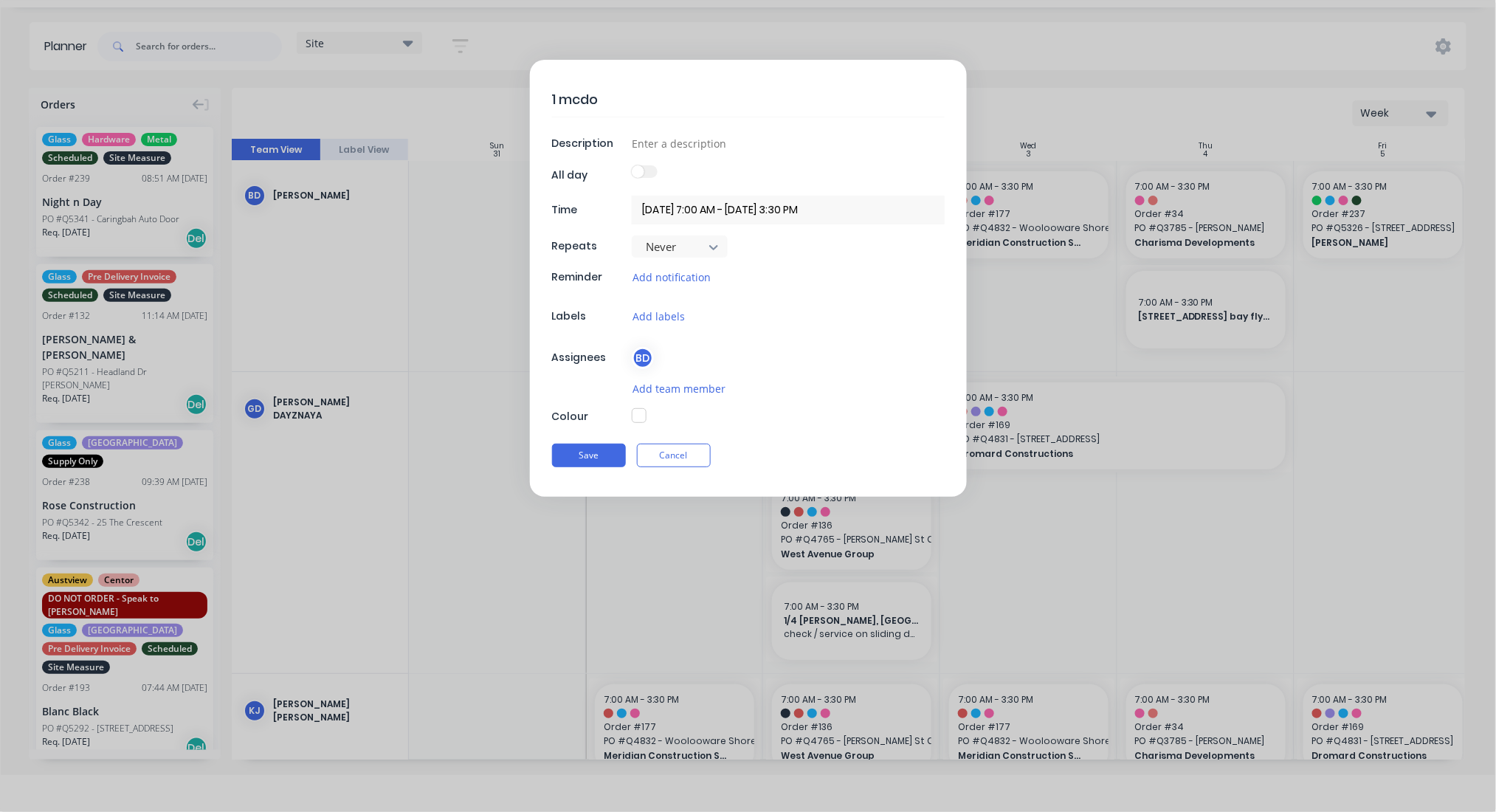
type textarea "x"
type textarea "1 mcdona"
type textarea "x"
type textarea "1 [PERSON_NAME]"
type textarea "x"
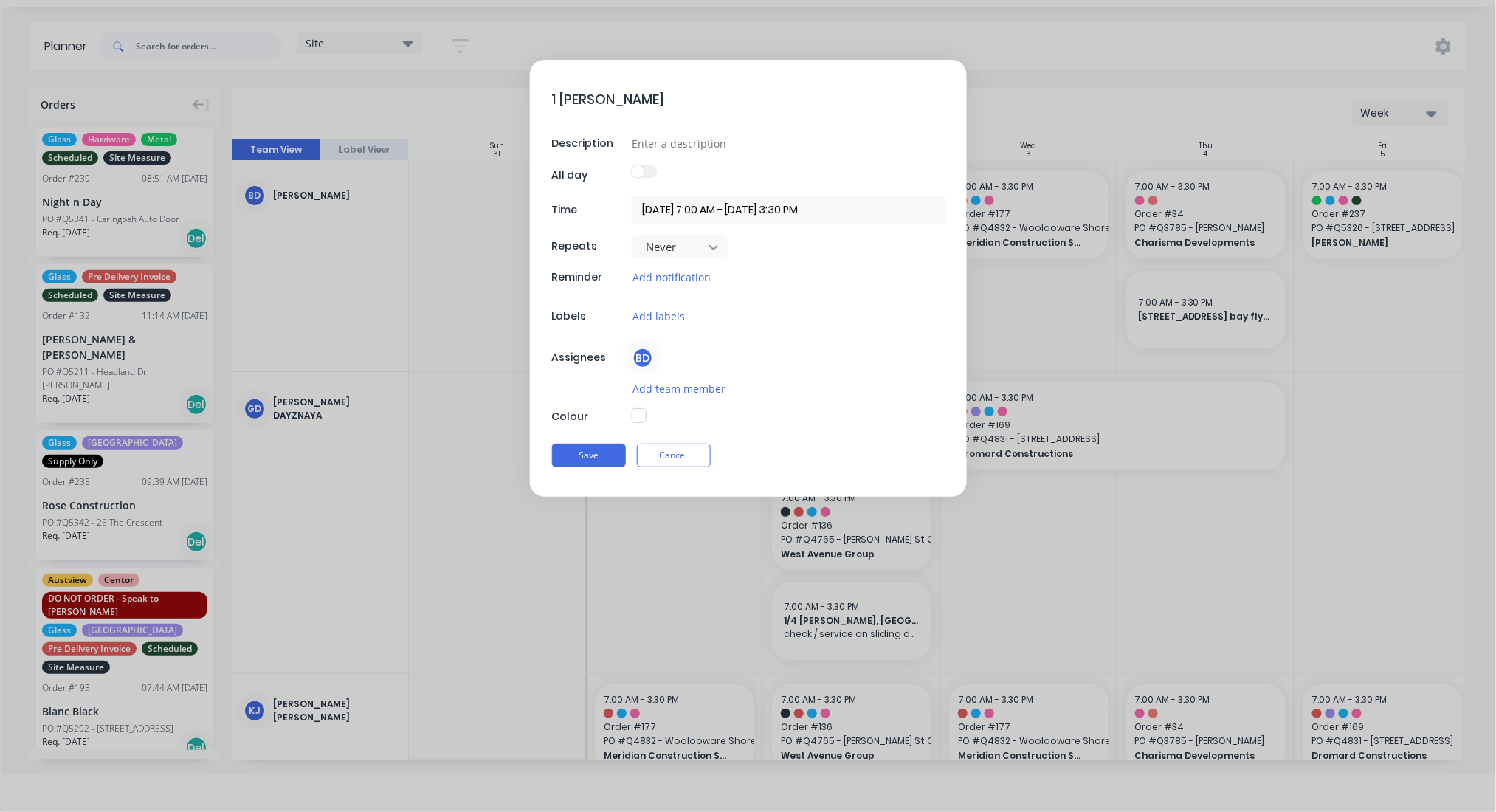
type textarea "1 [PERSON_NAME]"
type textarea "x"
type textarea "1 [PERSON_NAME]"
type textarea "x"
type textarea "1 [PERSON_NAME]"
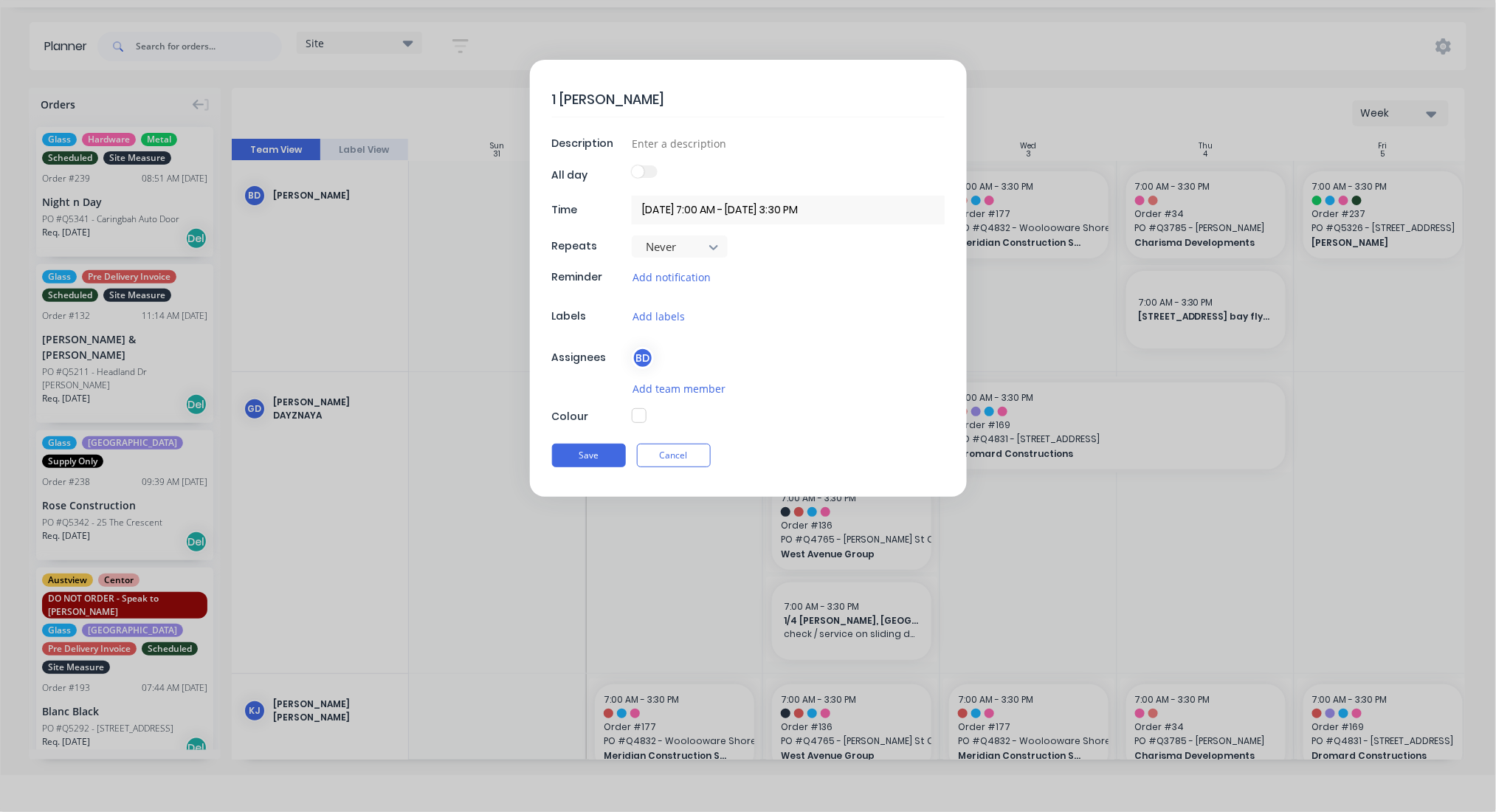
type textarea "x"
type textarea "1 [PERSON_NAME]"
type textarea "x"
type textarea "1 [PERSON_NAME] s"
type textarea "x"
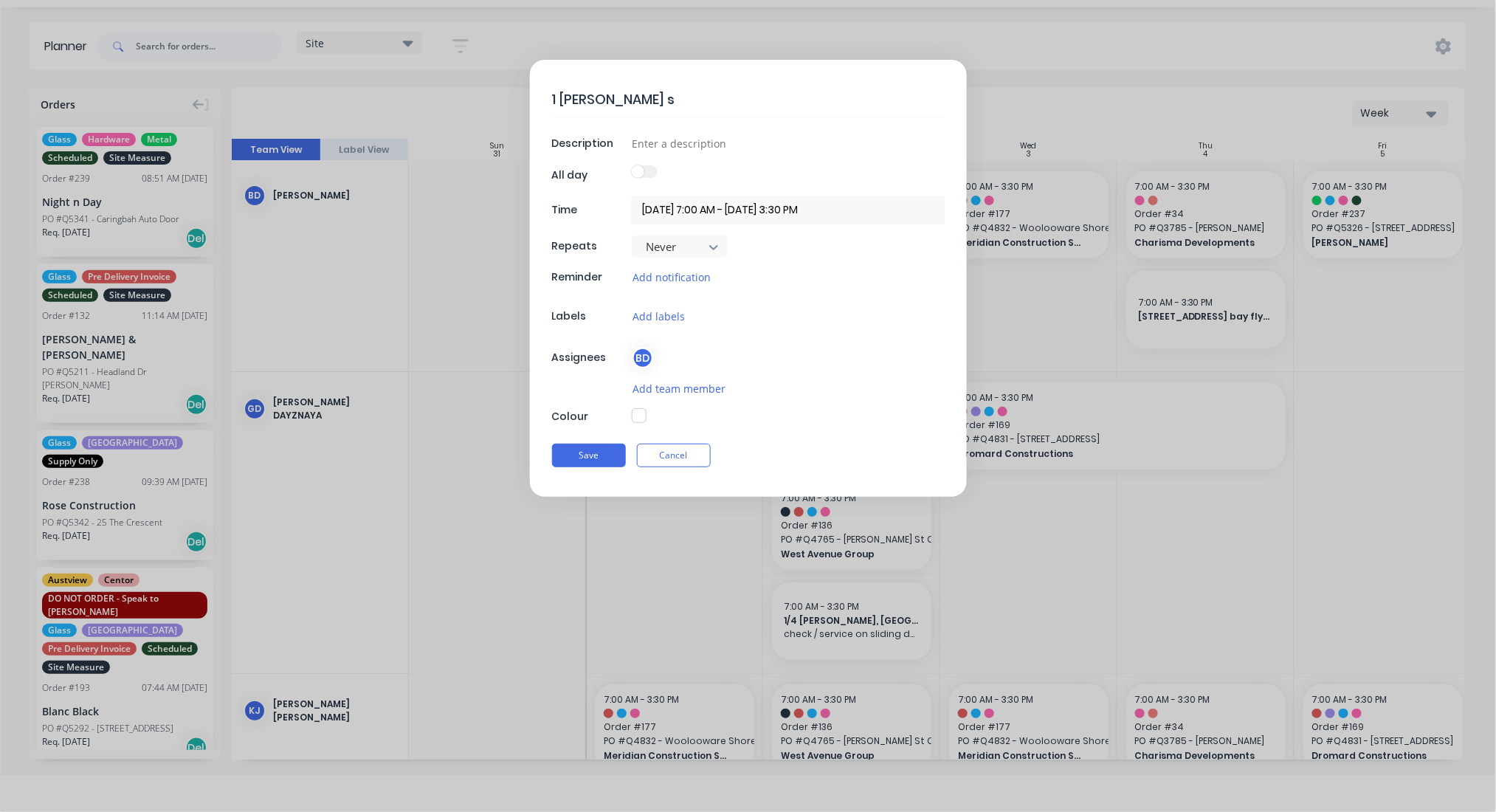
type textarea "[STREET_ADDRESS][PERSON_NAME]"
type textarea "x"
type textarea "[STREET_ADDRESS][PERSON_NAME],"
type textarea "x"
type textarea "[STREET_ADDRESS][PERSON_NAME],"
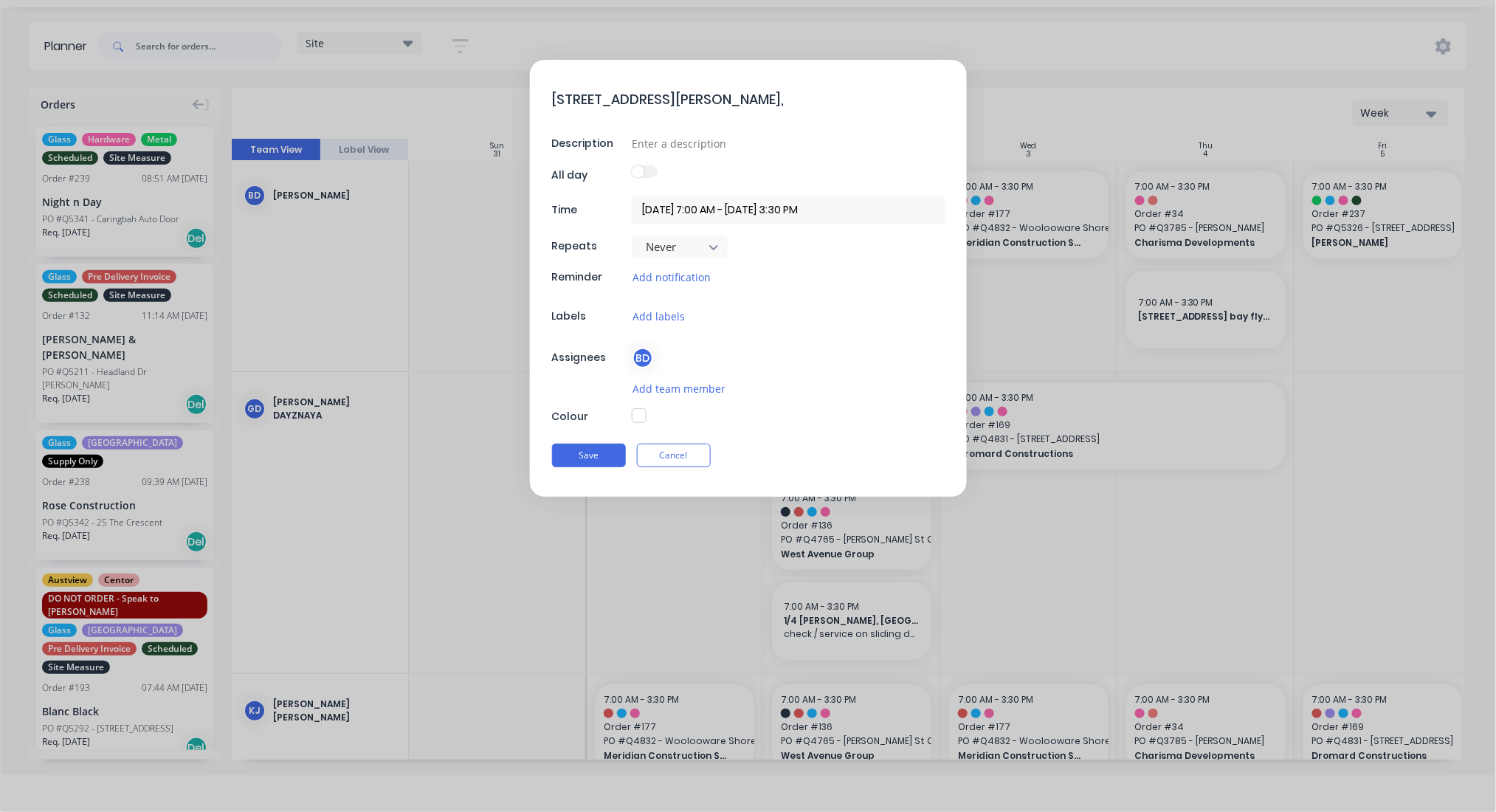
type textarea "x"
type textarea "[STREET_ADDRESS][PERSON_NAME]"
type textarea "x"
type textarea "[STREET_ADDRESS][PERSON_NAME]"
type textarea "x"
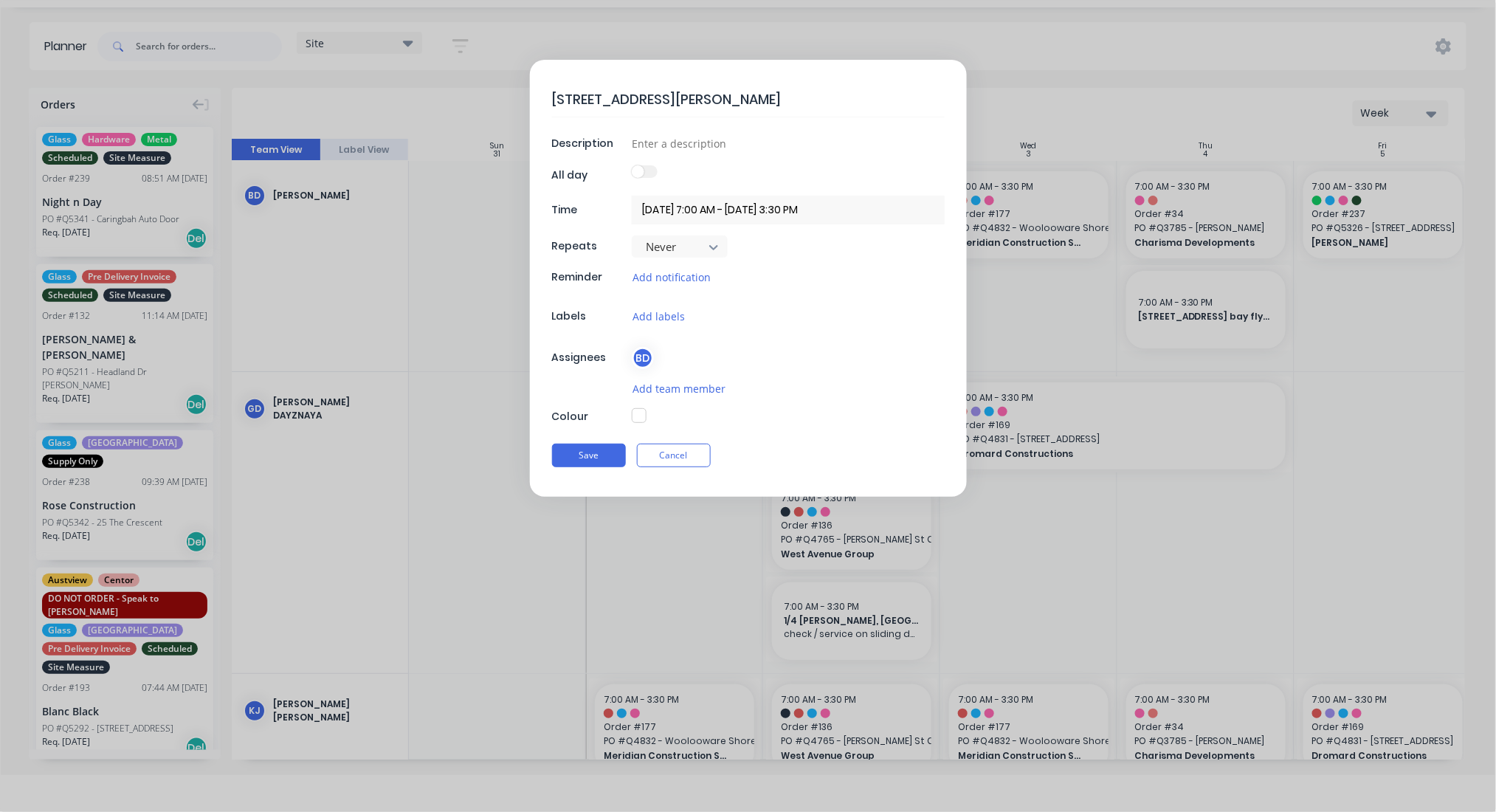
type textarea "[STREET_ADDRESS][PERSON_NAME]"
type textarea "x"
type textarea "[STREET_ADDRESS][PERSON_NAME]"
type textarea "x"
type textarea "[STREET_ADDRESS][PERSON_NAME]"
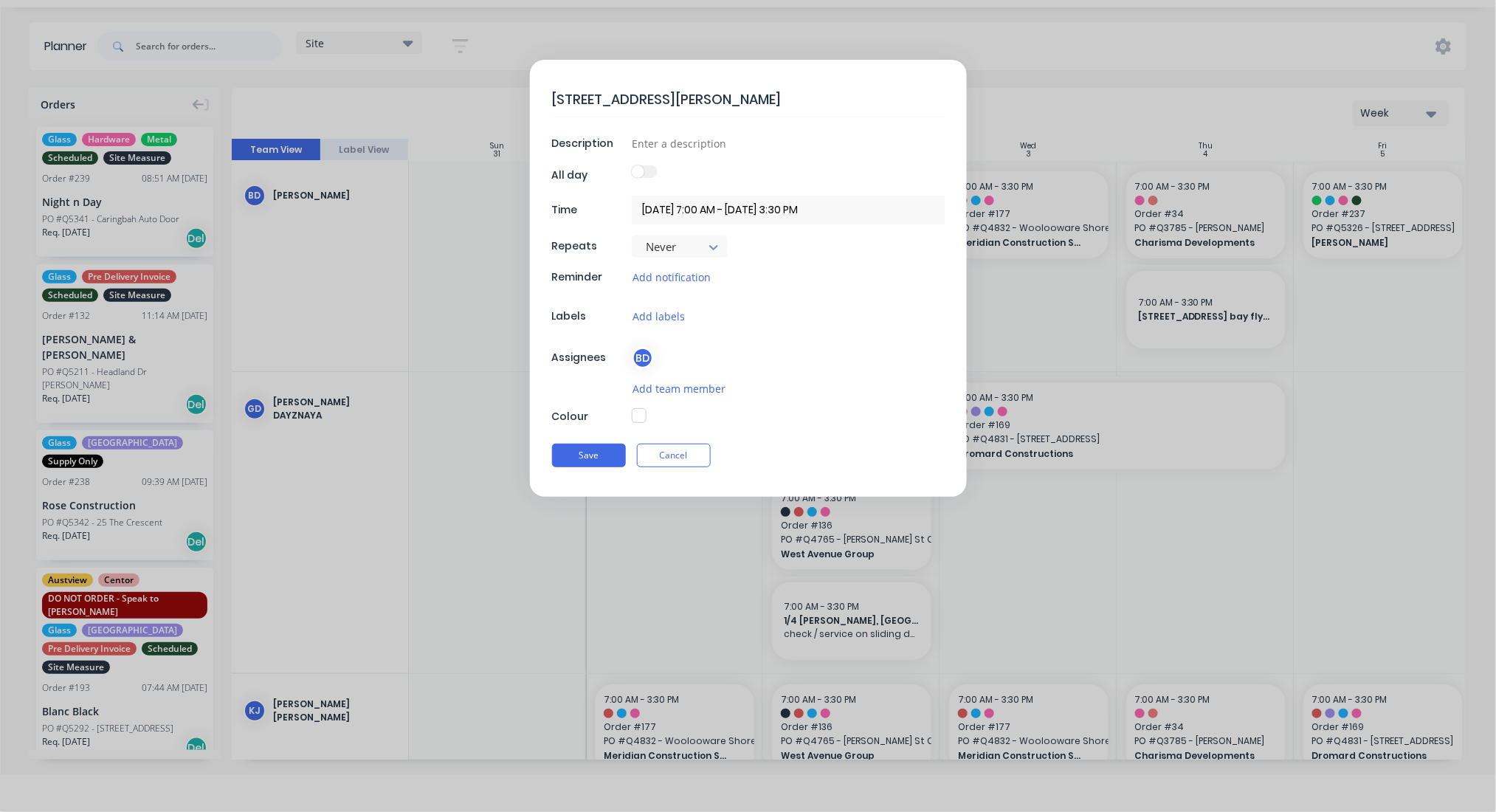
type textarea "x"
type textarea "[STREET_ADDRESS][PERSON_NAME]"
type textarea "x"
type textarea "[STREET_ADDRESS][PERSON_NAME]"
type textarea "x"
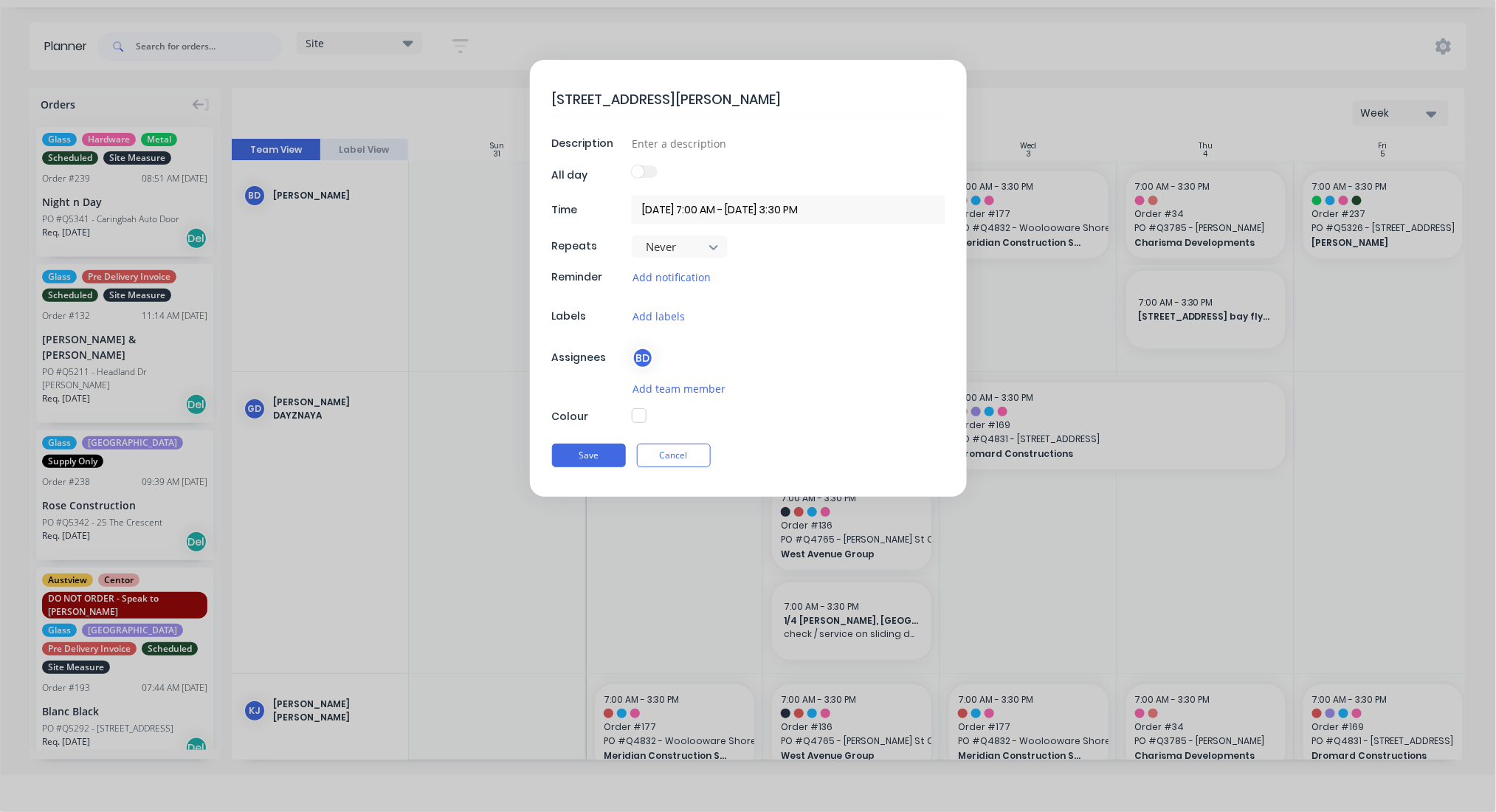
type textarea "[STREET_ADDRESS][PERSON_NAME]"
type textarea "x"
type textarea "[STREET_ADDRESS][PERSON_NAME]"
type textarea "x"
type textarea "[STREET_ADDRESS][PERSON_NAME]"
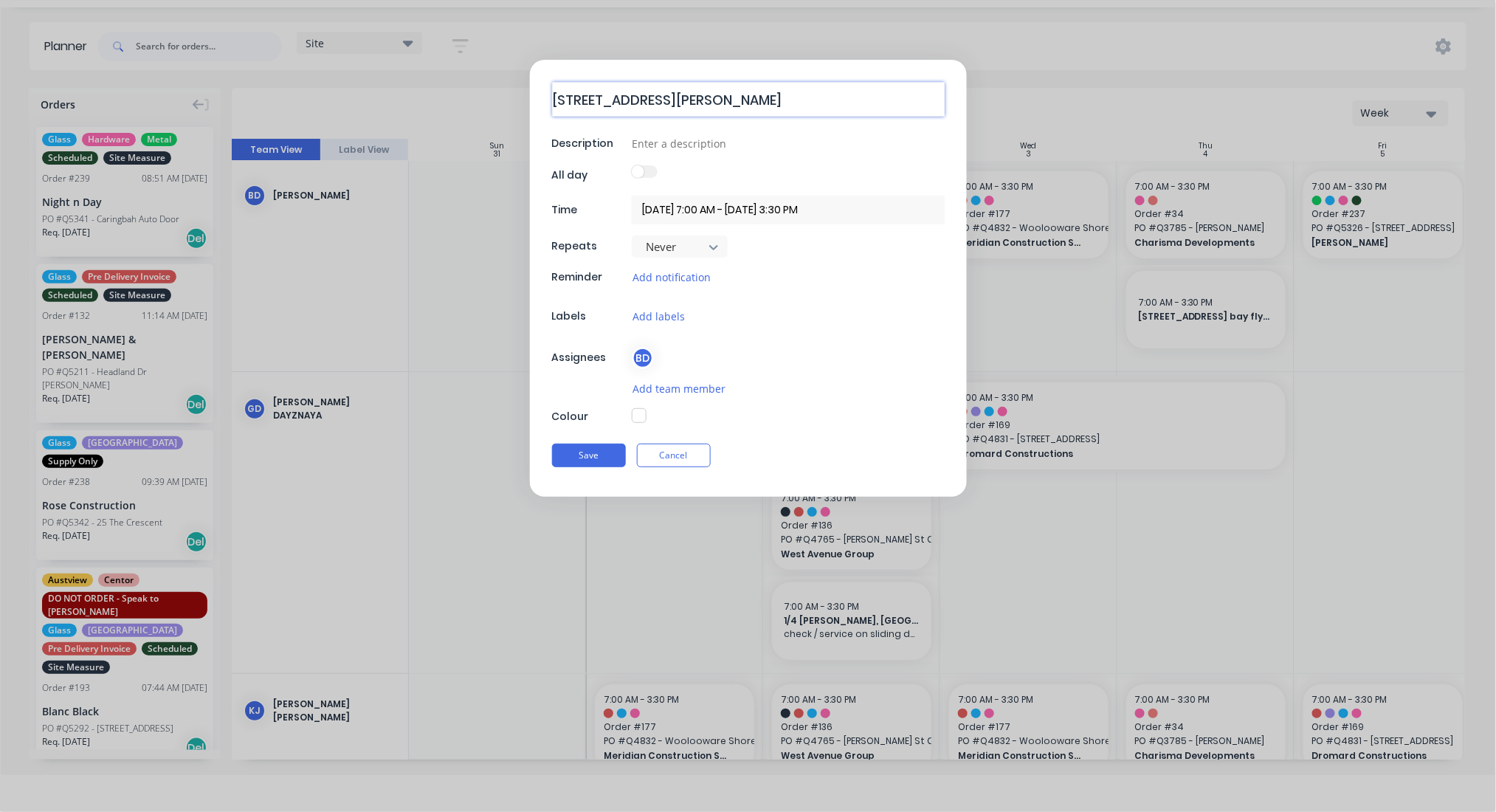
type textarea "x"
type textarea "[STREET_ADDRESS][PERSON_NAME]"
type textarea "x"
type textarea "[STREET_ADDRESS][PERSON_NAME]"
type textarea "x"
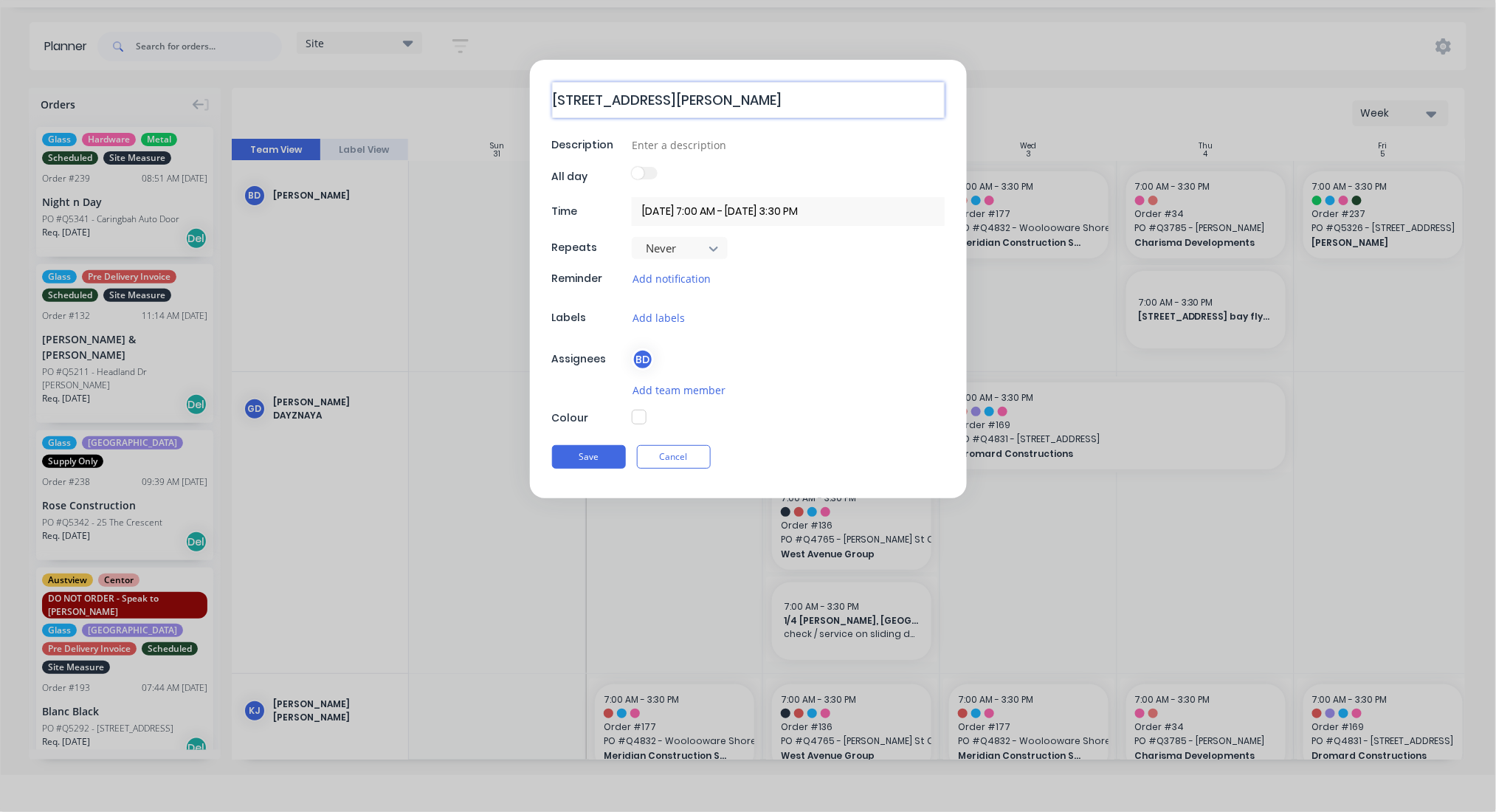
type textarea "[STREET_ADDRESS][PERSON_NAME]"
type textarea "x"
type textarea "[STREET_ADDRESS][PERSON_NAME]"
type textarea "x"
type textarea "[STREET_ADDRESS][PERSON_NAME]"
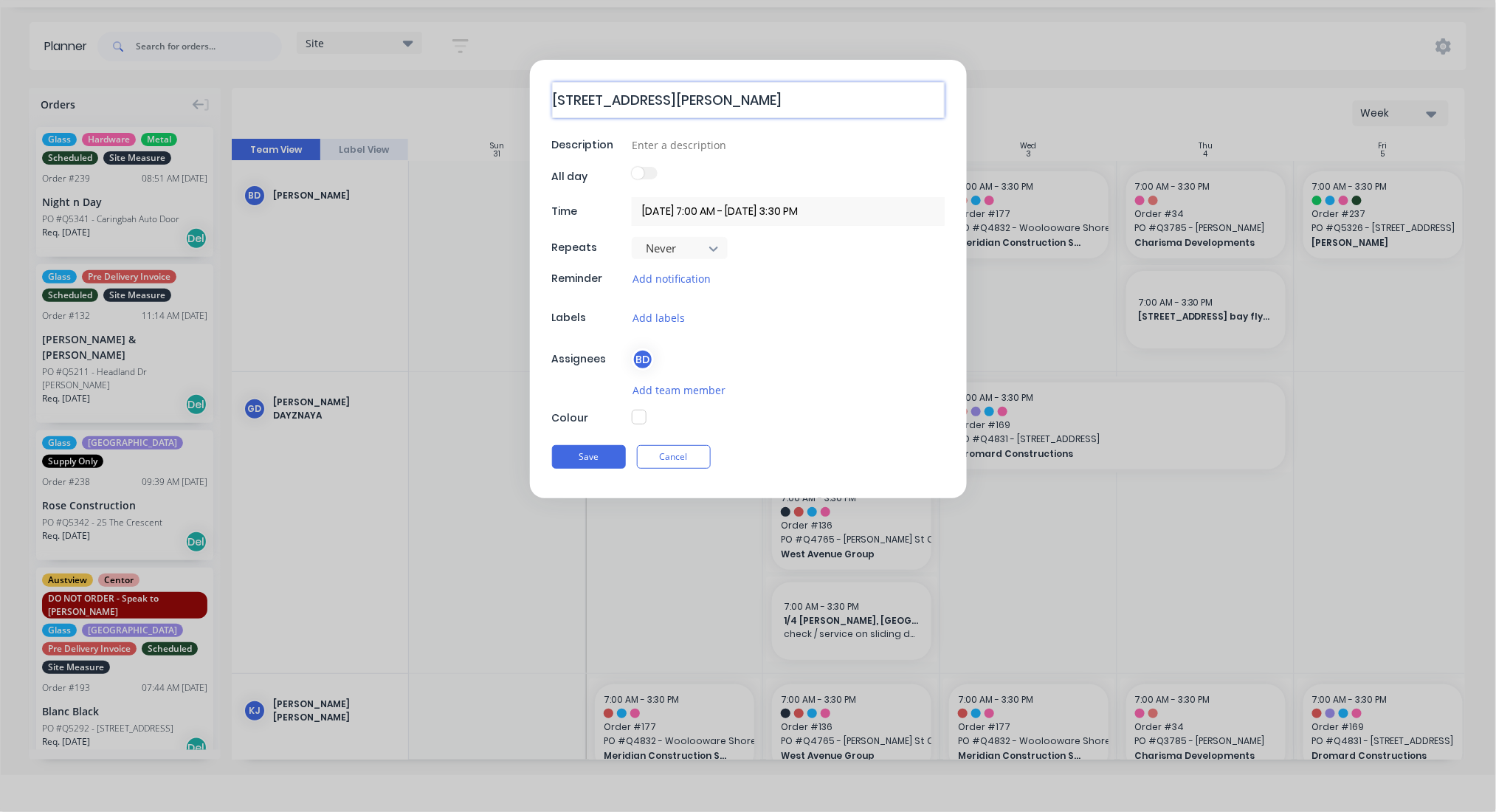
type textarea "x"
type textarea "[STREET_ADDRESS][PERSON_NAME]"
type textarea "x"
type textarea "[STREET_ADDRESS][PERSON_NAME]"
type textarea "x"
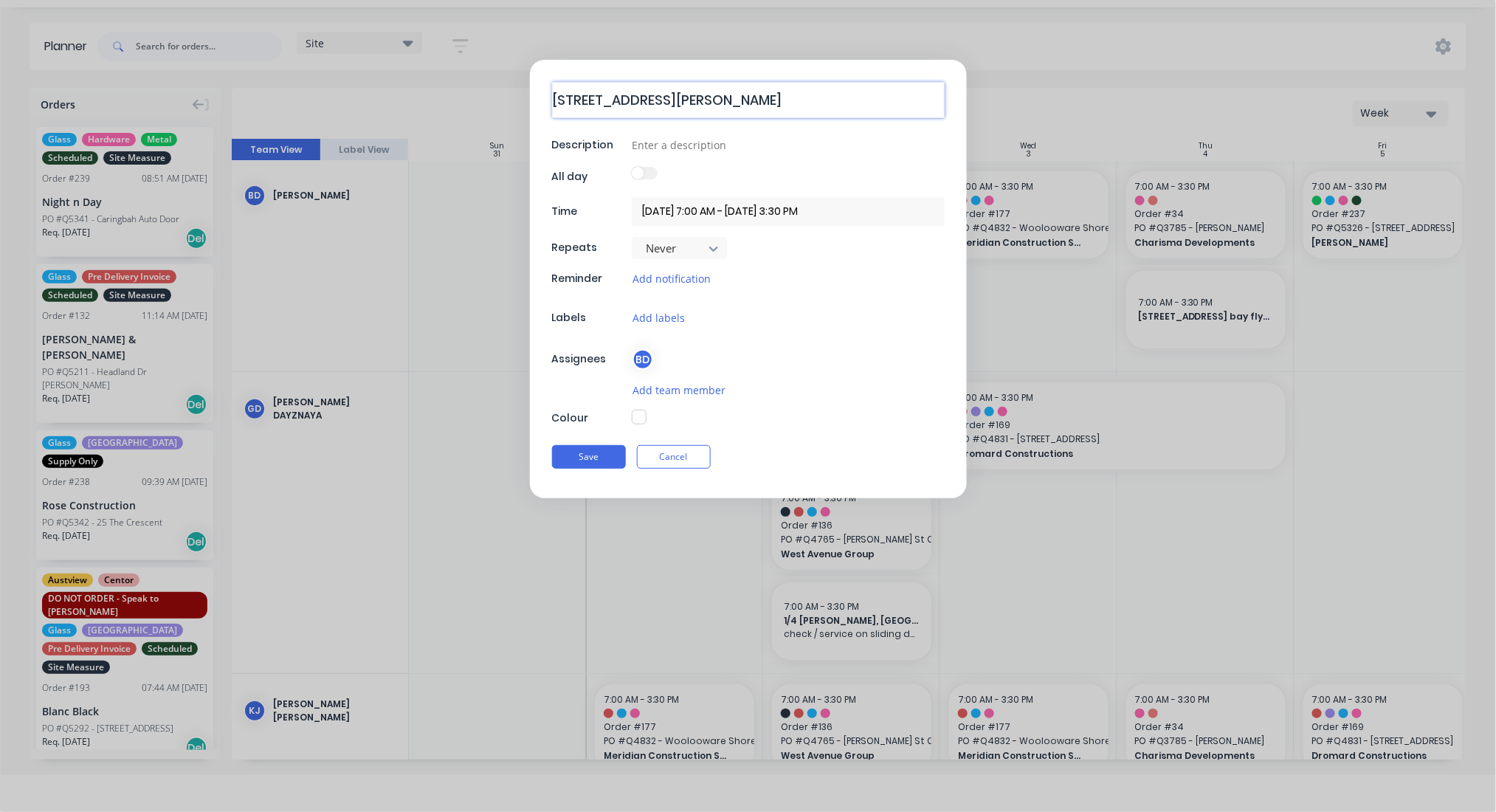
type textarea "[STREET_ADDRESS][PERSON_NAME] -"
type textarea "x"
type textarea "[STREET_ADDRESS][PERSON_NAME] -"
type textarea "x"
type textarea "[STREET_ADDRESS][PERSON_NAME]"
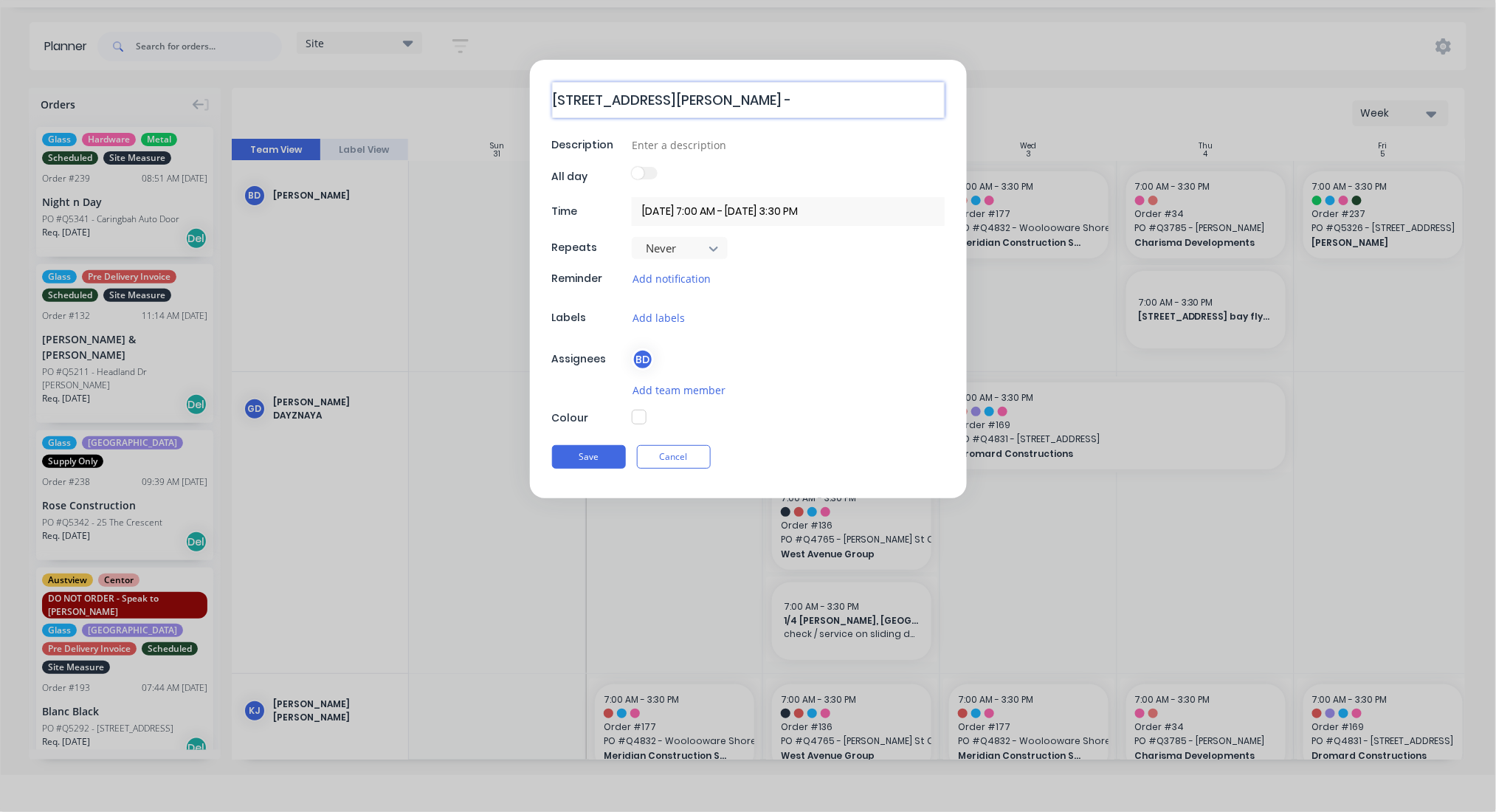
type textarea "x"
type textarea "[STREET_ADDRESS][PERSON_NAME]"
type textarea "x"
type textarea "[STREET_ADDRESS][PERSON_NAME]"
type textarea "x"
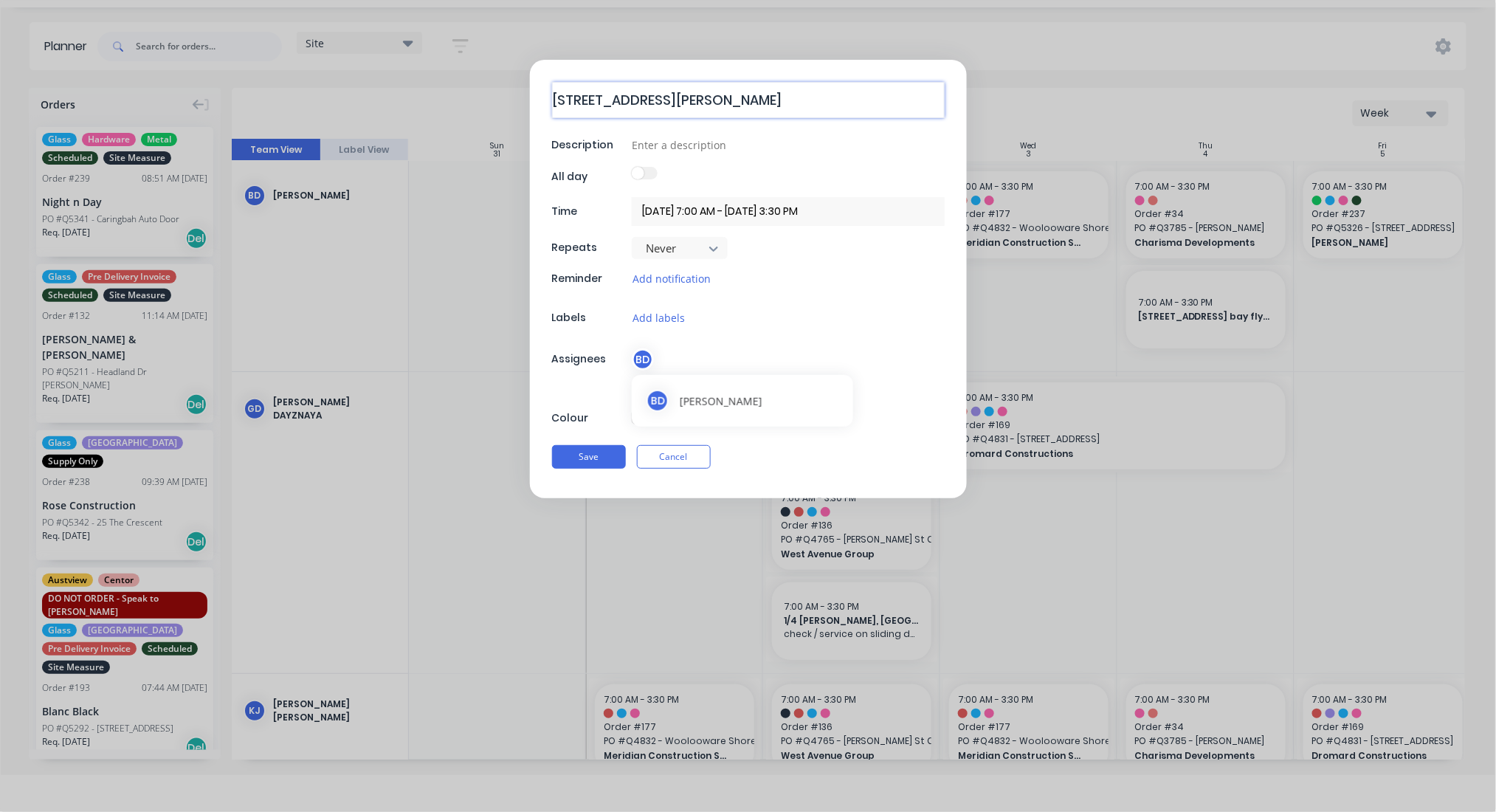
type textarea "[STREET_ADDRESS][PERSON_NAME]"
click at [661, 354] on div "BD" at bounding box center [788, 358] width 313 height 22
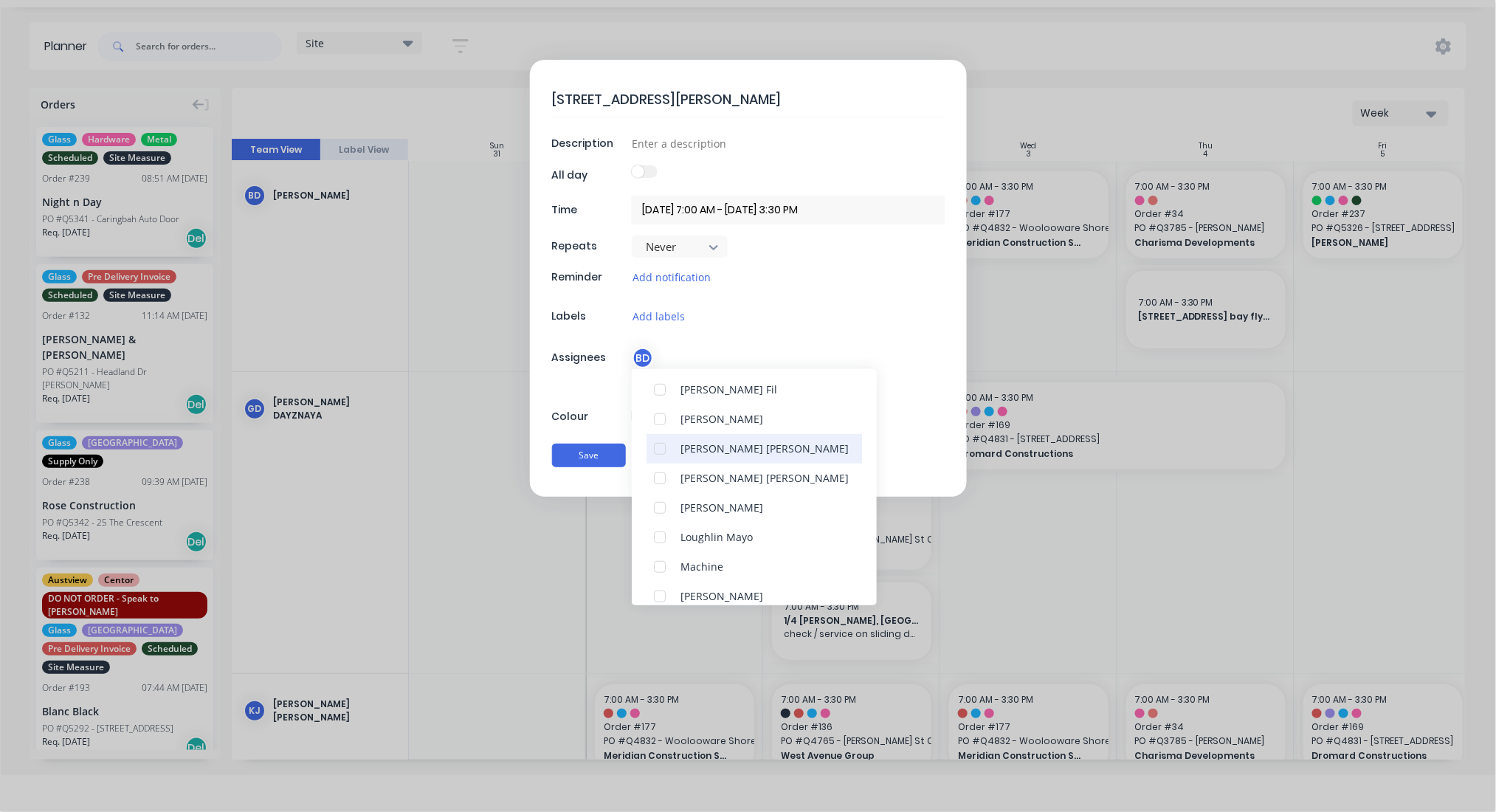
scroll to position [402, 0]
click at [726, 531] on div "Loughlin Mayo" at bounding box center [716, 535] width 72 height 15
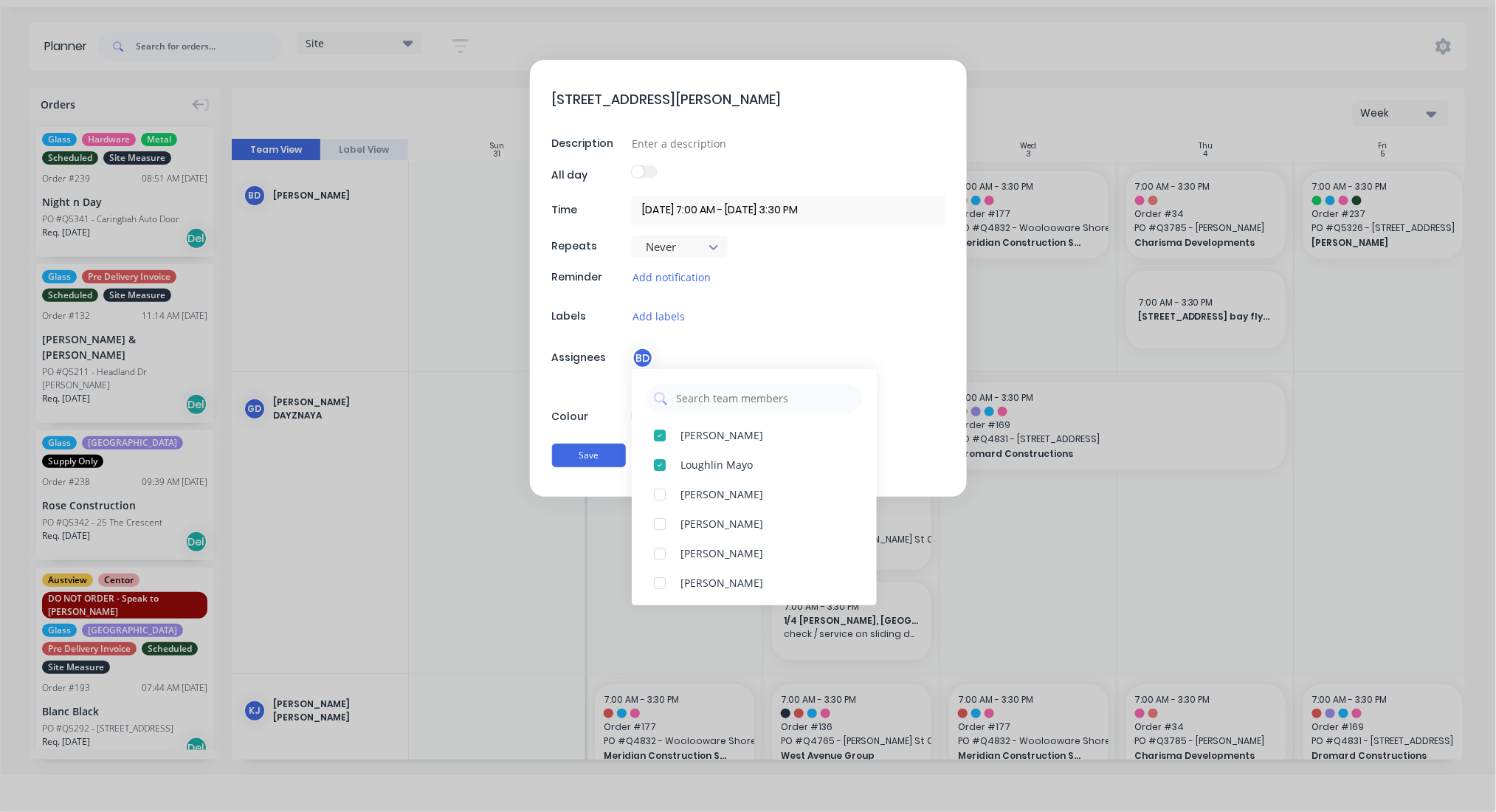
click at [1226, 555] on div "[STREET_ADDRESS][PERSON_NAME] - 7am Description All day Time [DATE] 7:00 AM - […" at bounding box center [748, 406] width 1496 height 812
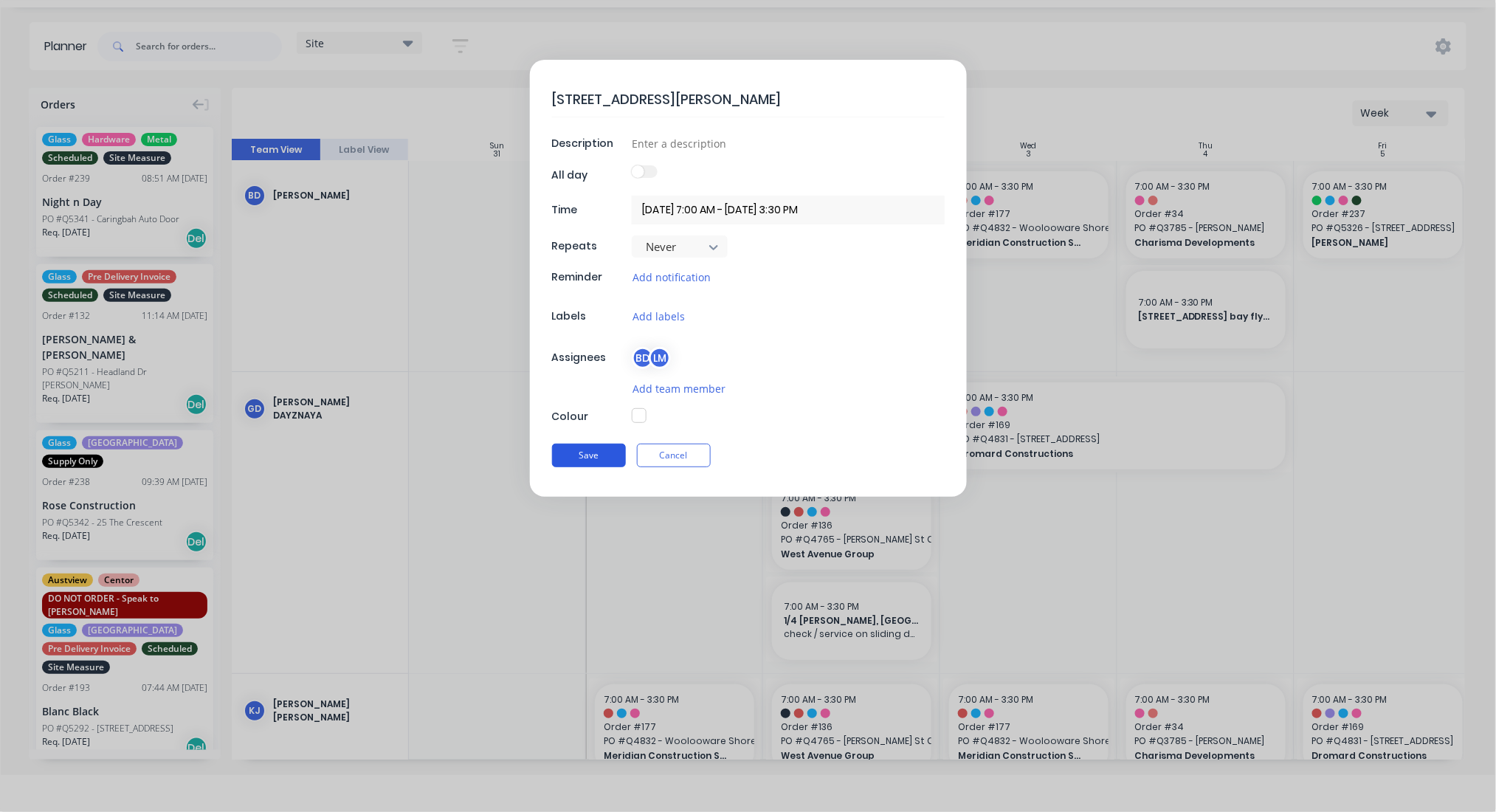
click at [607, 448] on button "Save" at bounding box center [589, 455] width 73 height 23
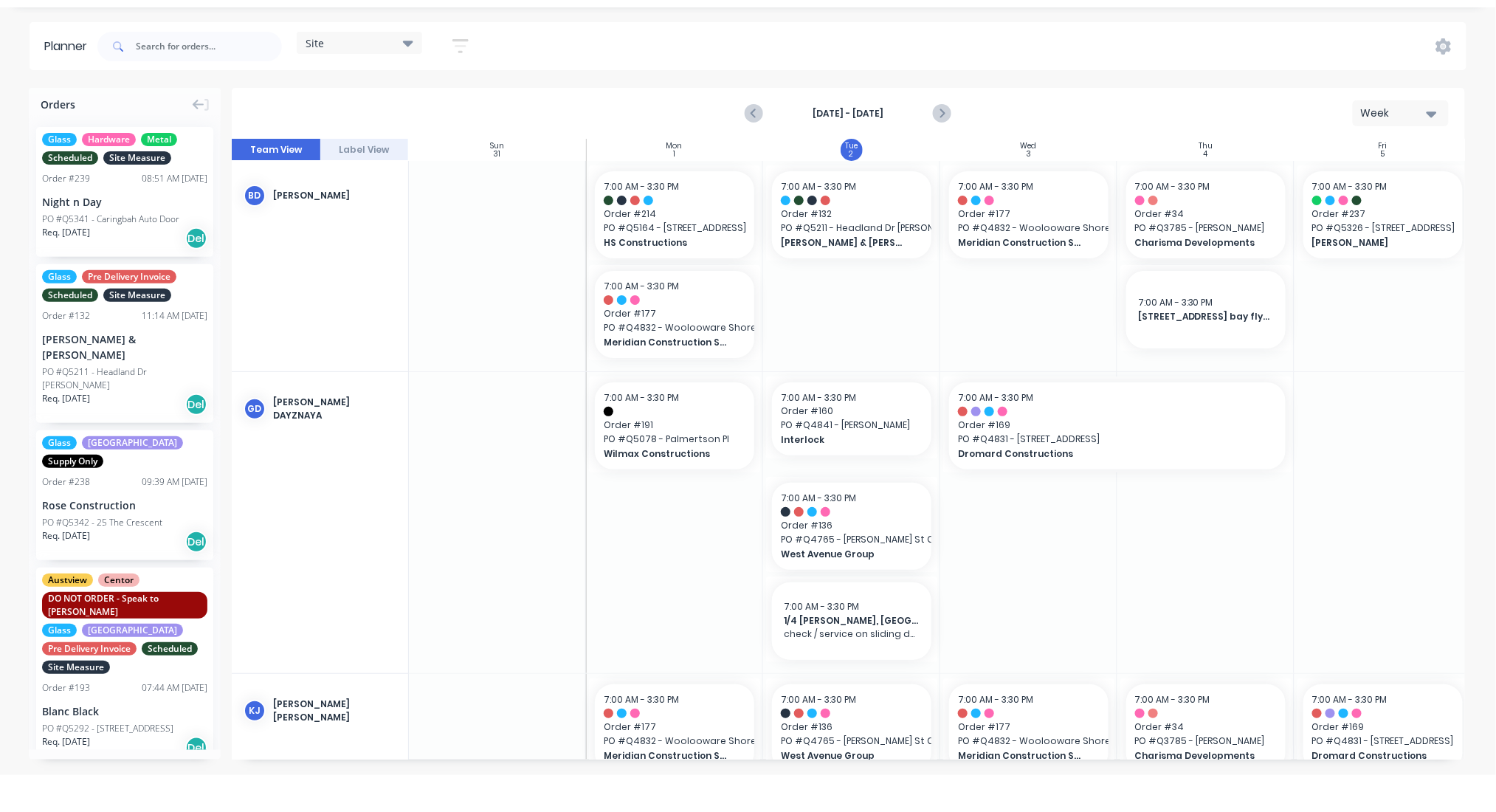
type textarea "x"
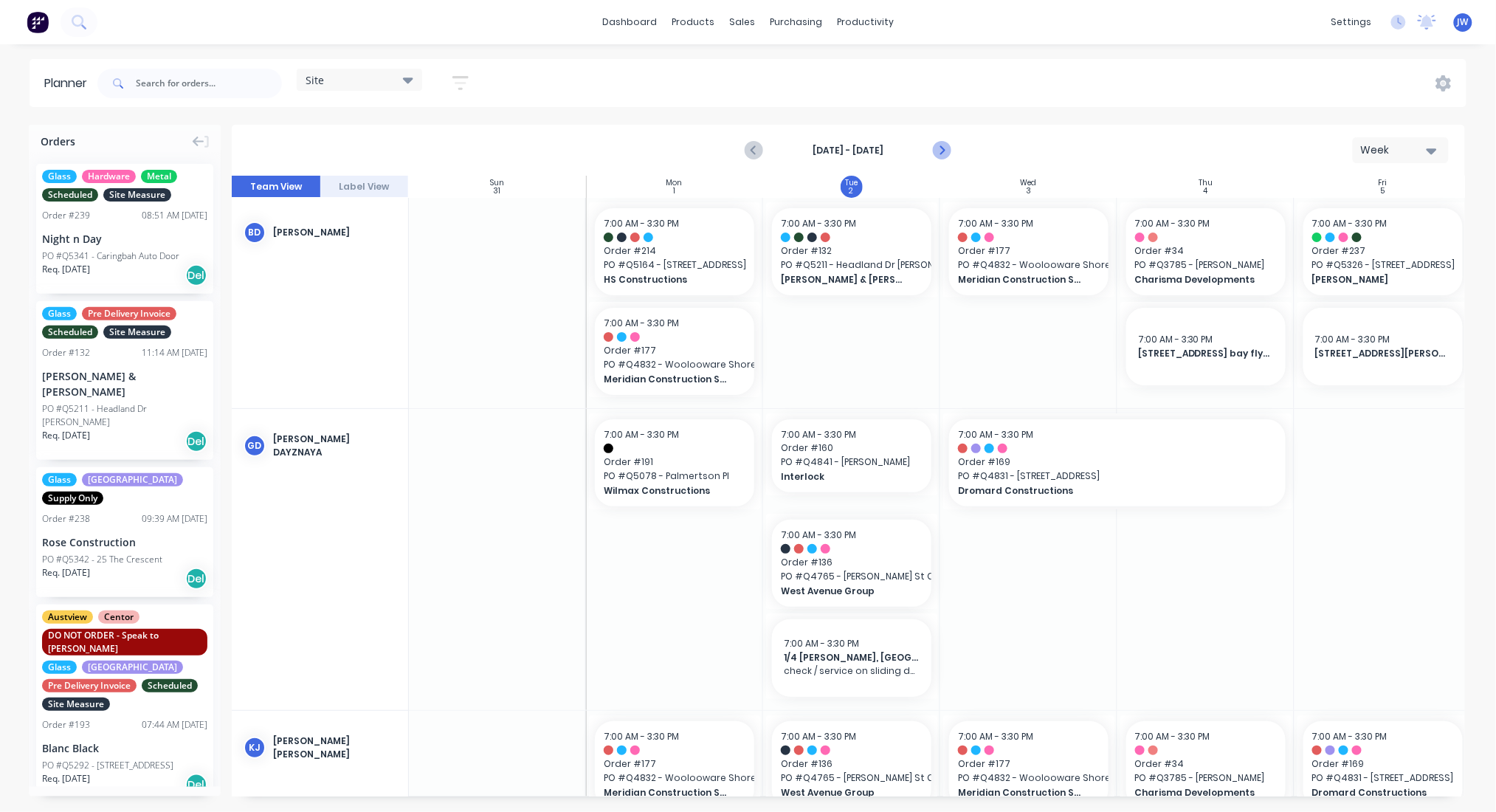
click at [945, 145] on icon "Next page" at bounding box center [941, 150] width 17 height 17
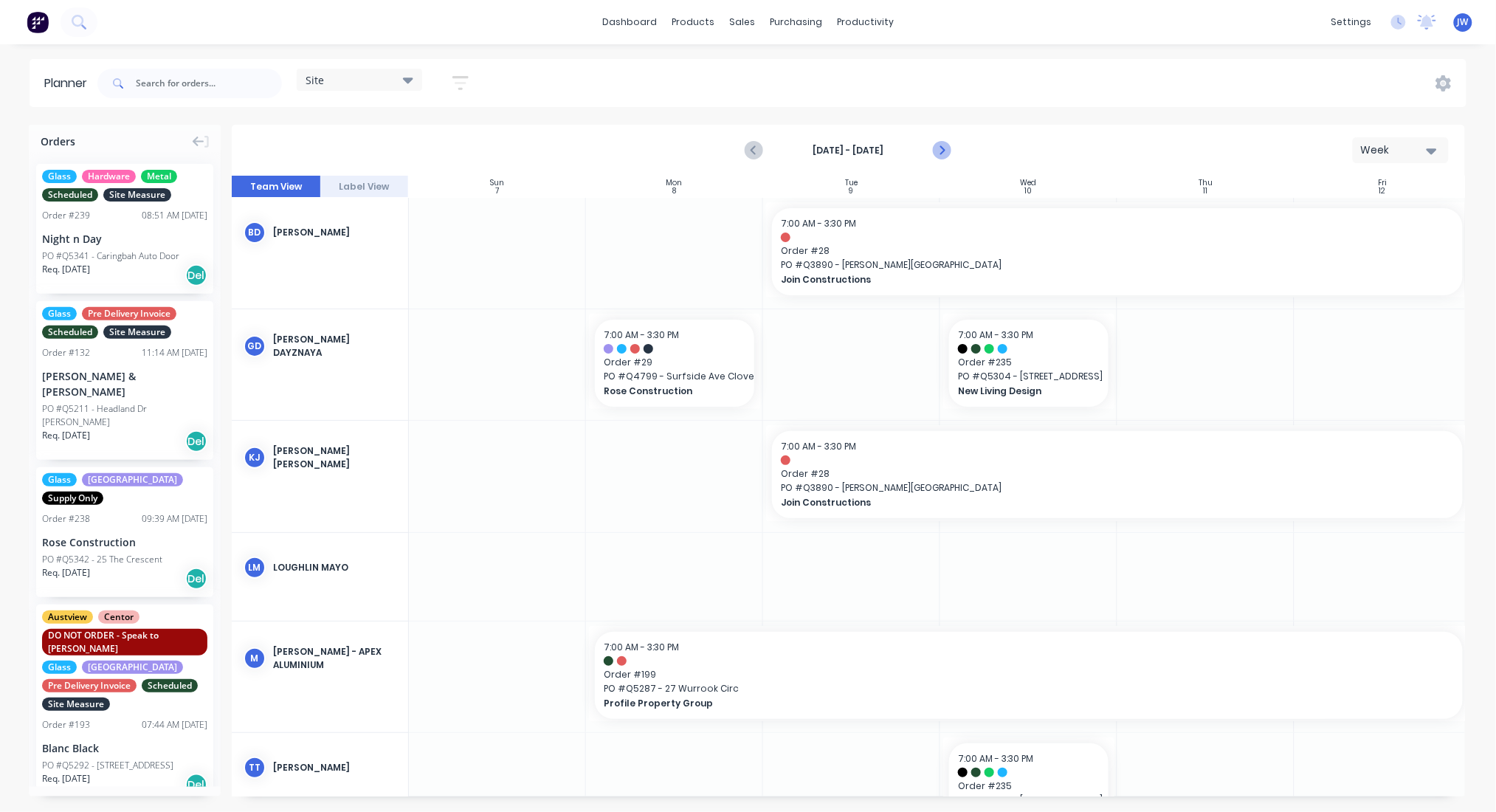
click at [947, 152] on icon "Next page" at bounding box center [941, 150] width 17 height 17
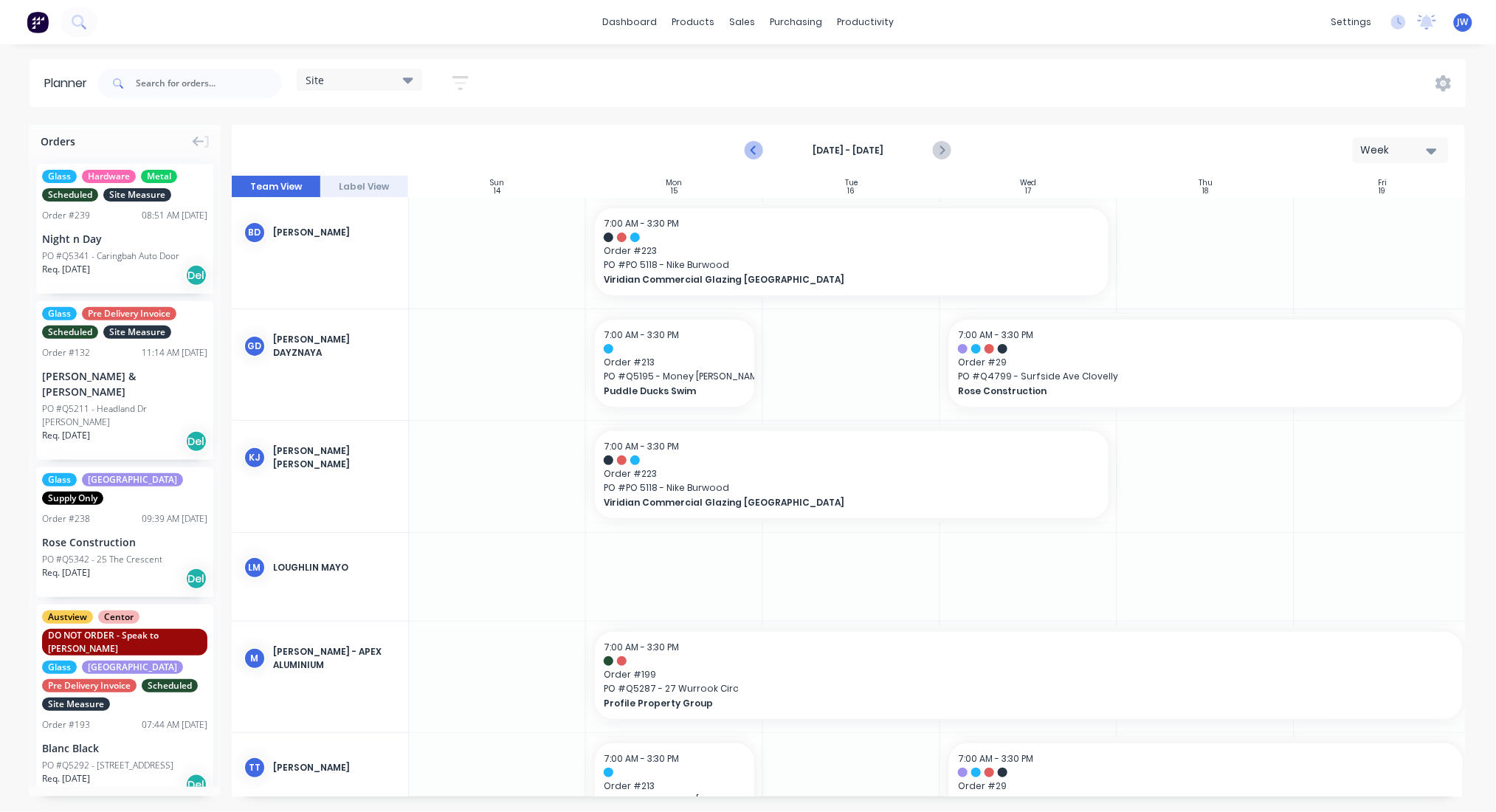
click at [761, 151] on icon "Previous page" at bounding box center [754, 150] width 17 height 17
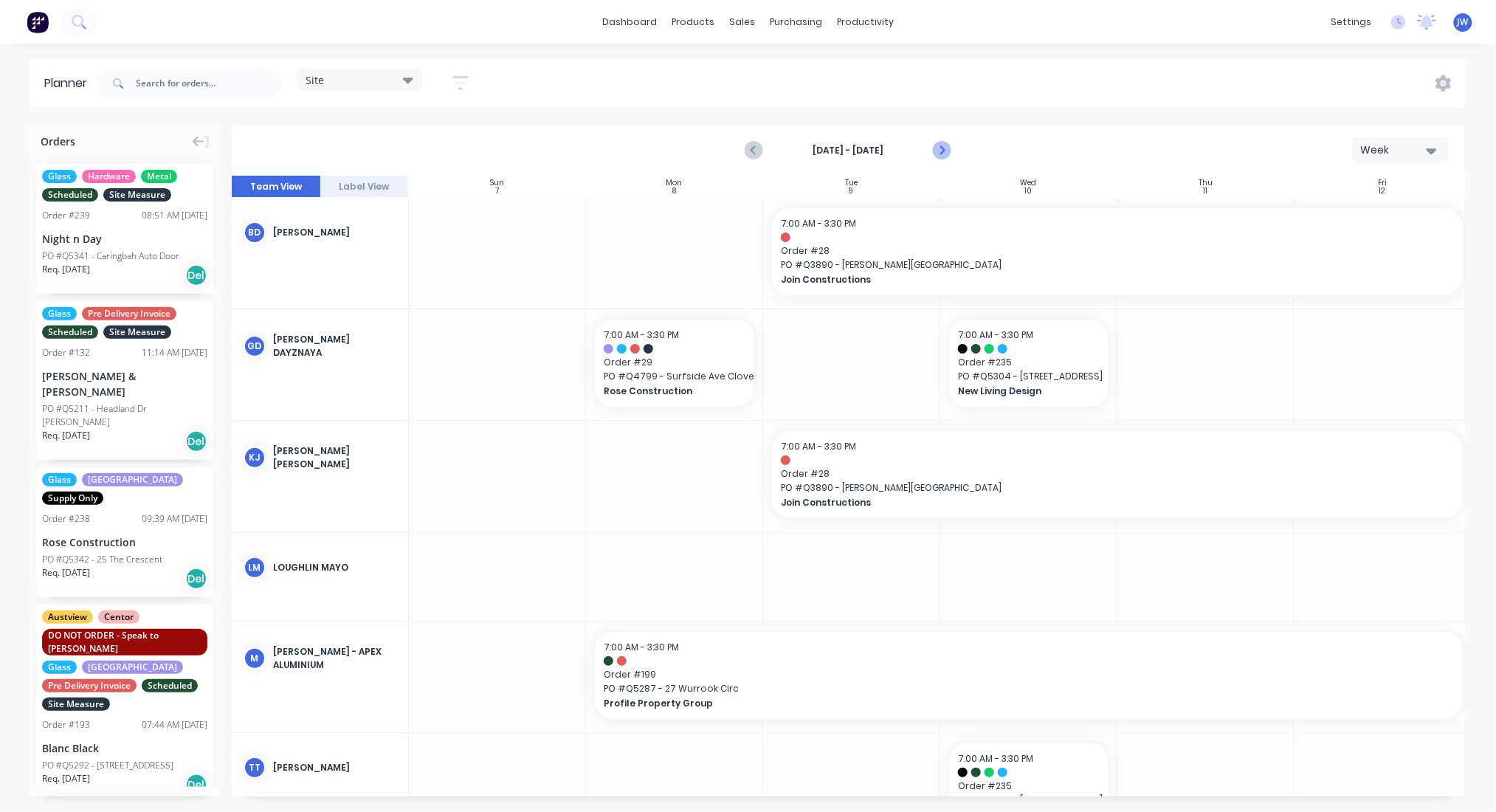
click at [941, 157] on icon "Next page" at bounding box center [941, 150] width 17 height 17
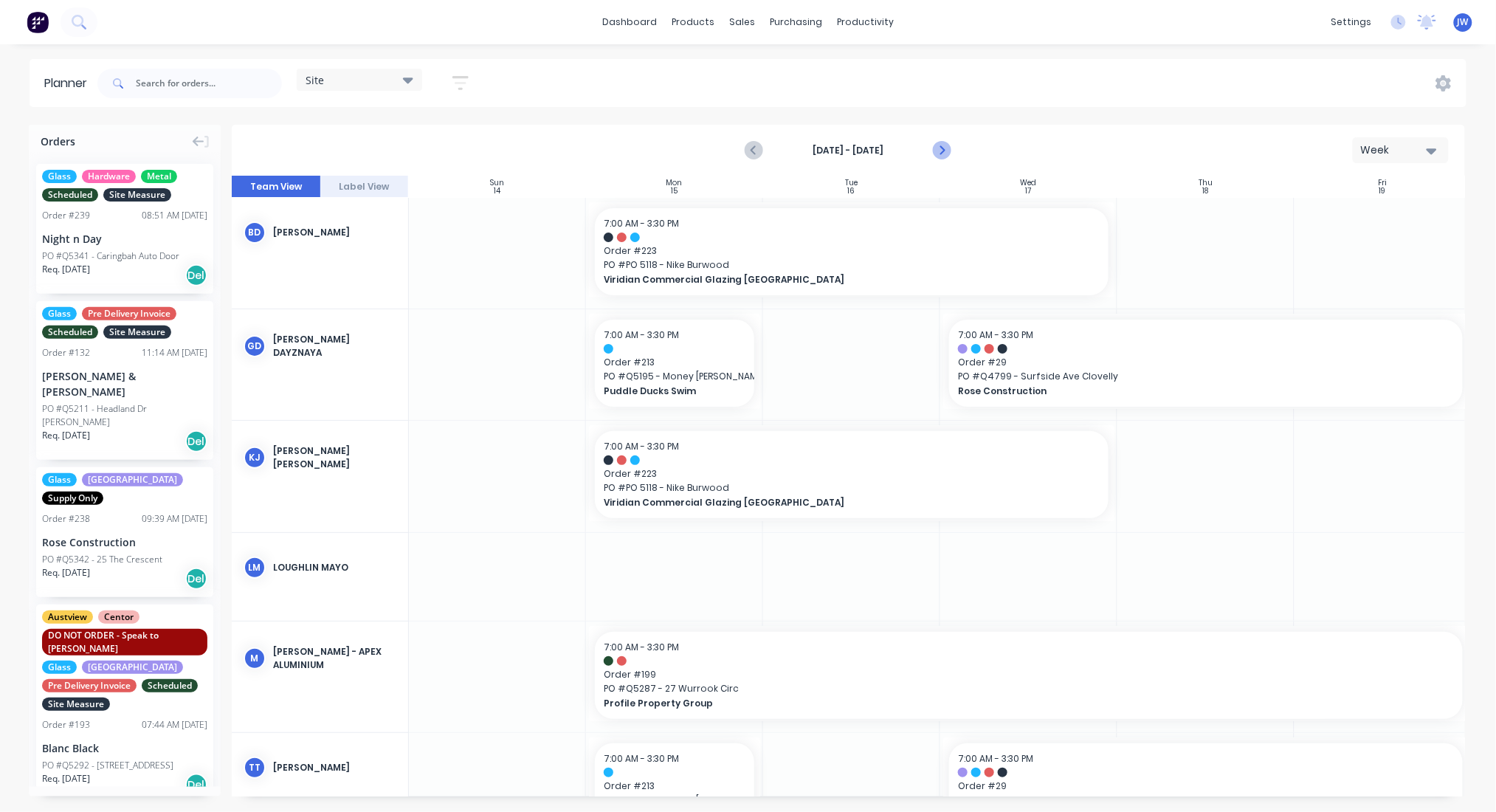
click at [941, 157] on icon "Next page" at bounding box center [941, 150] width 17 height 17
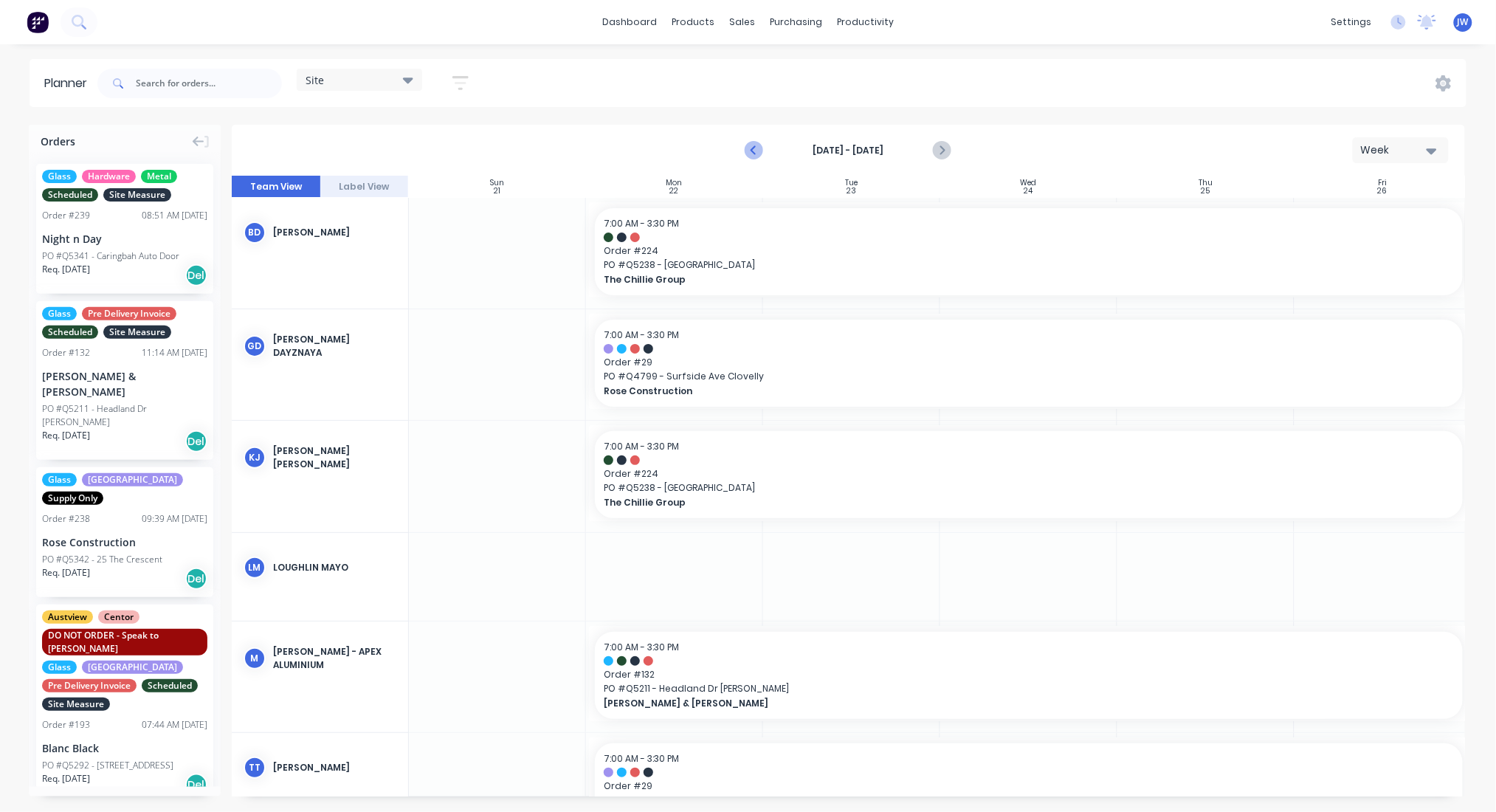
click at [762, 149] on icon "Previous page" at bounding box center [754, 150] width 17 height 17
